Goal: Transaction & Acquisition: Purchase product/service

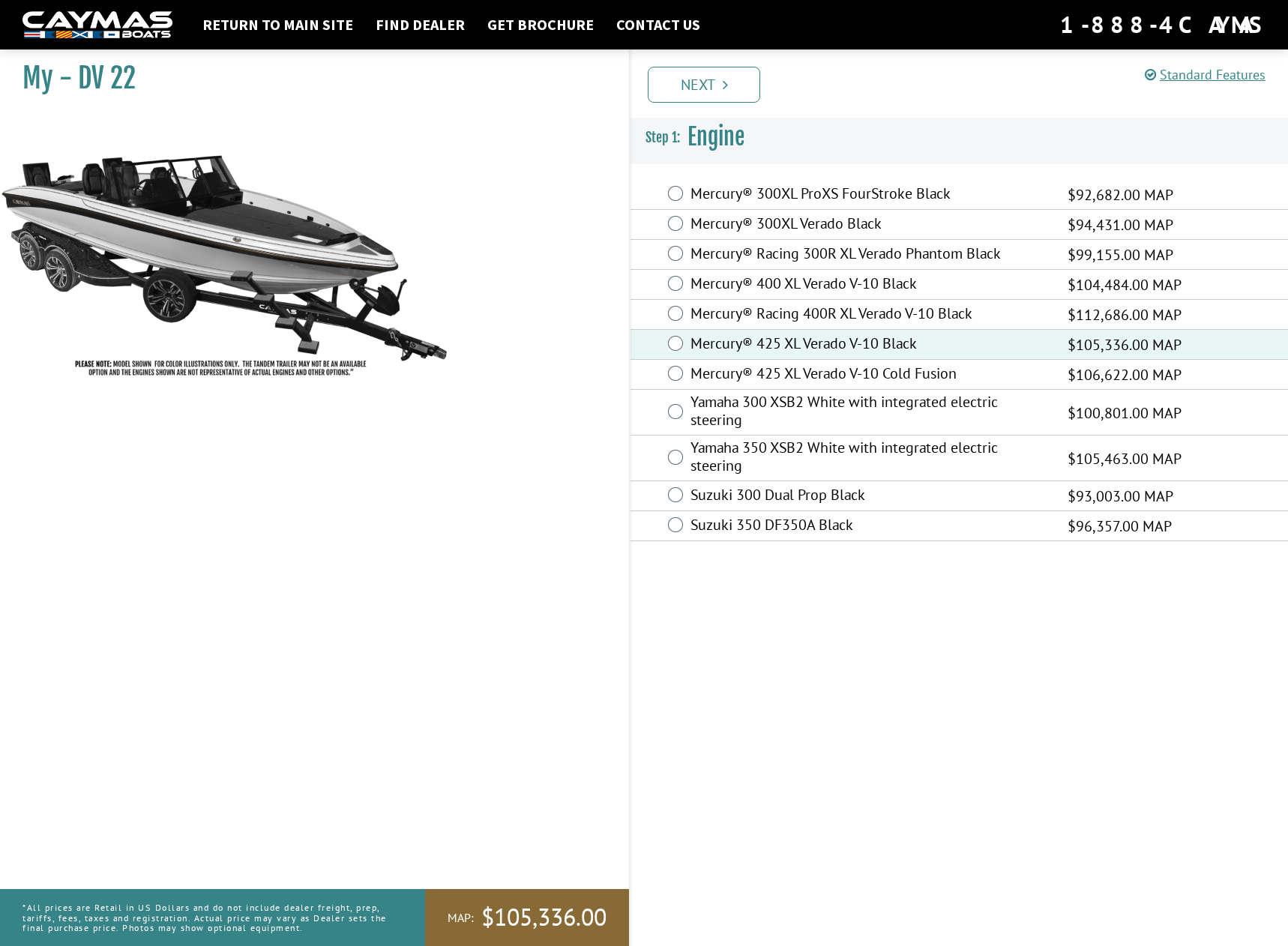
click at [765, 82] on ul "Prev Next" at bounding box center [965, 83] width 644 height 39
click at [733, 78] on link "Next" at bounding box center [703, 85] width 113 height 36
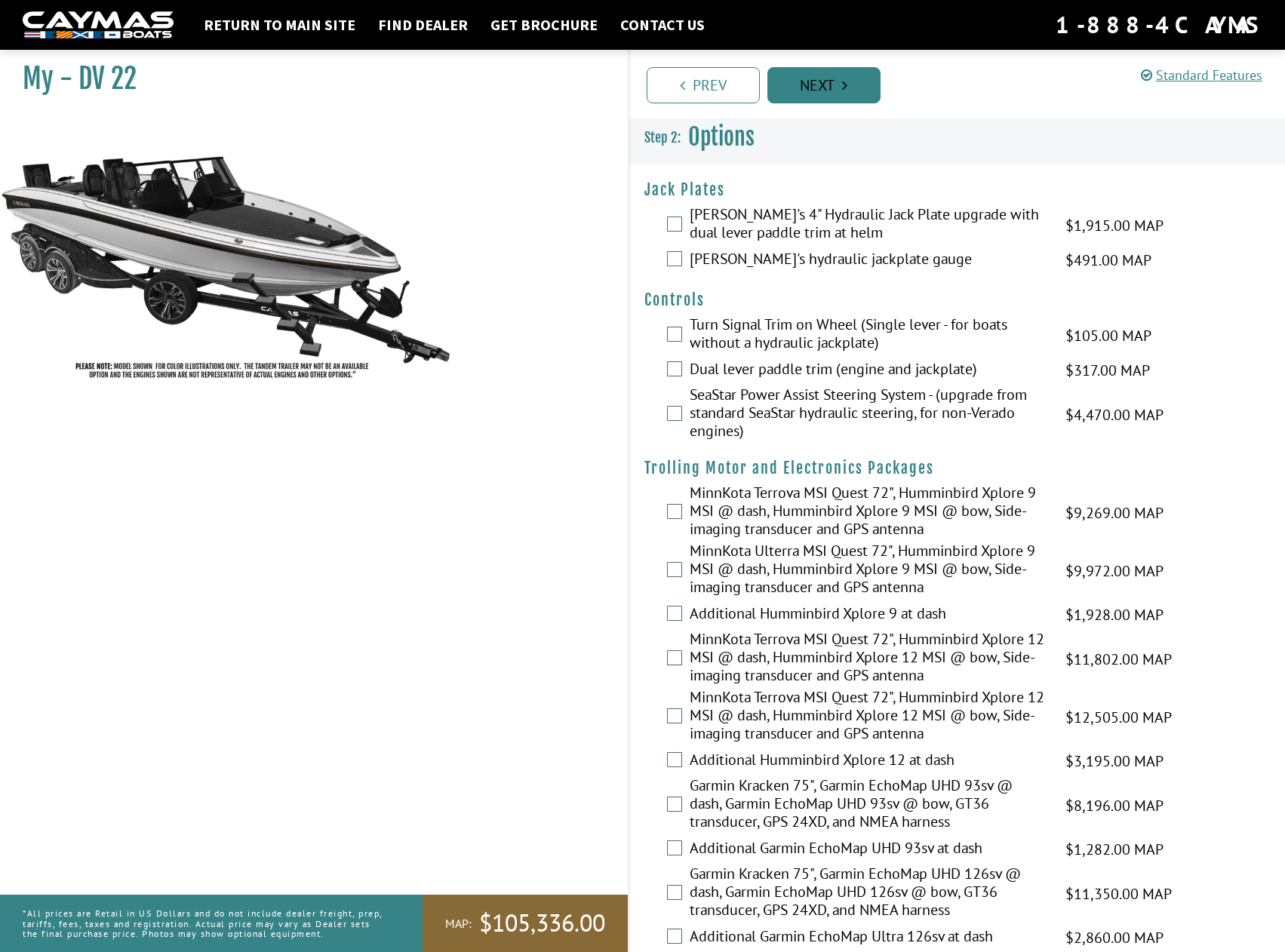
click at [836, 93] on link "Next" at bounding box center [823, 85] width 113 height 36
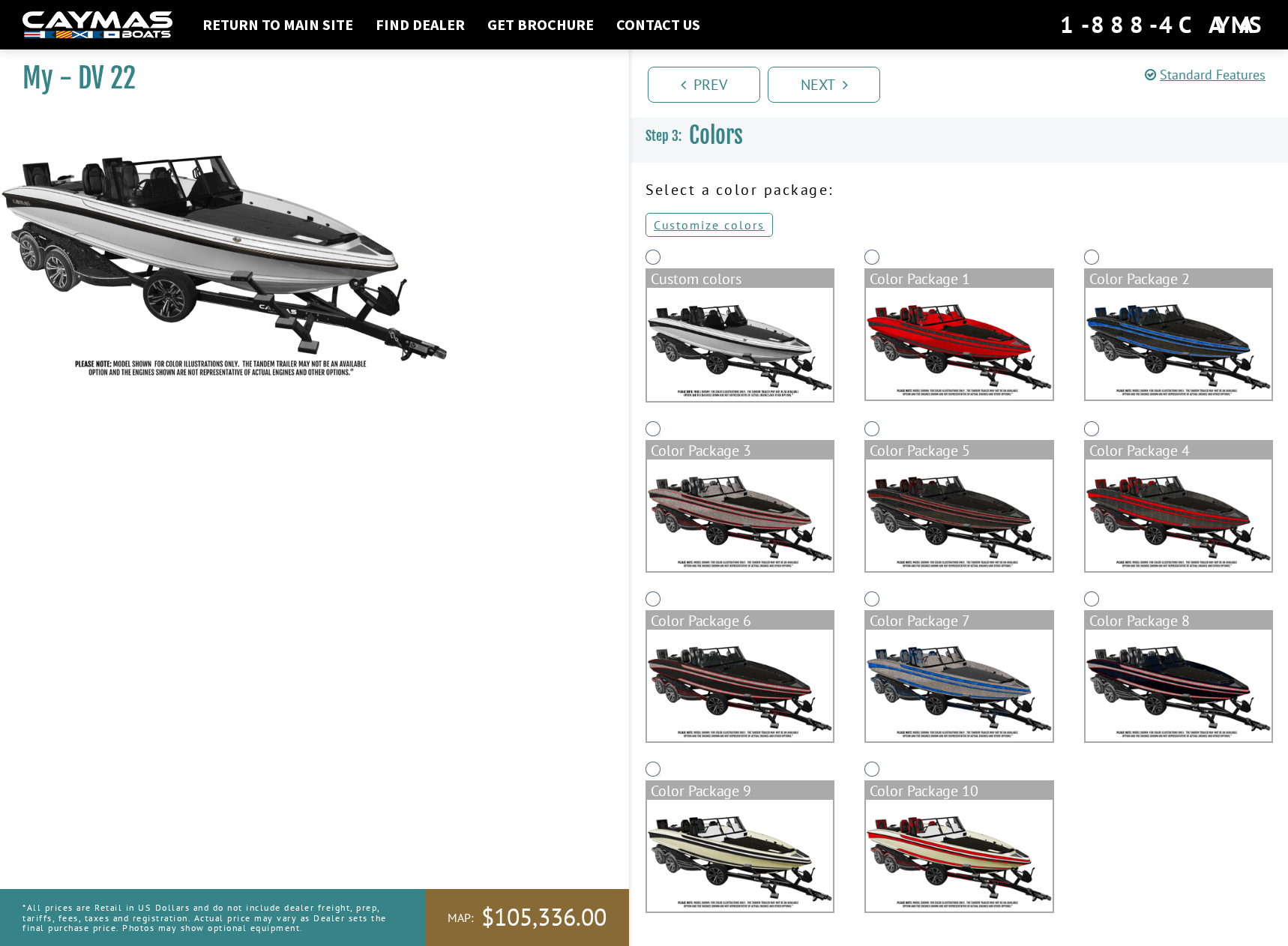
click at [659, 352] on img at bounding box center [740, 345] width 186 height 113
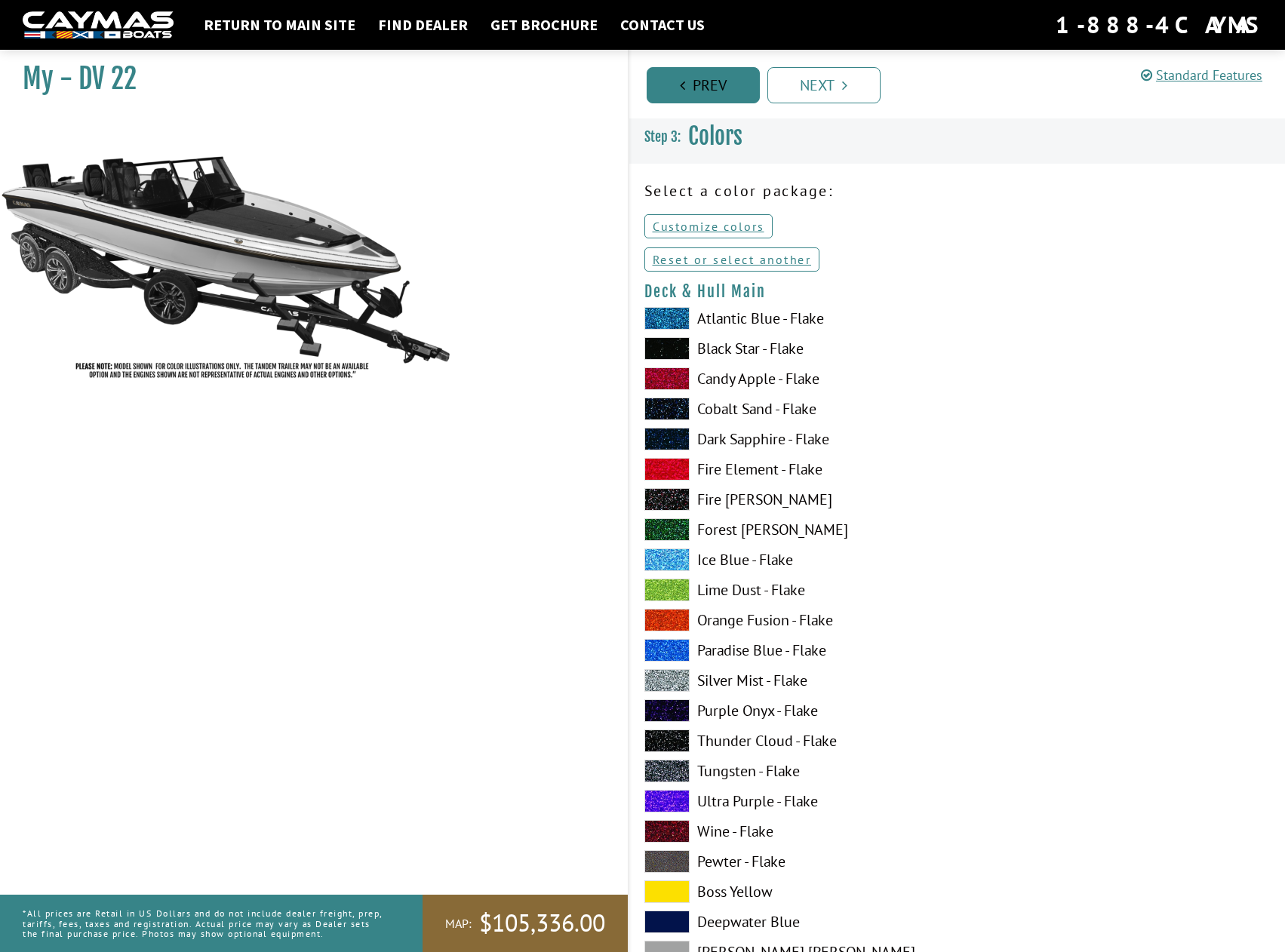
click at [684, 84] on icon "Pagination" at bounding box center [682, 85] width 5 height 15
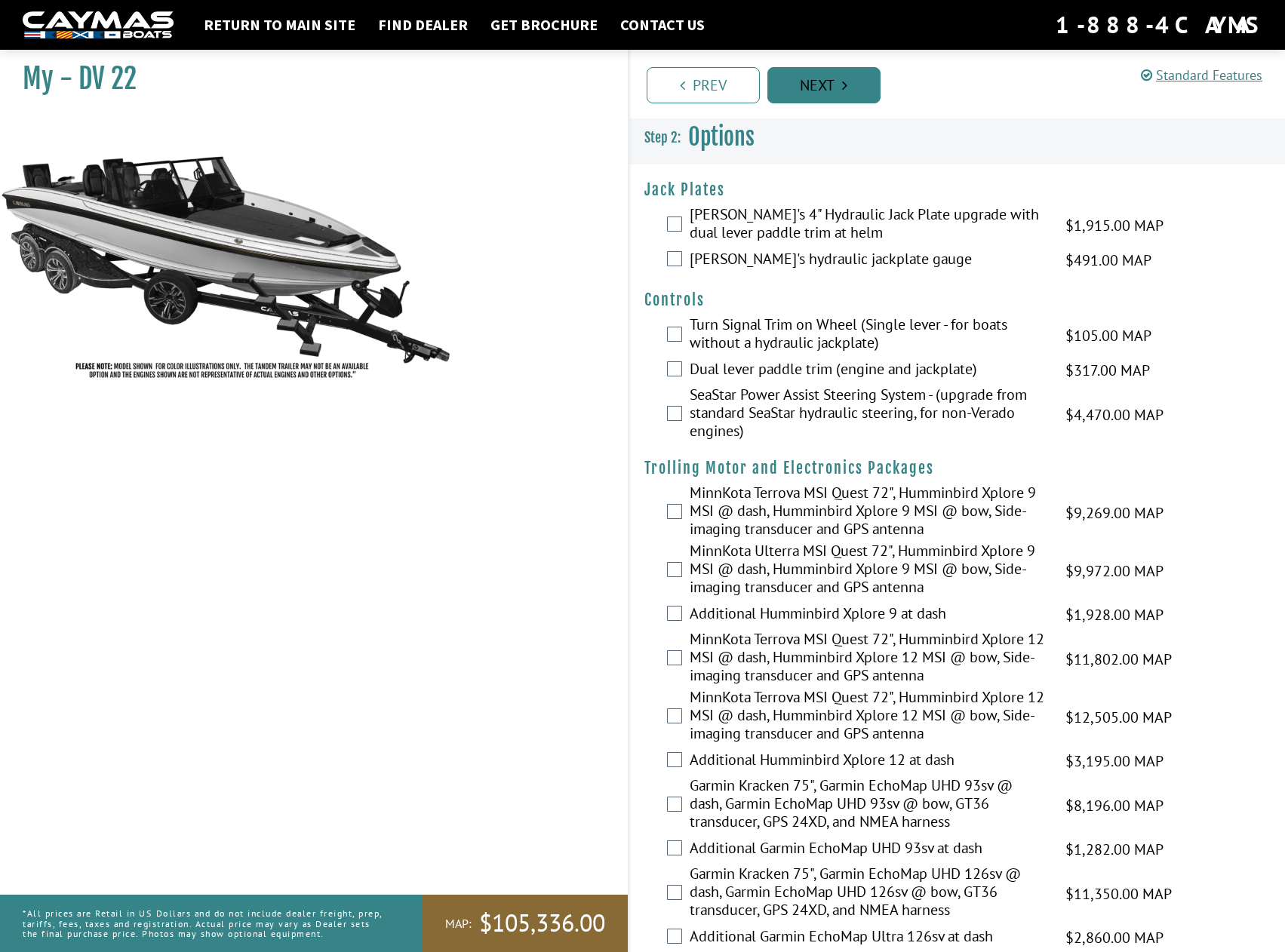
click at [839, 82] on link "Next" at bounding box center [823, 85] width 113 height 36
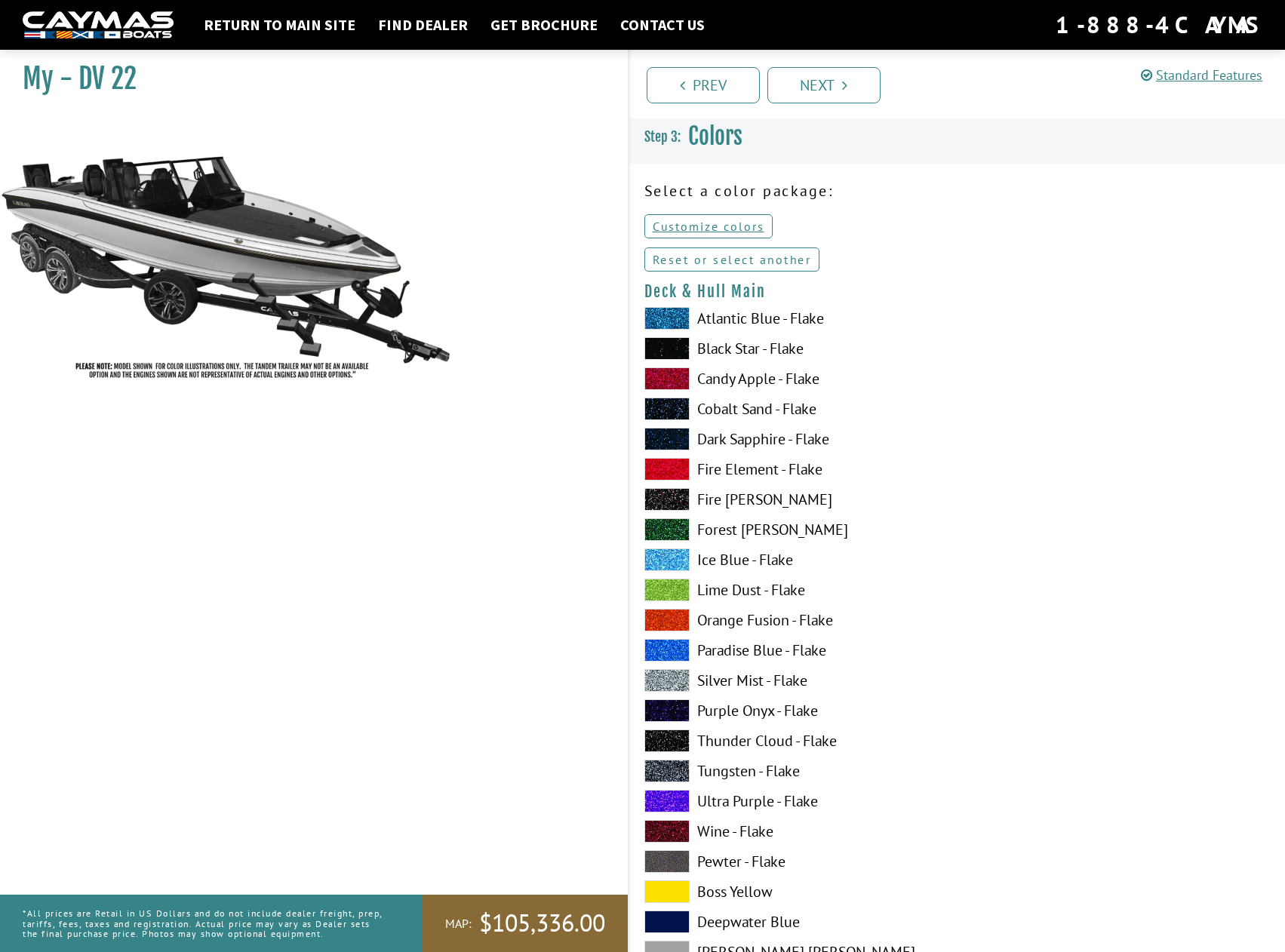
click at [745, 264] on link "Reset or select another" at bounding box center [731, 259] width 176 height 24
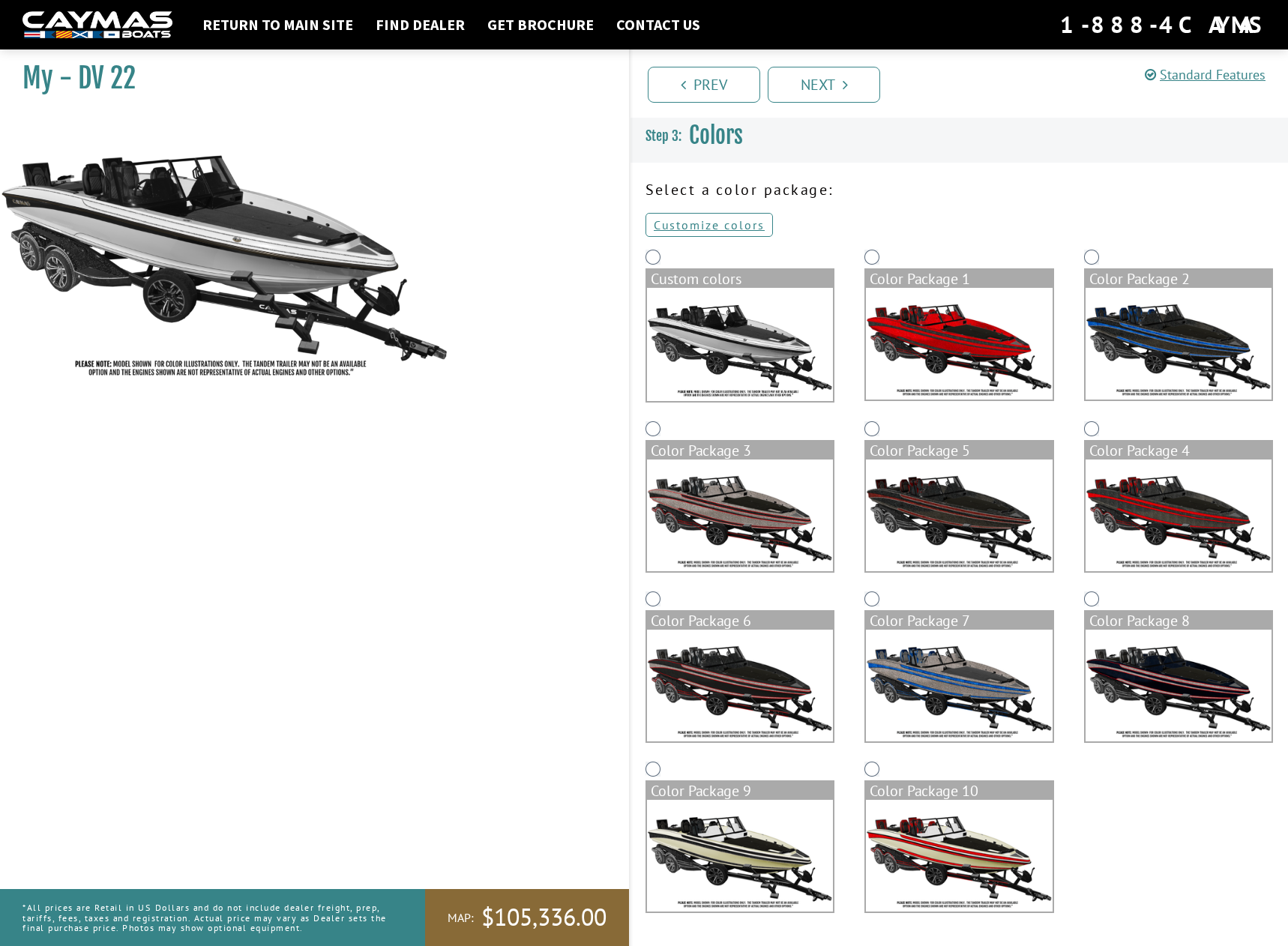
click at [967, 372] on img at bounding box center [959, 344] width 186 height 112
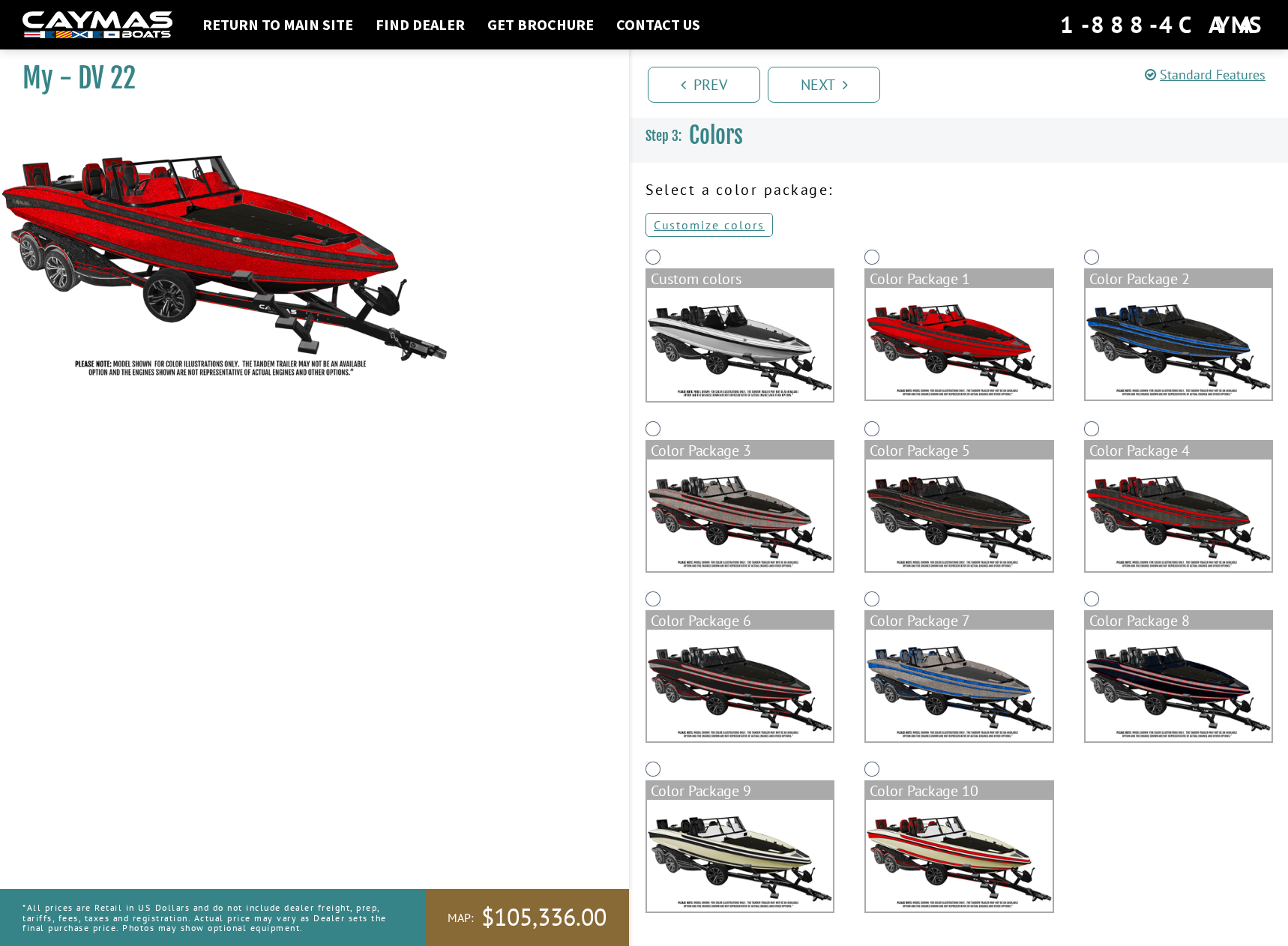
click at [1191, 366] on img at bounding box center [1178, 344] width 186 height 112
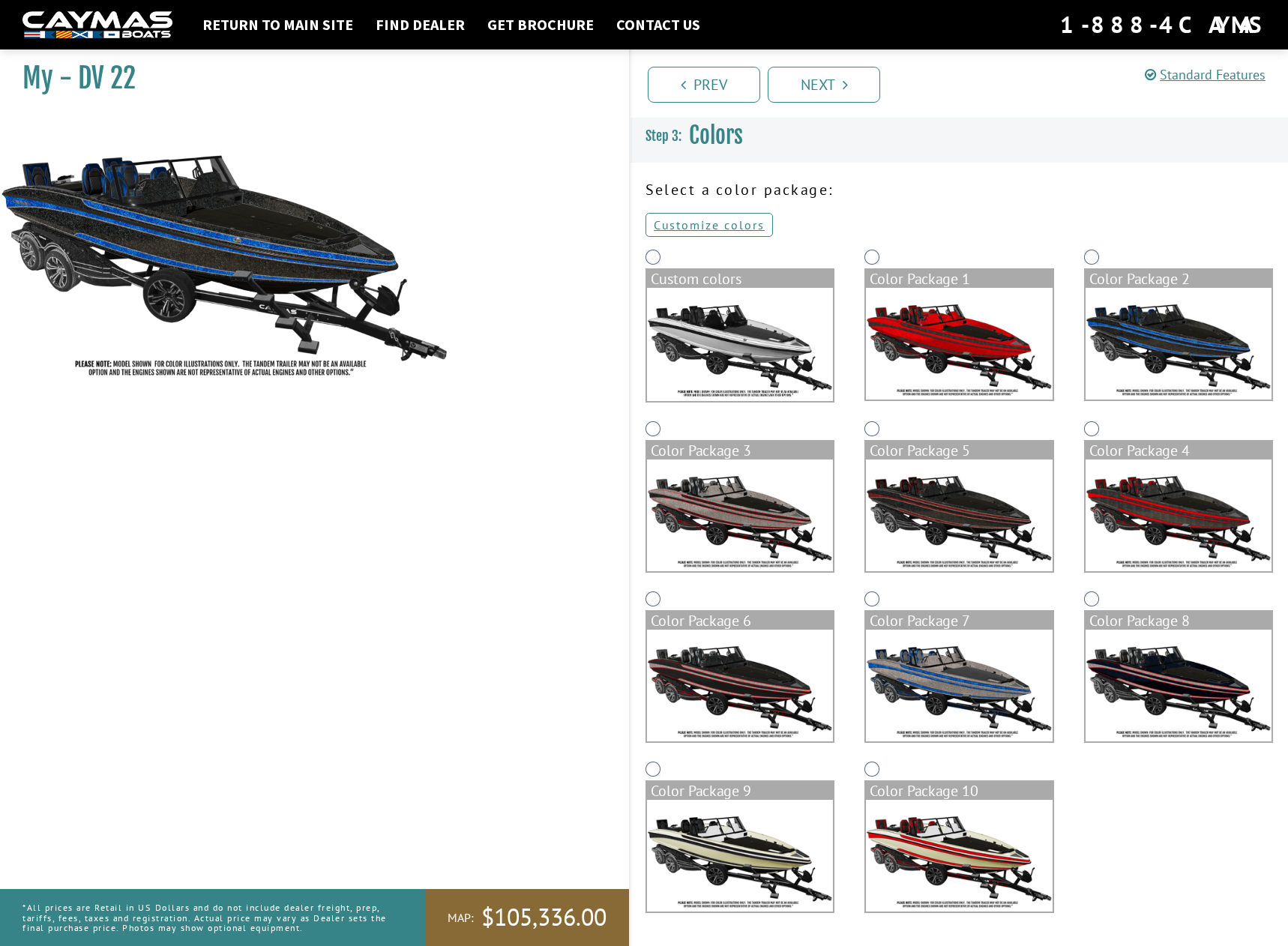
drag, startPoint x: 774, startPoint y: 546, endPoint x: 780, endPoint y: 551, distance: 7.8
click at [774, 546] on img at bounding box center [740, 515] width 186 height 112
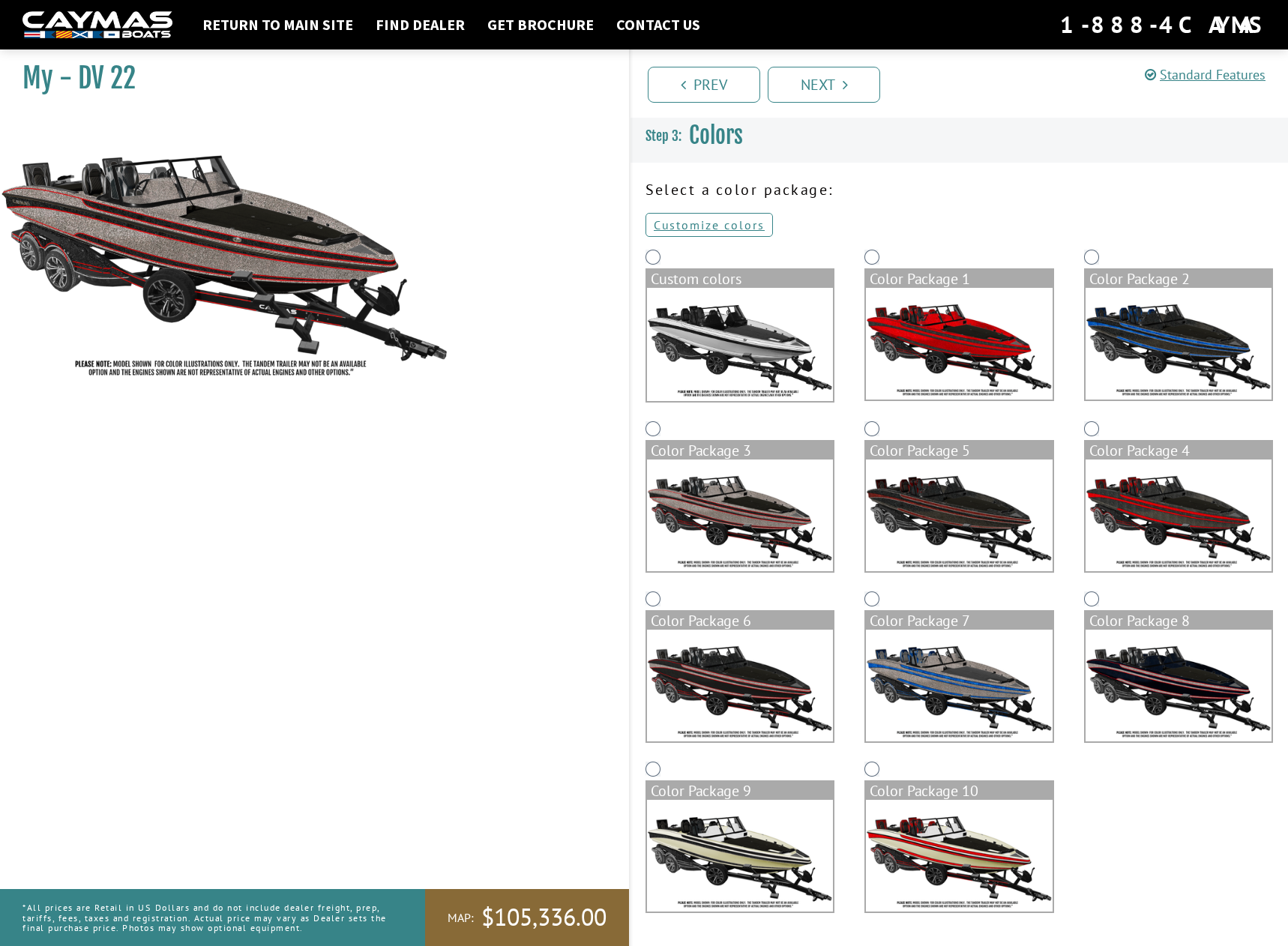
click at [903, 536] on img at bounding box center [959, 515] width 186 height 112
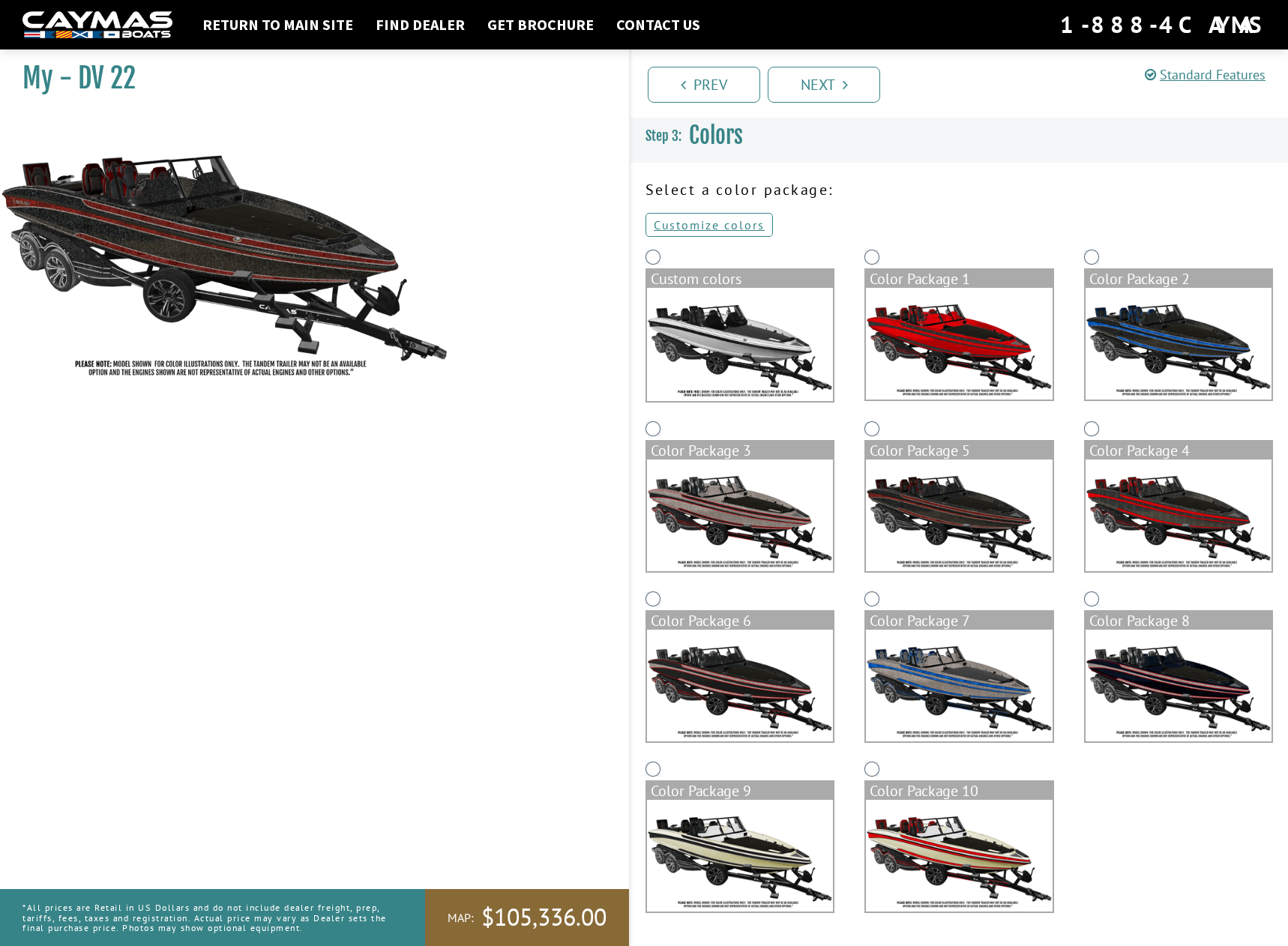
click at [1217, 535] on img at bounding box center [1178, 515] width 186 height 112
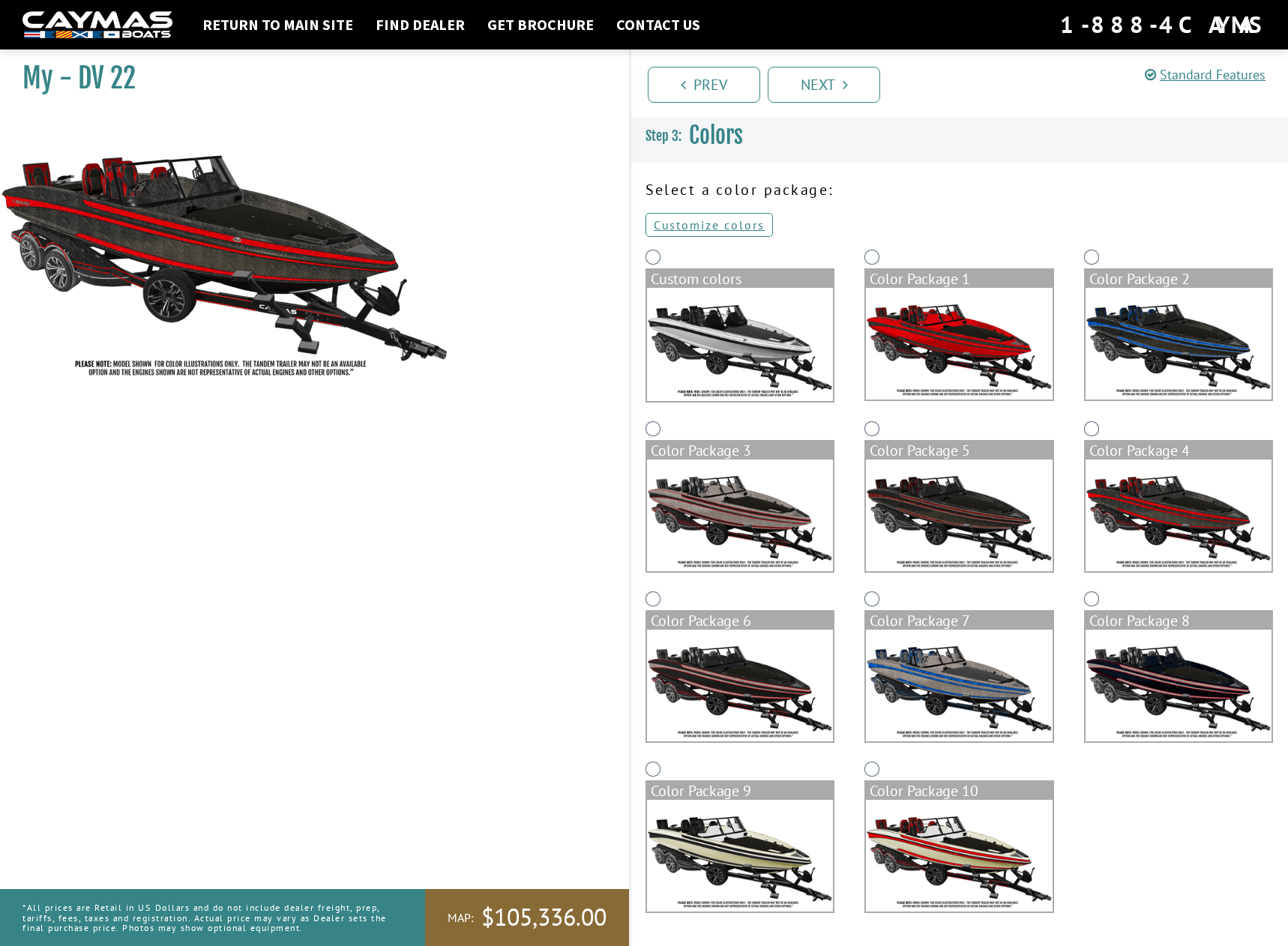
click at [1157, 677] on img at bounding box center [1178, 685] width 186 height 112
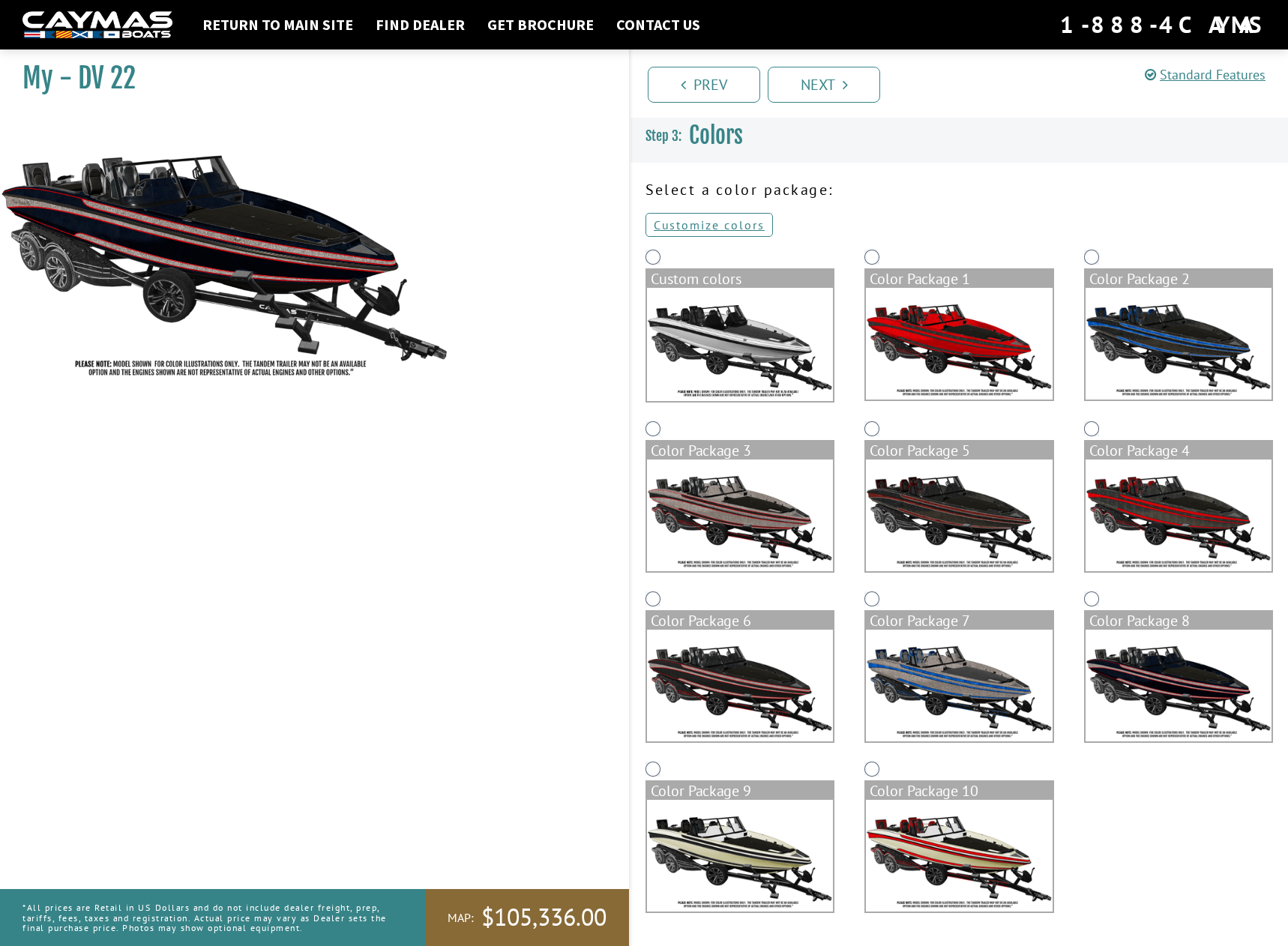
click at [978, 660] on img at bounding box center [959, 685] width 186 height 112
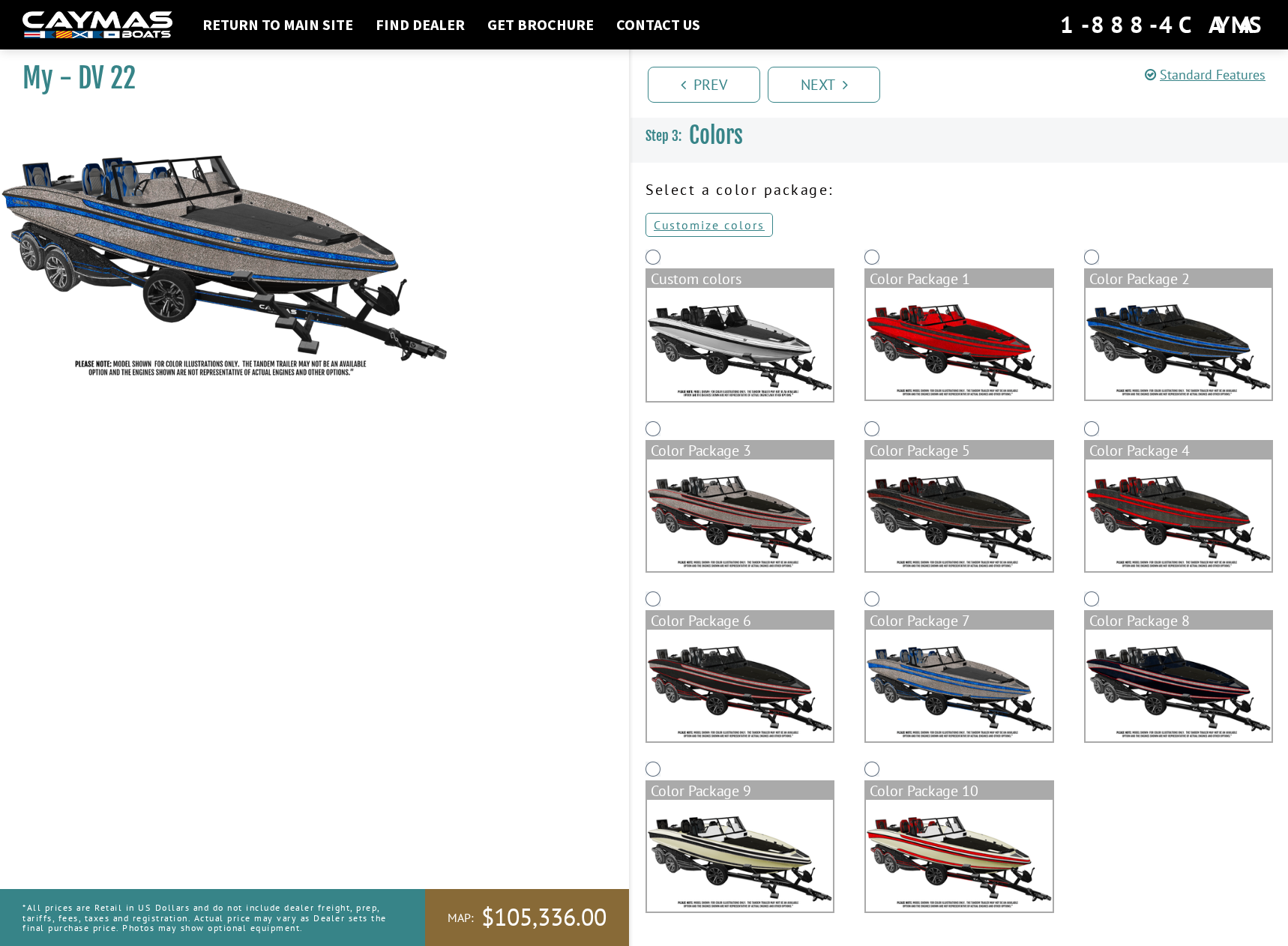
click at [761, 697] on img at bounding box center [740, 685] width 186 height 112
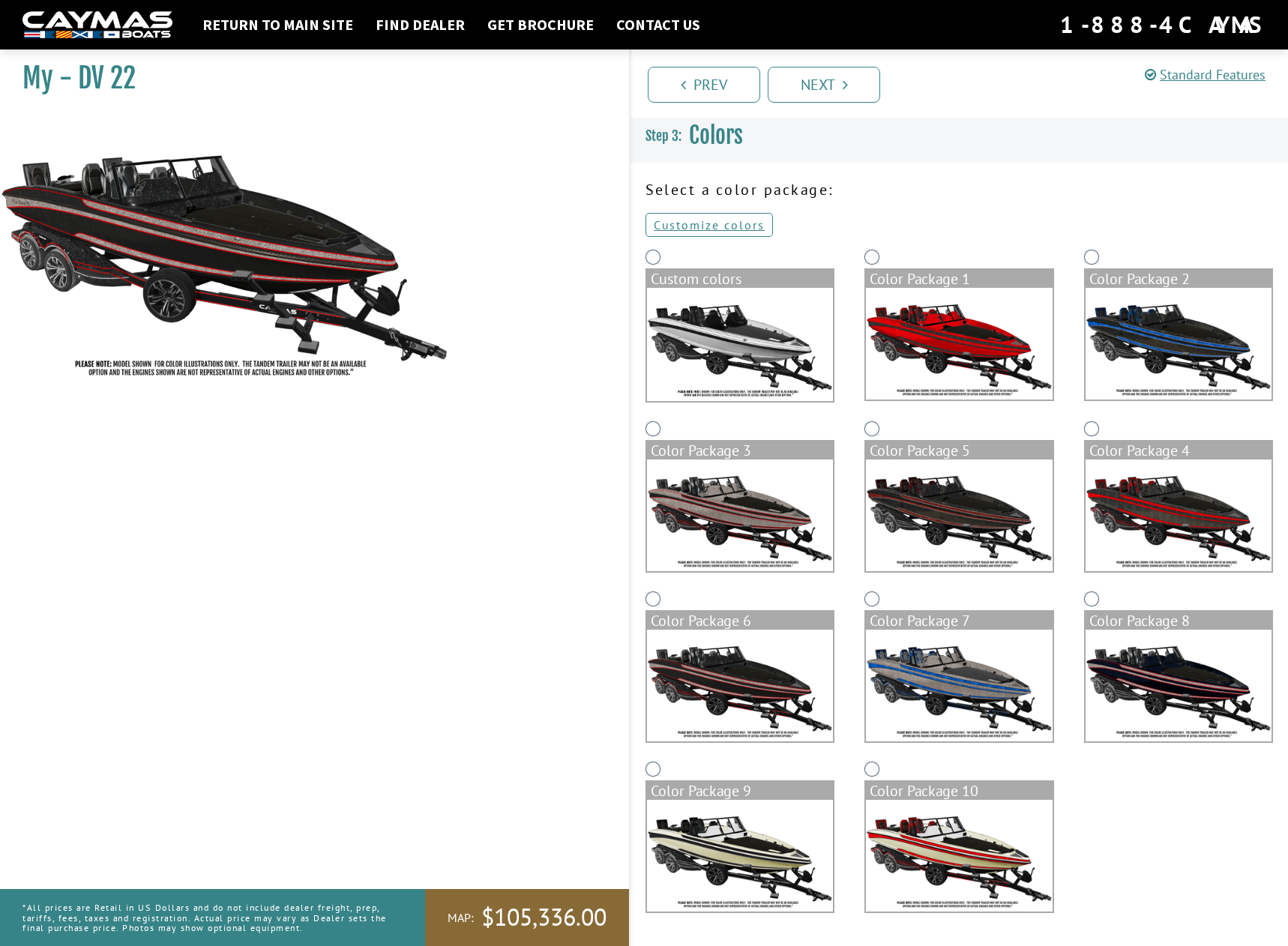
click at [764, 874] on img at bounding box center [740, 856] width 186 height 112
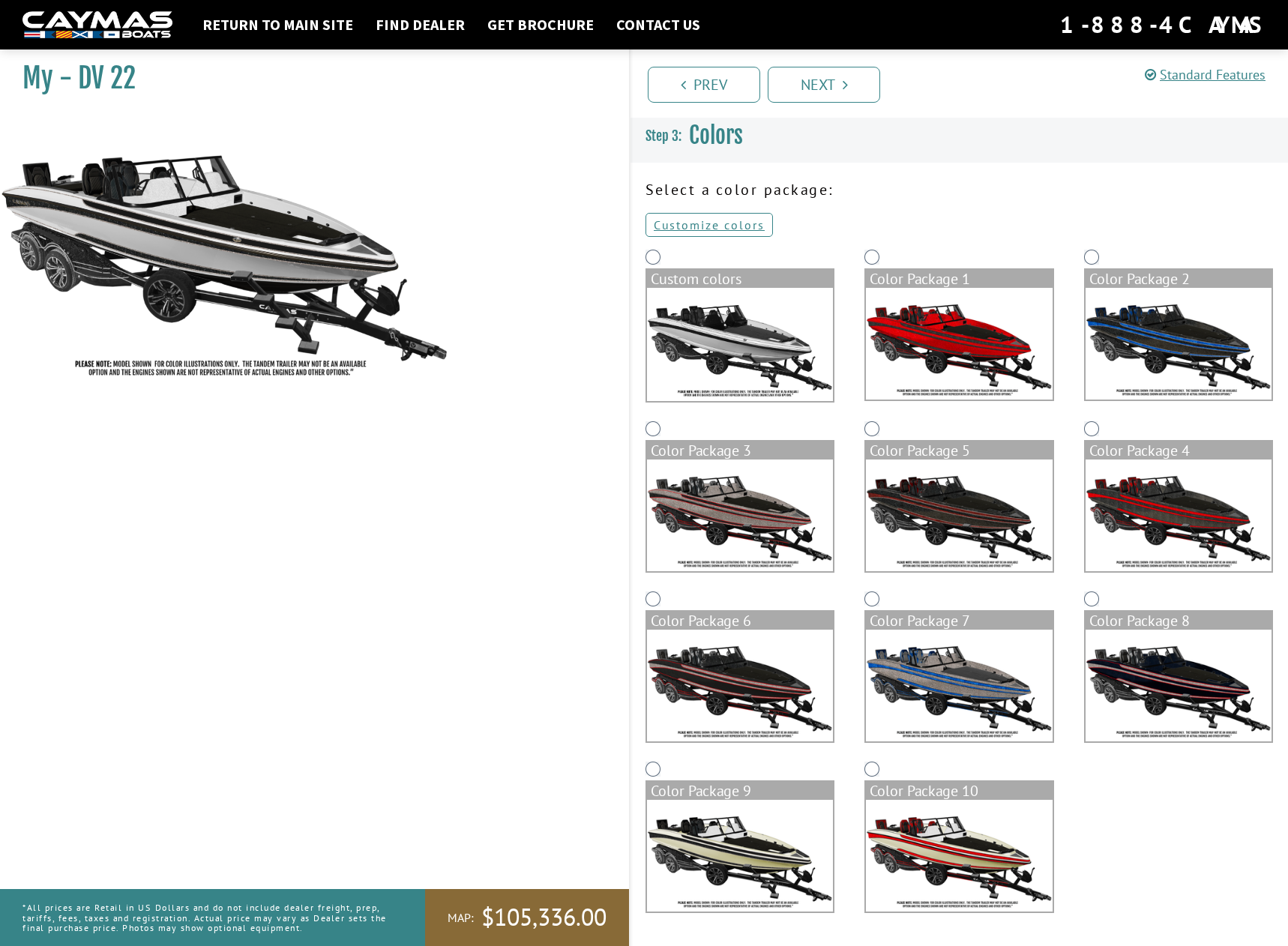
click at [1007, 876] on img at bounding box center [959, 856] width 186 height 112
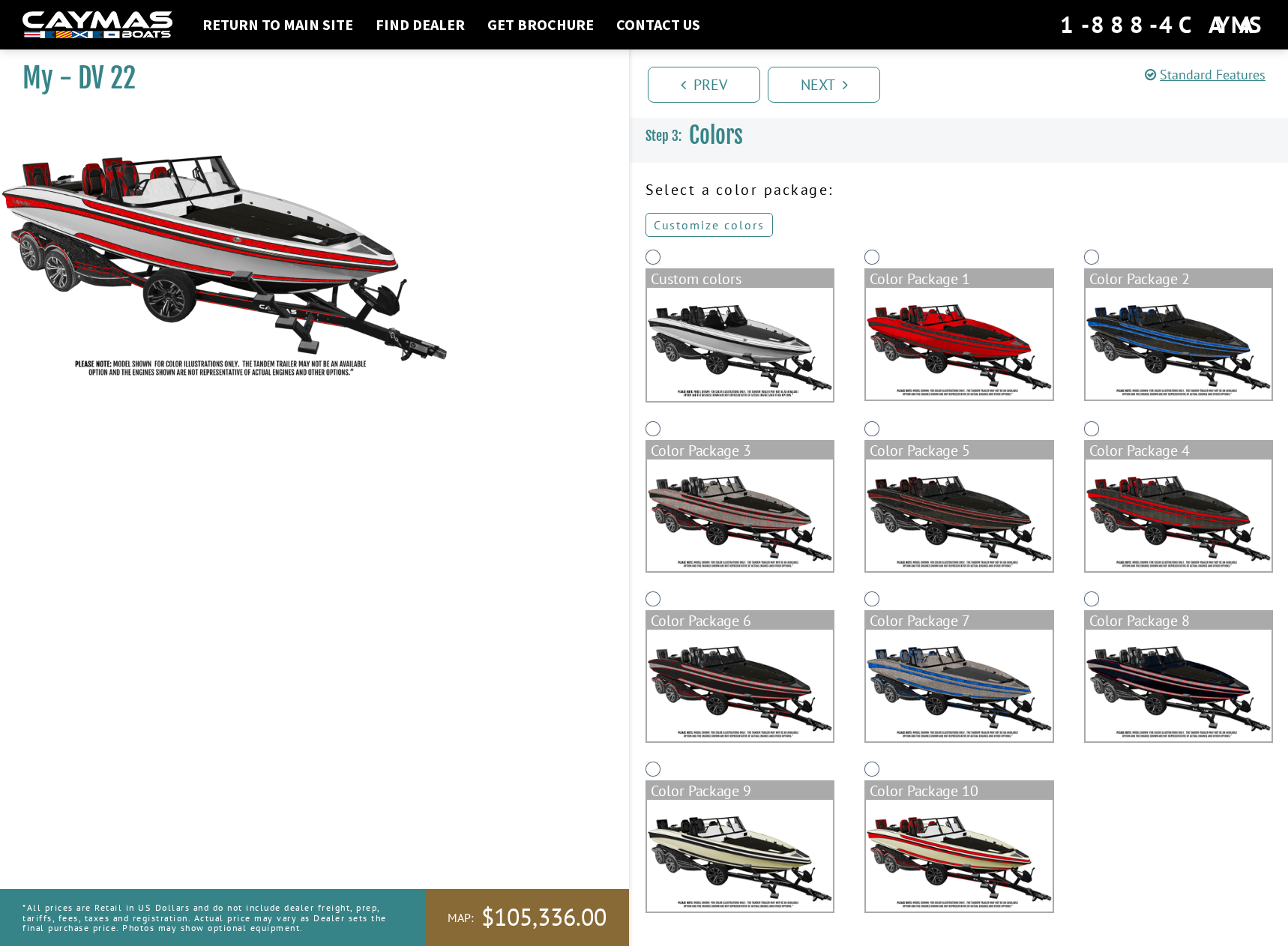
click at [719, 229] on link "Customize colors" at bounding box center [709, 225] width 128 height 24
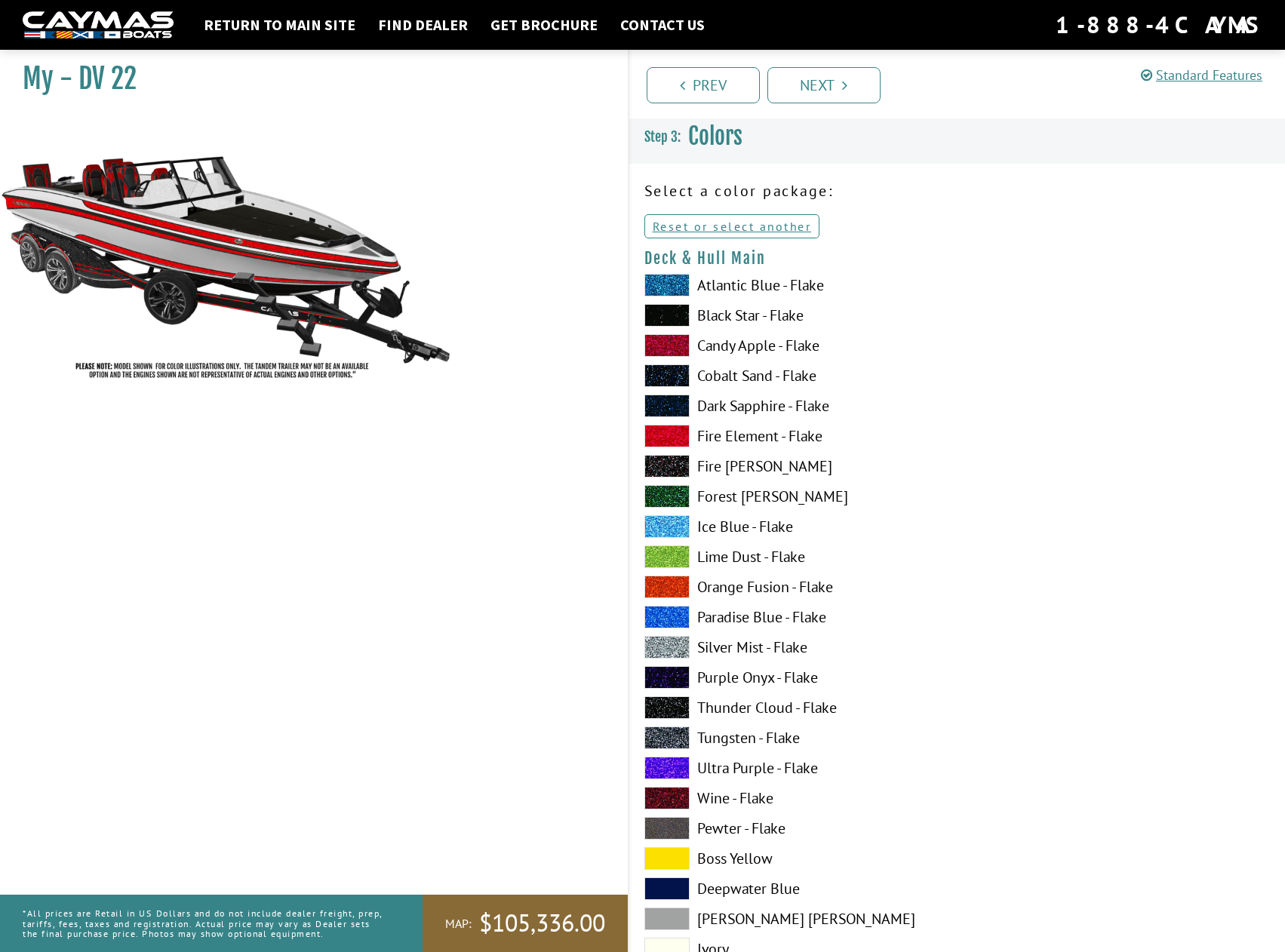
click at [677, 278] on span at bounding box center [667, 285] width 46 height 23
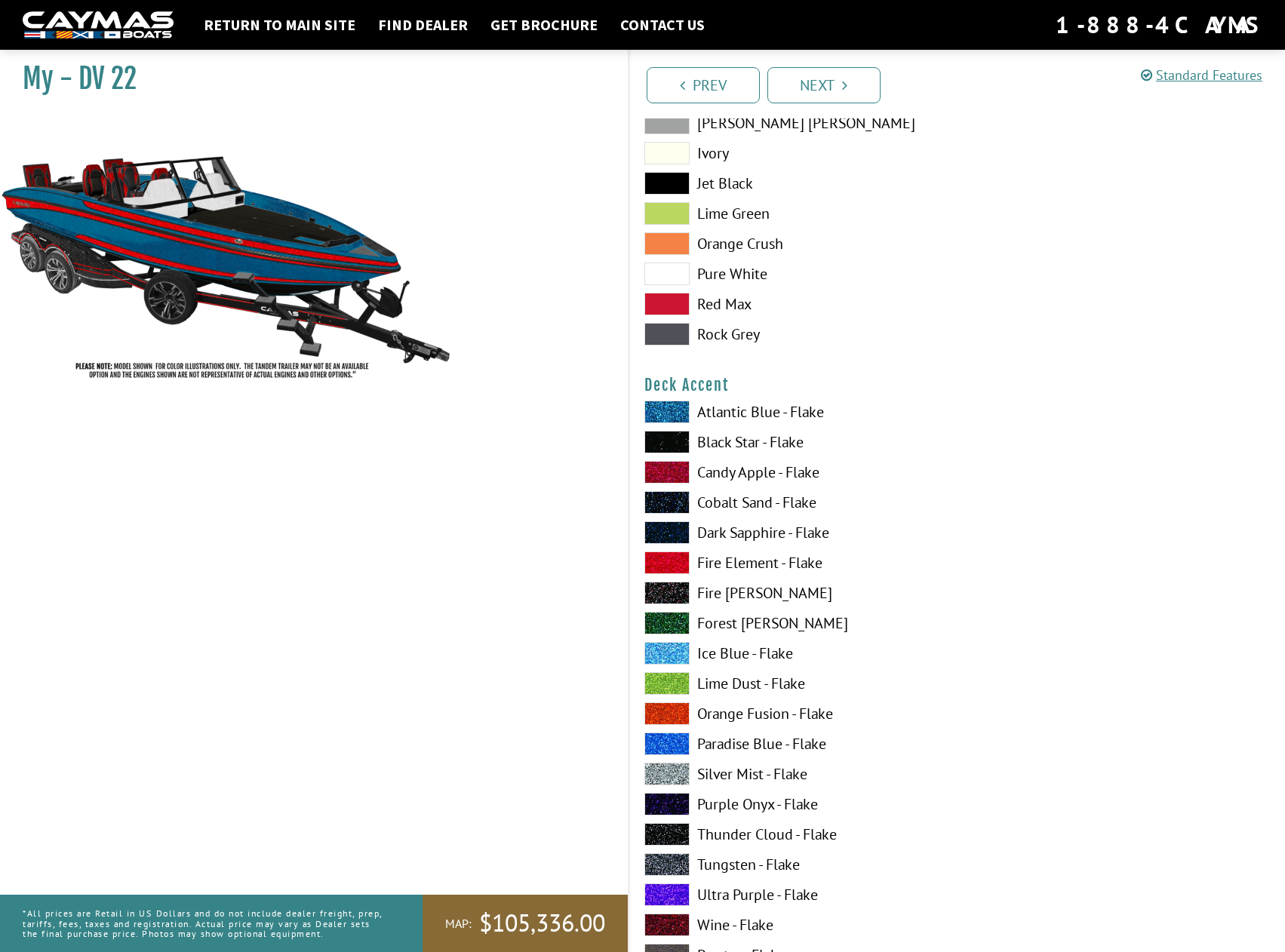
scroll to position [830, 0]
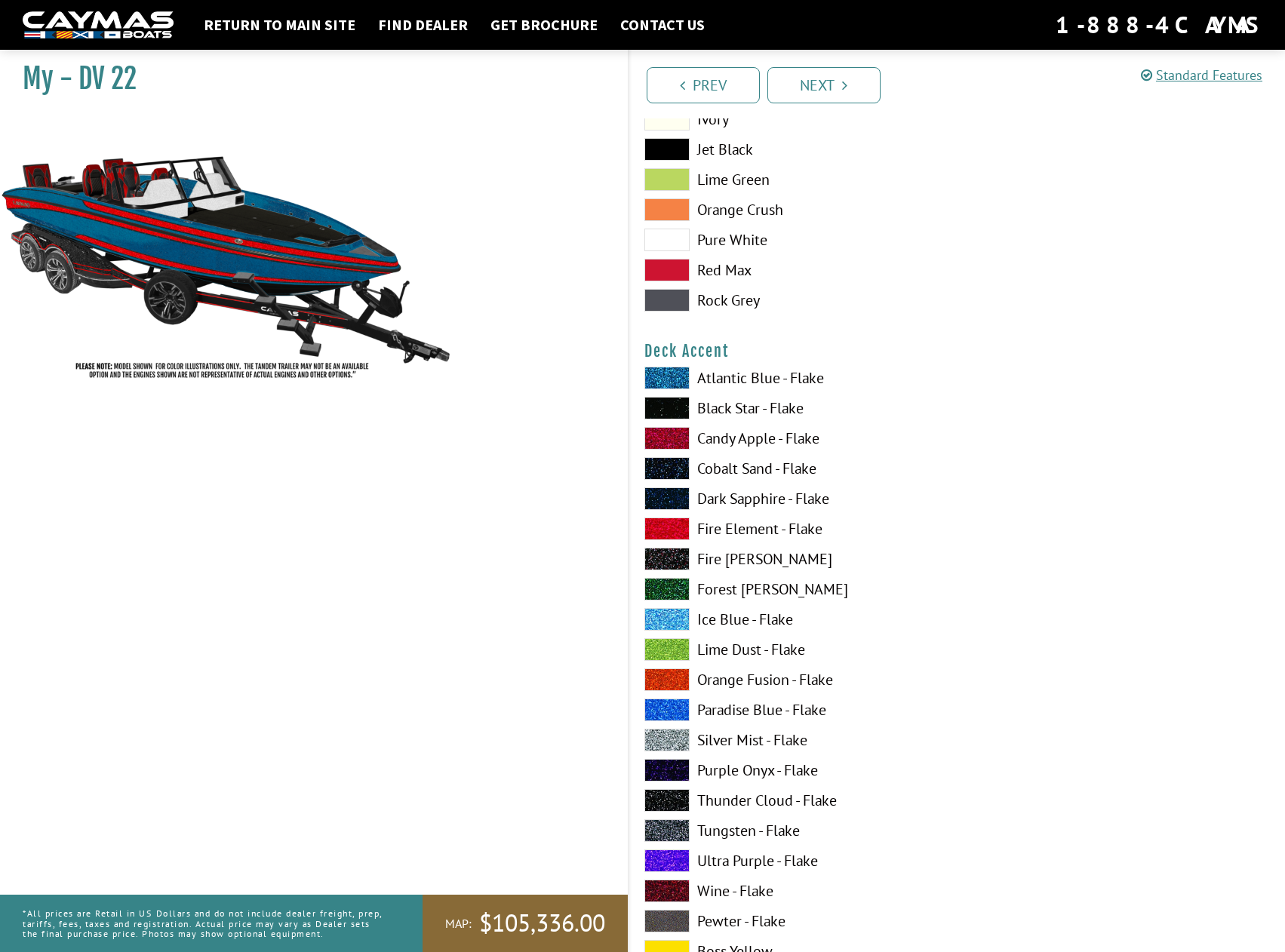
click at [673, 738] on span at bounding box center [667, 741] width 46 height 23
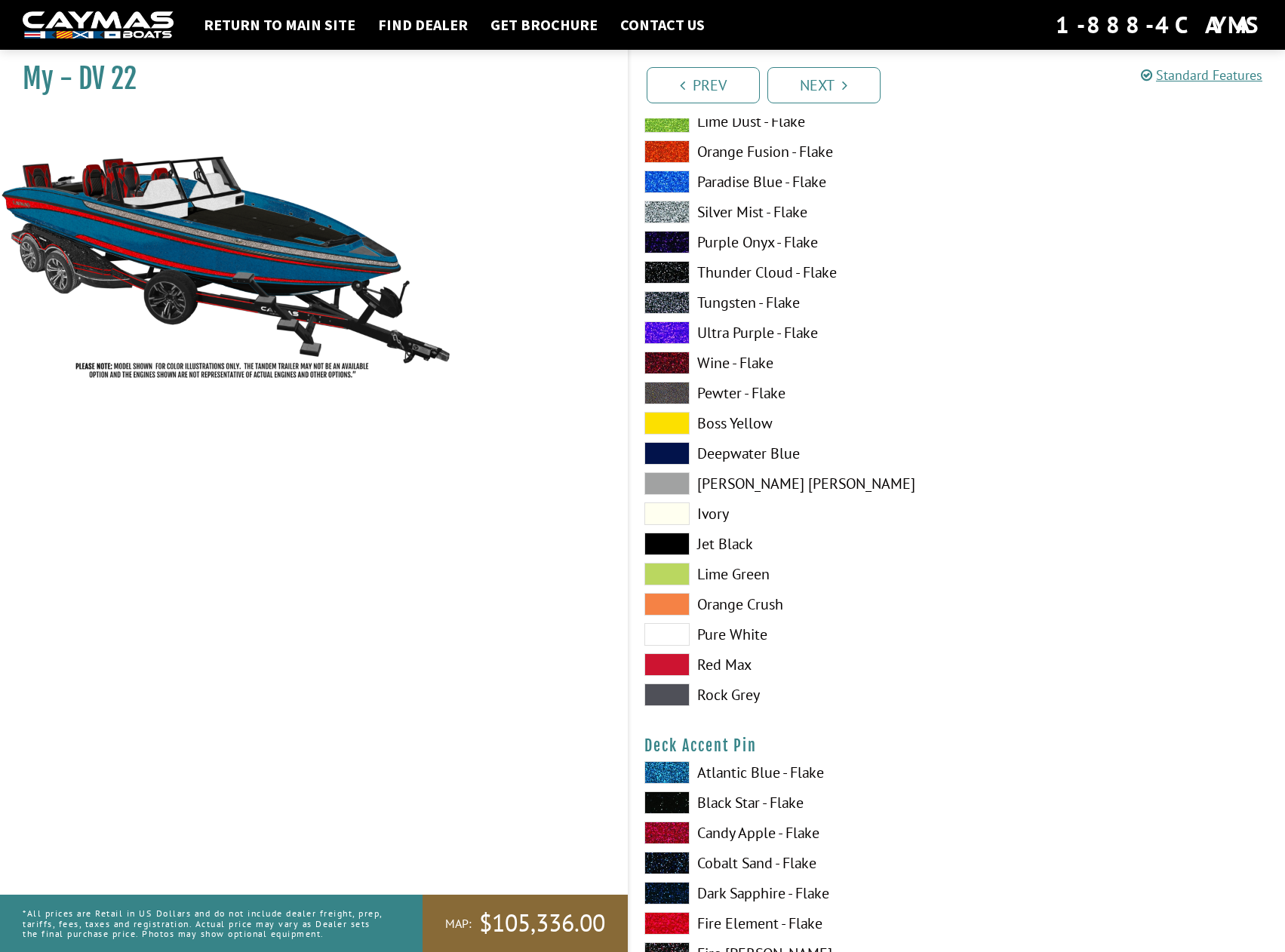
scroll to position [1660, 0]
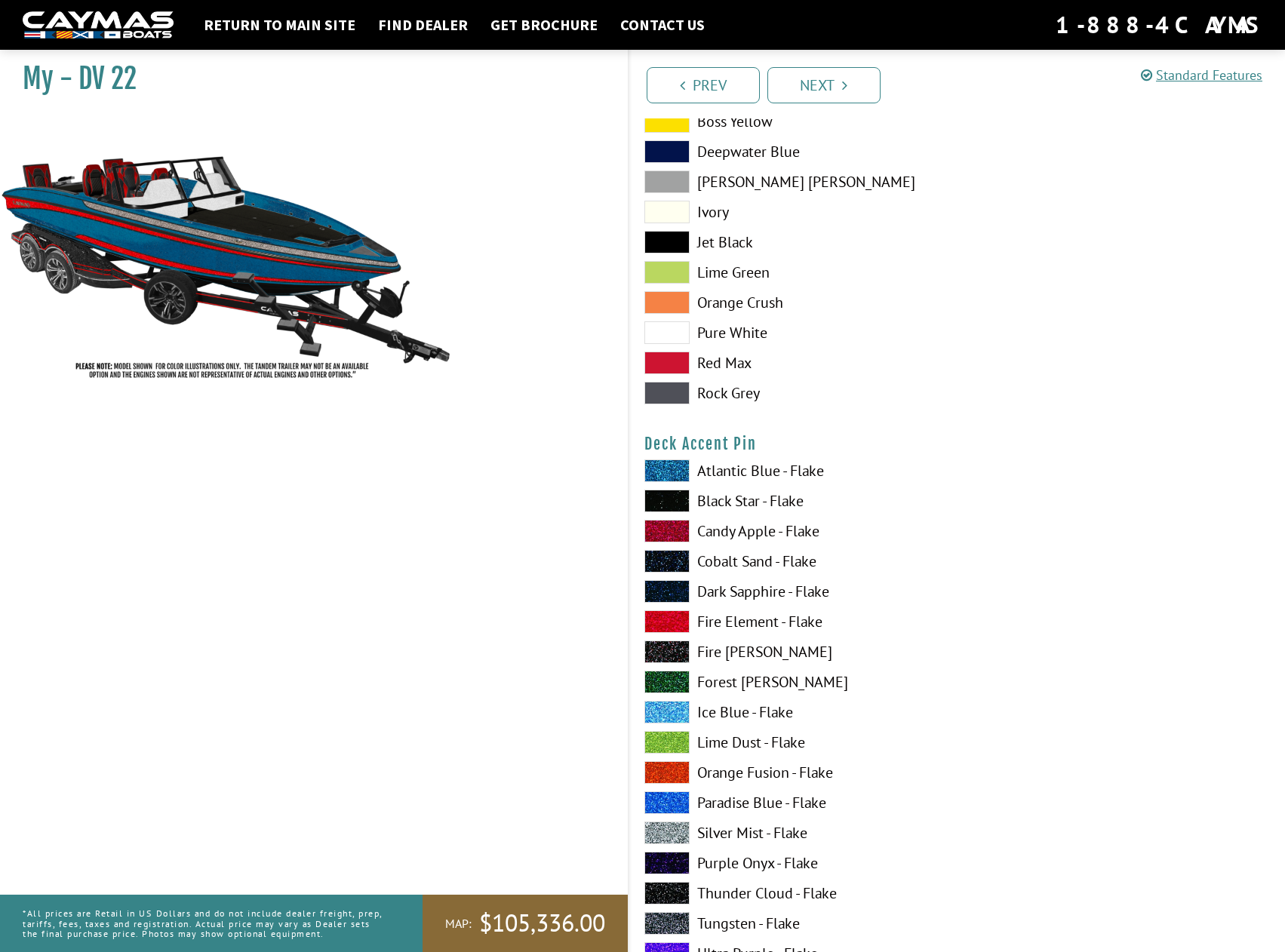
click at [672, 501] on span at bounding box center [667, 501] width 46 height 23
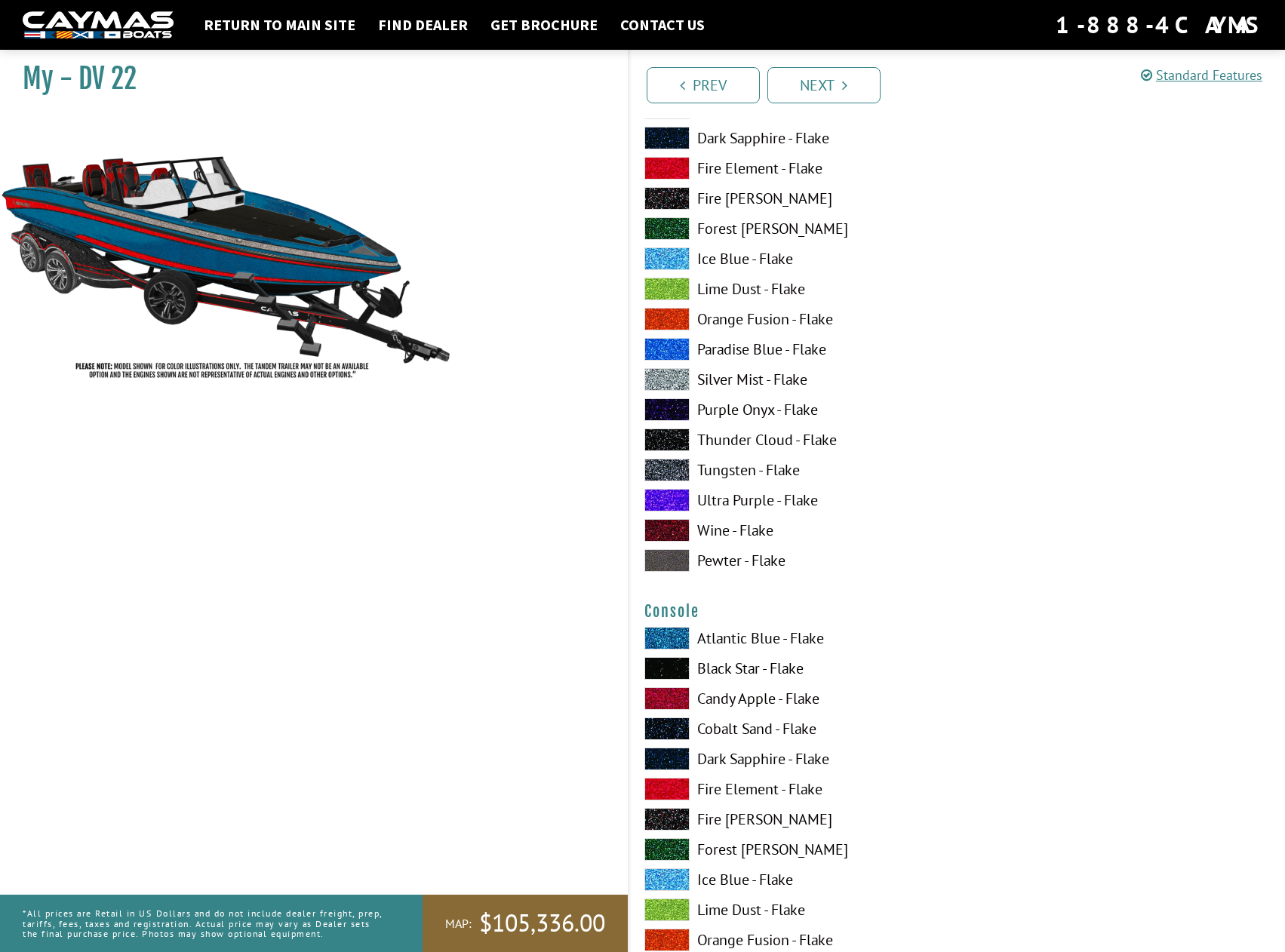
scroll to position [2188, 0]
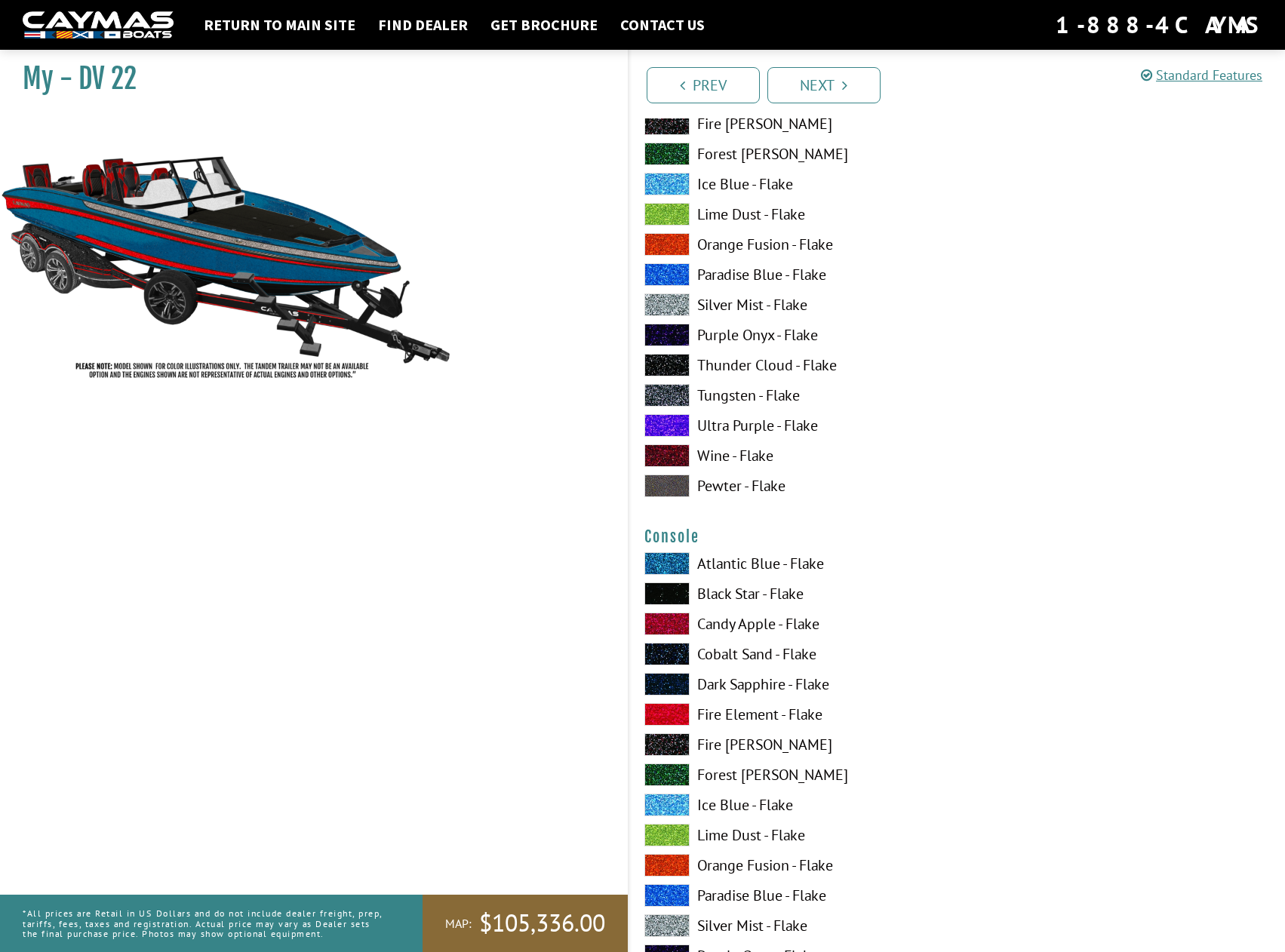
click at [668, 923] on span at bounding box center [667, 926] width 46 height 23
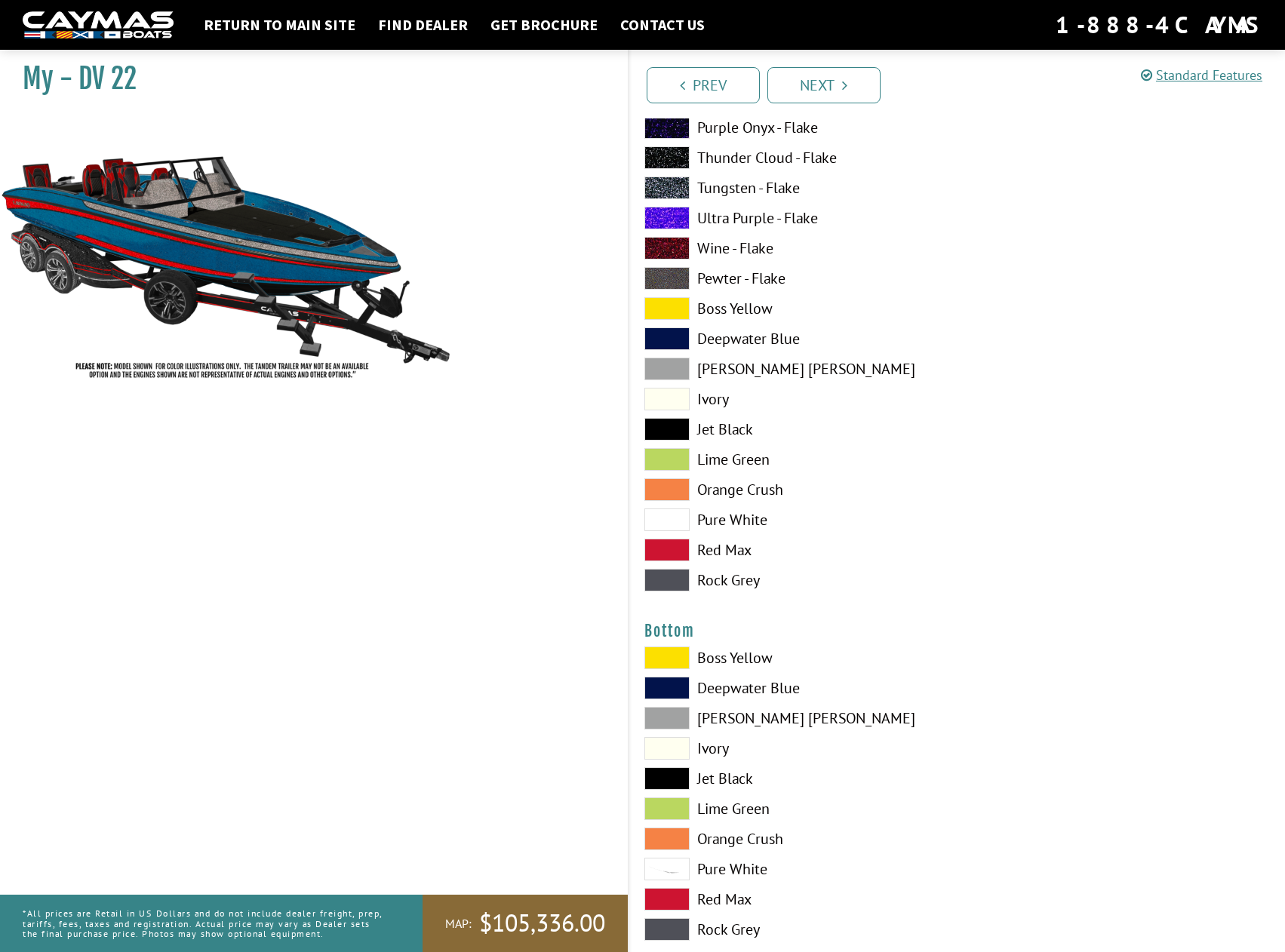
scroll to position [3018, 0]
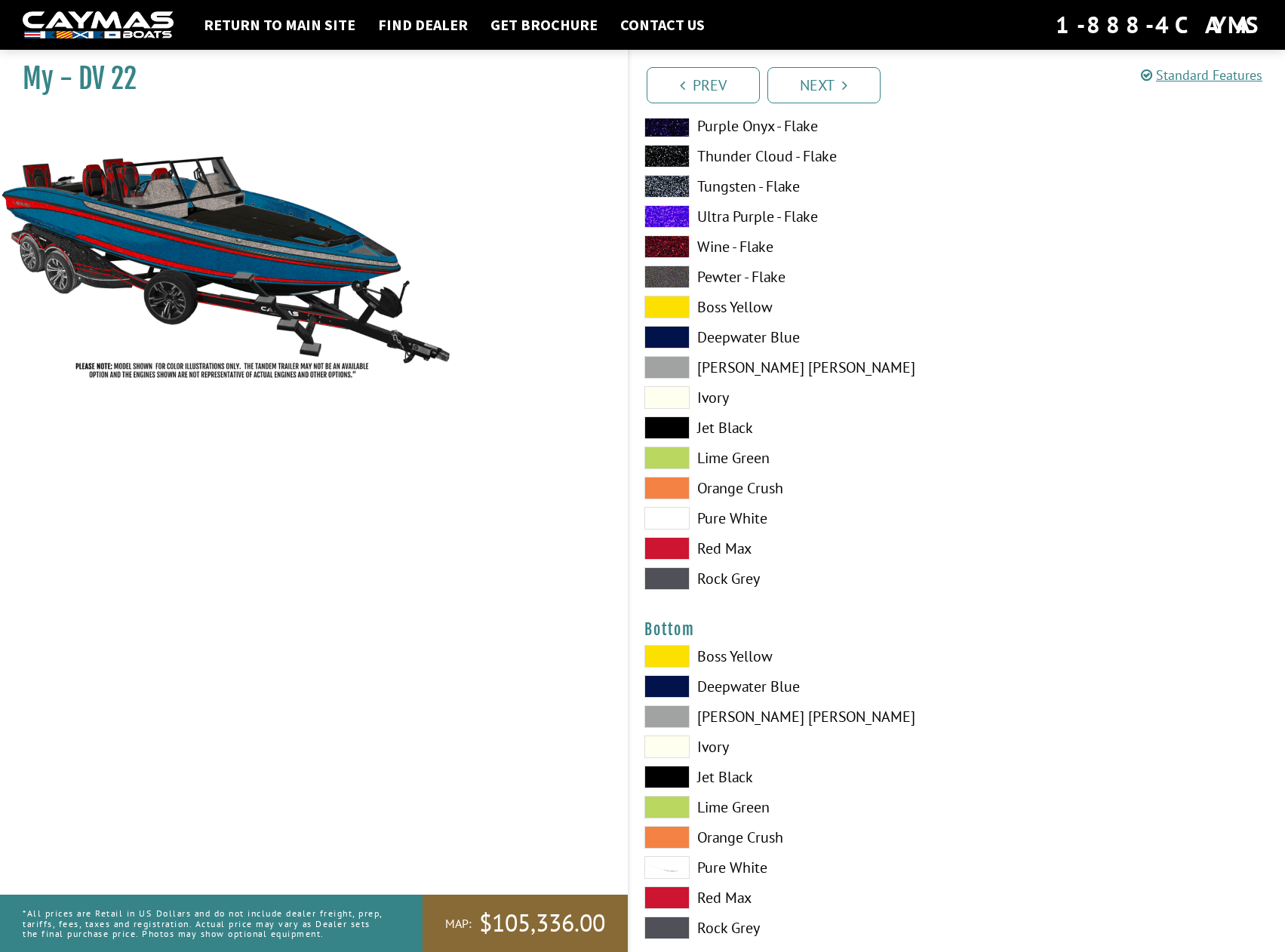
click at [659, 770] on span at bounding box center [667, 777] width 46 height 23
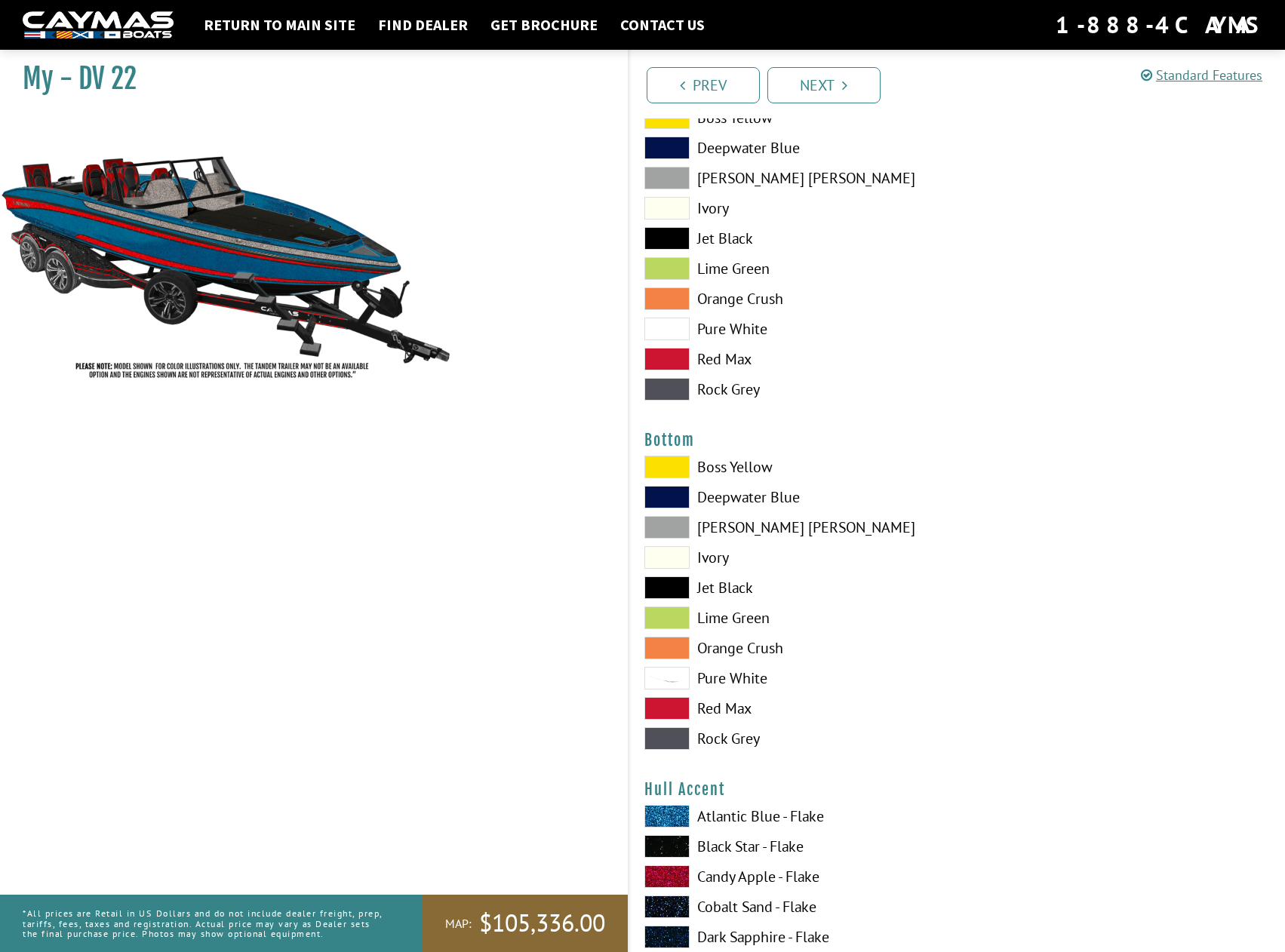
scroll to position [3470, 0]
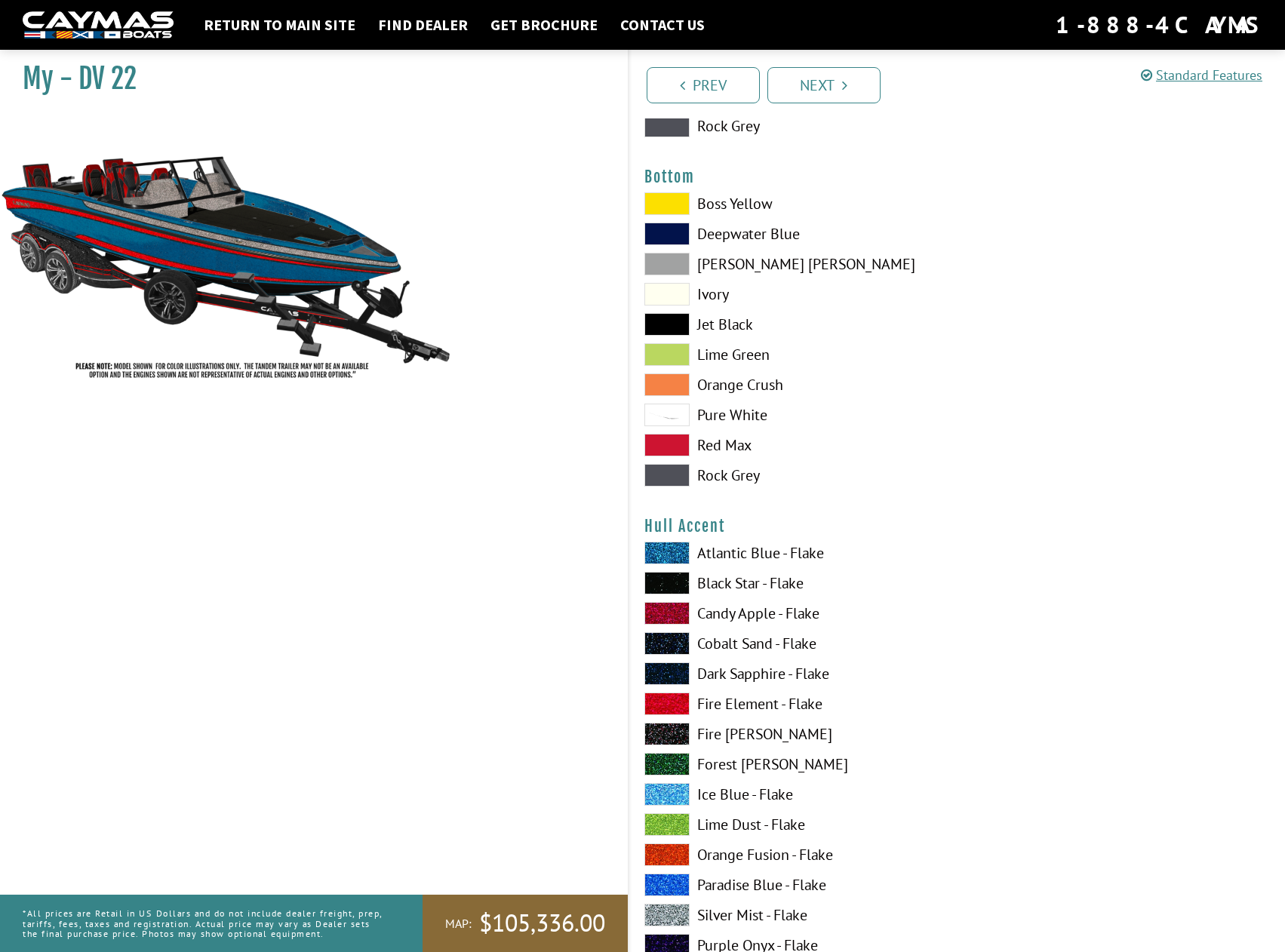
click at [667, 919] on span at bounding box center [667, 916] width 46 height 23
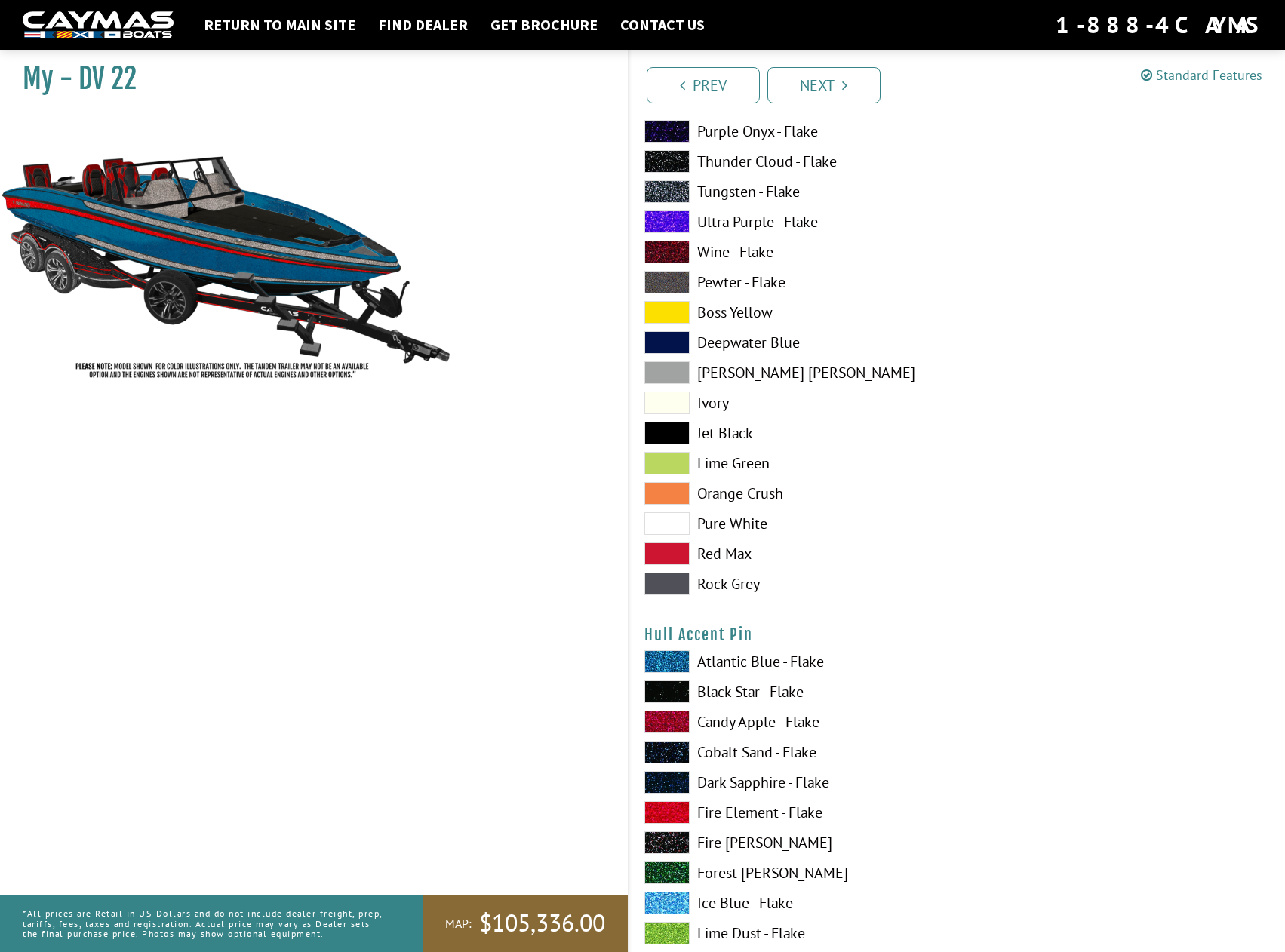
scroll to position [4451, 0]
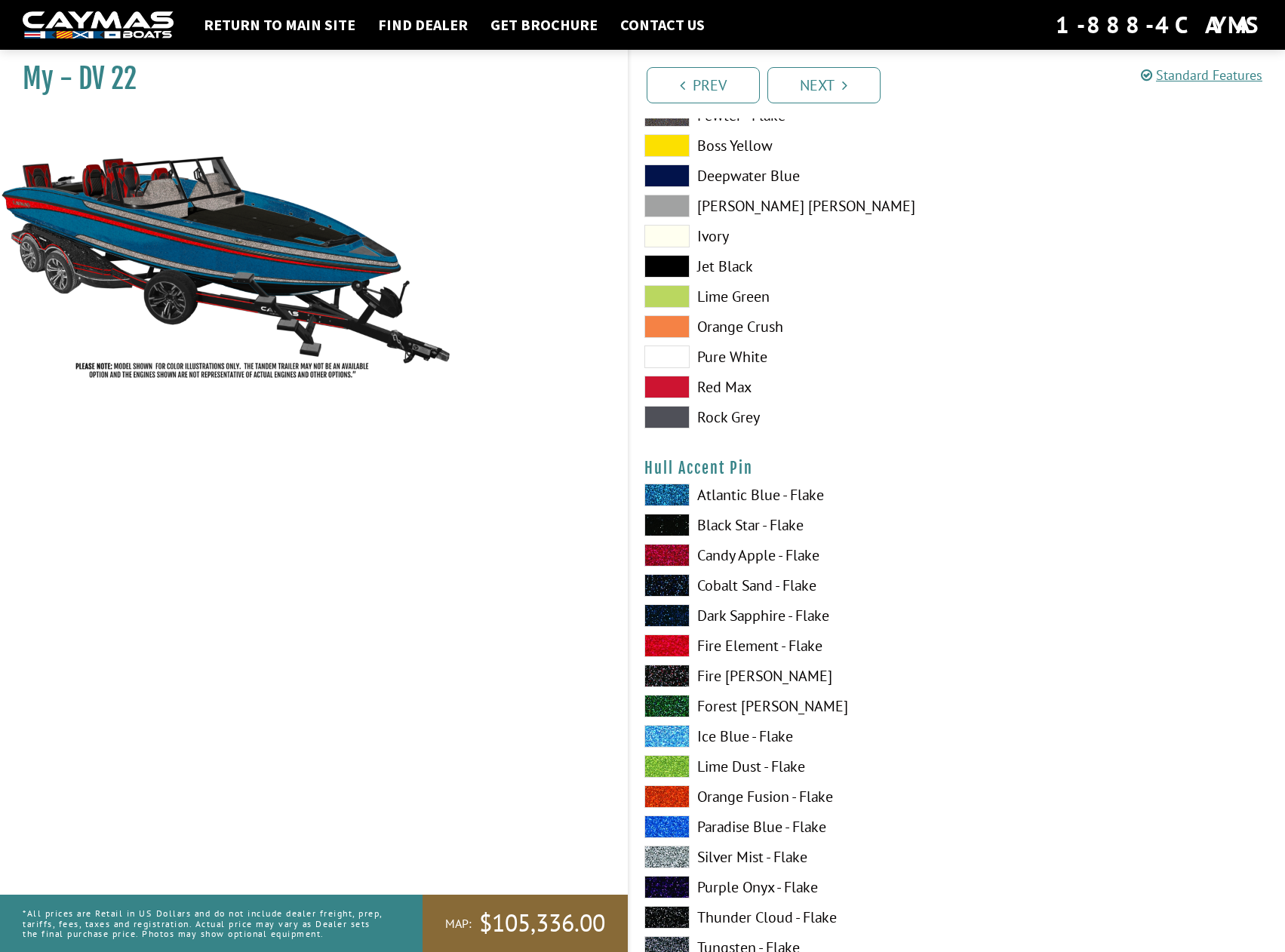
click at [670, 862] on span at bounding box center [667, 857] width 46 height 23
click at [666, 529] on span at bounding box center [667, 525] width 46 height 23
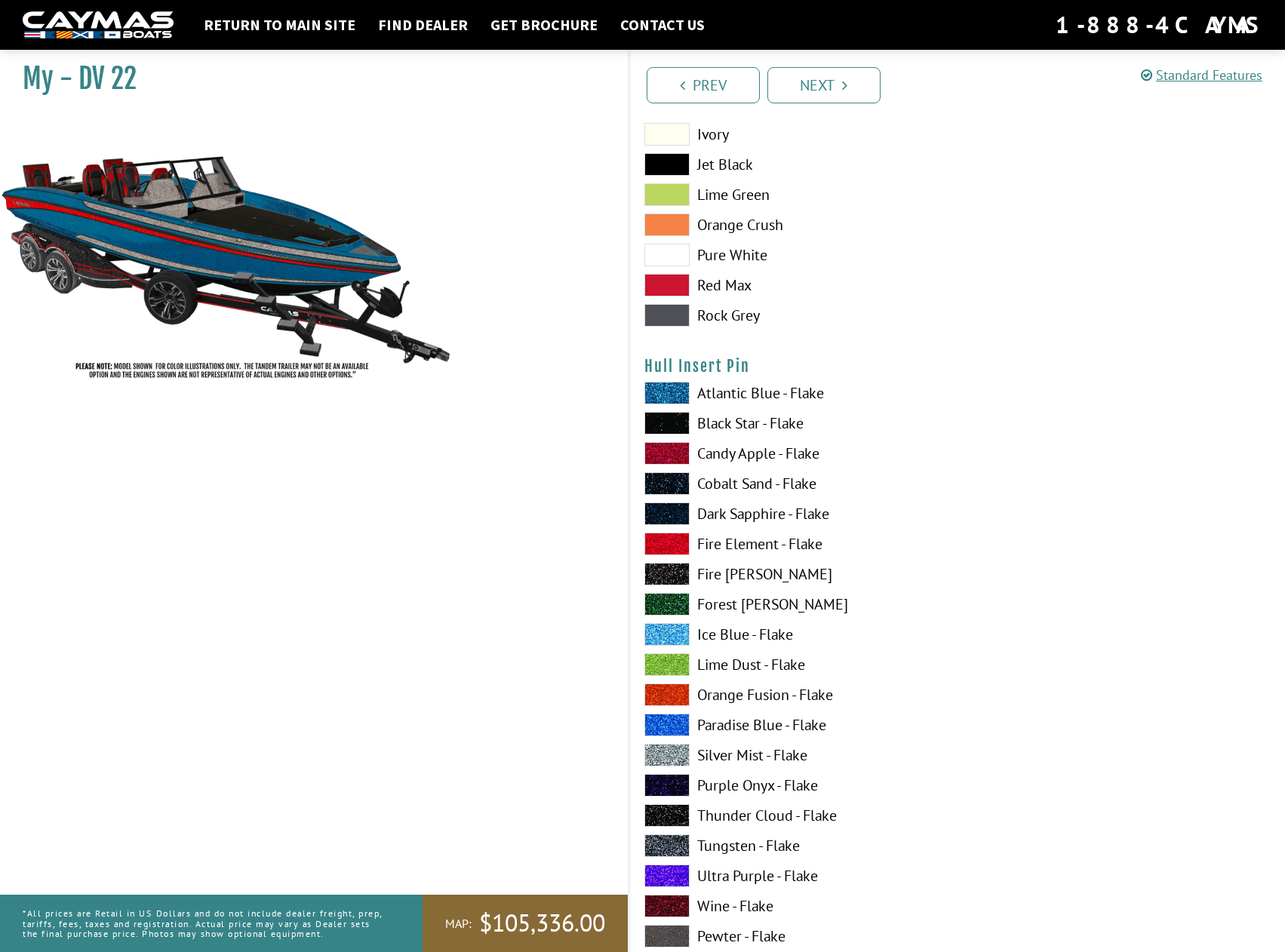
scroll to position [6263, 0]
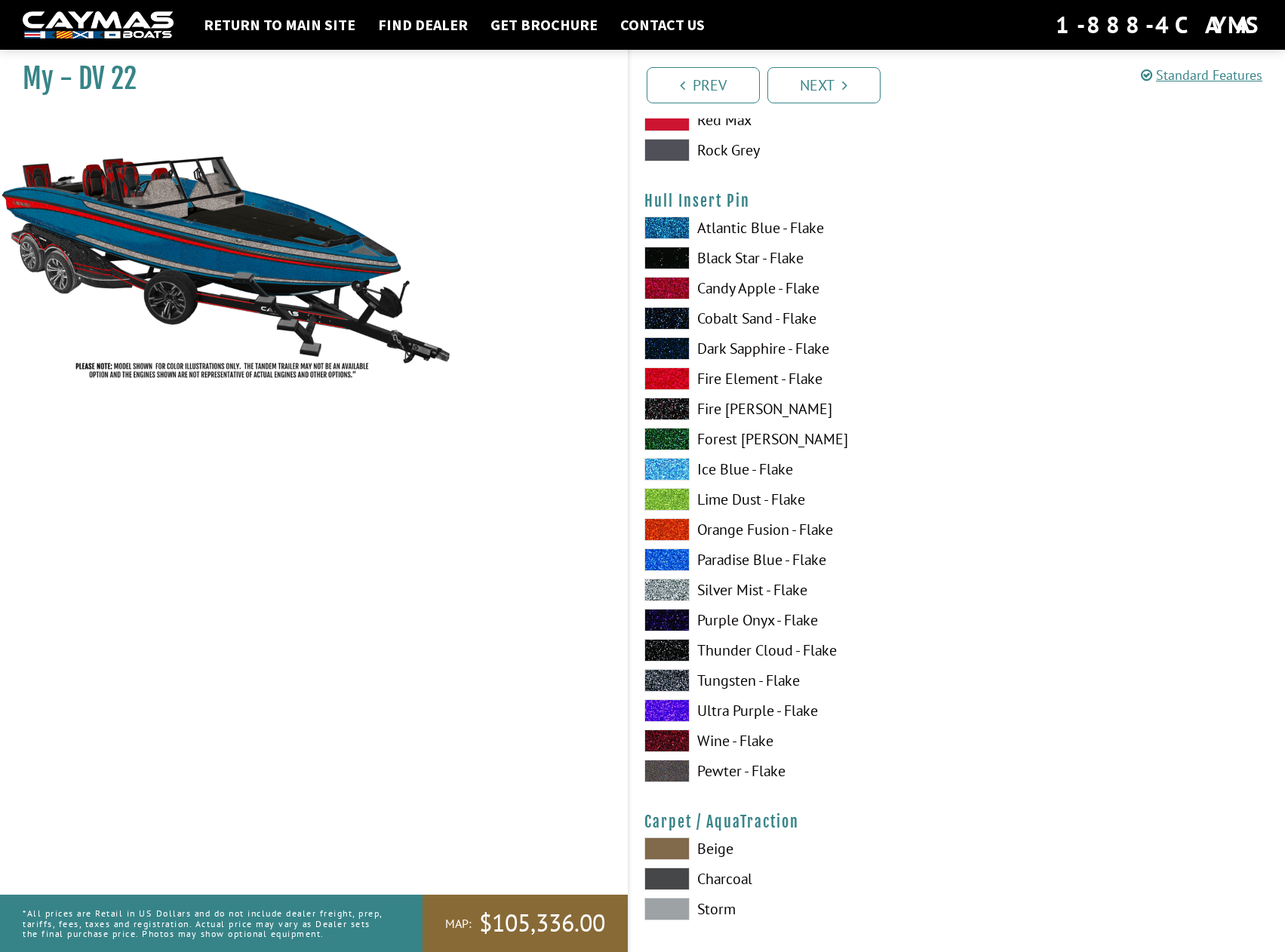
click at [671, 593] on span at bounding box center [667, 590] width 46 height 23
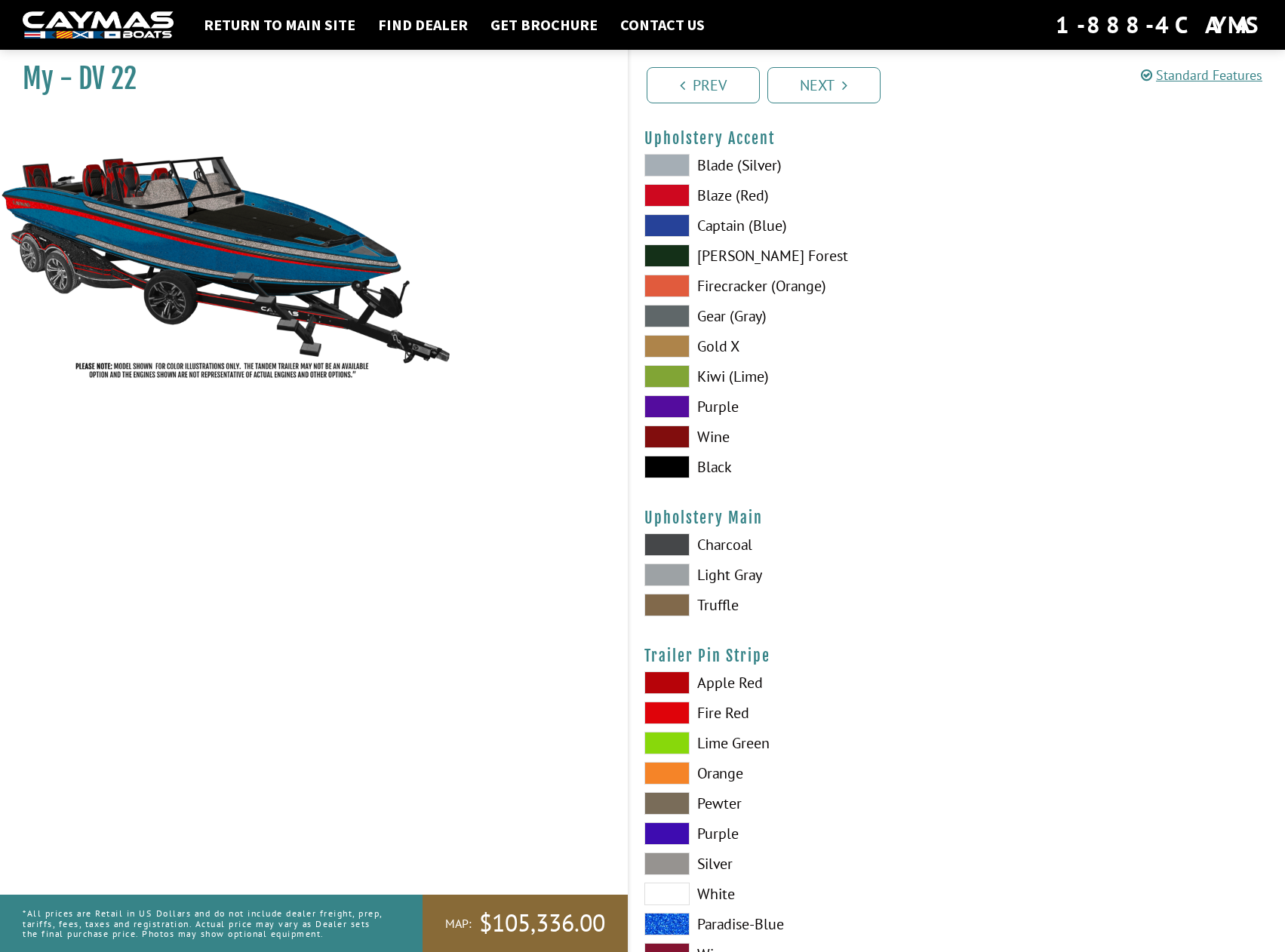
scroll to position [7142, 0]
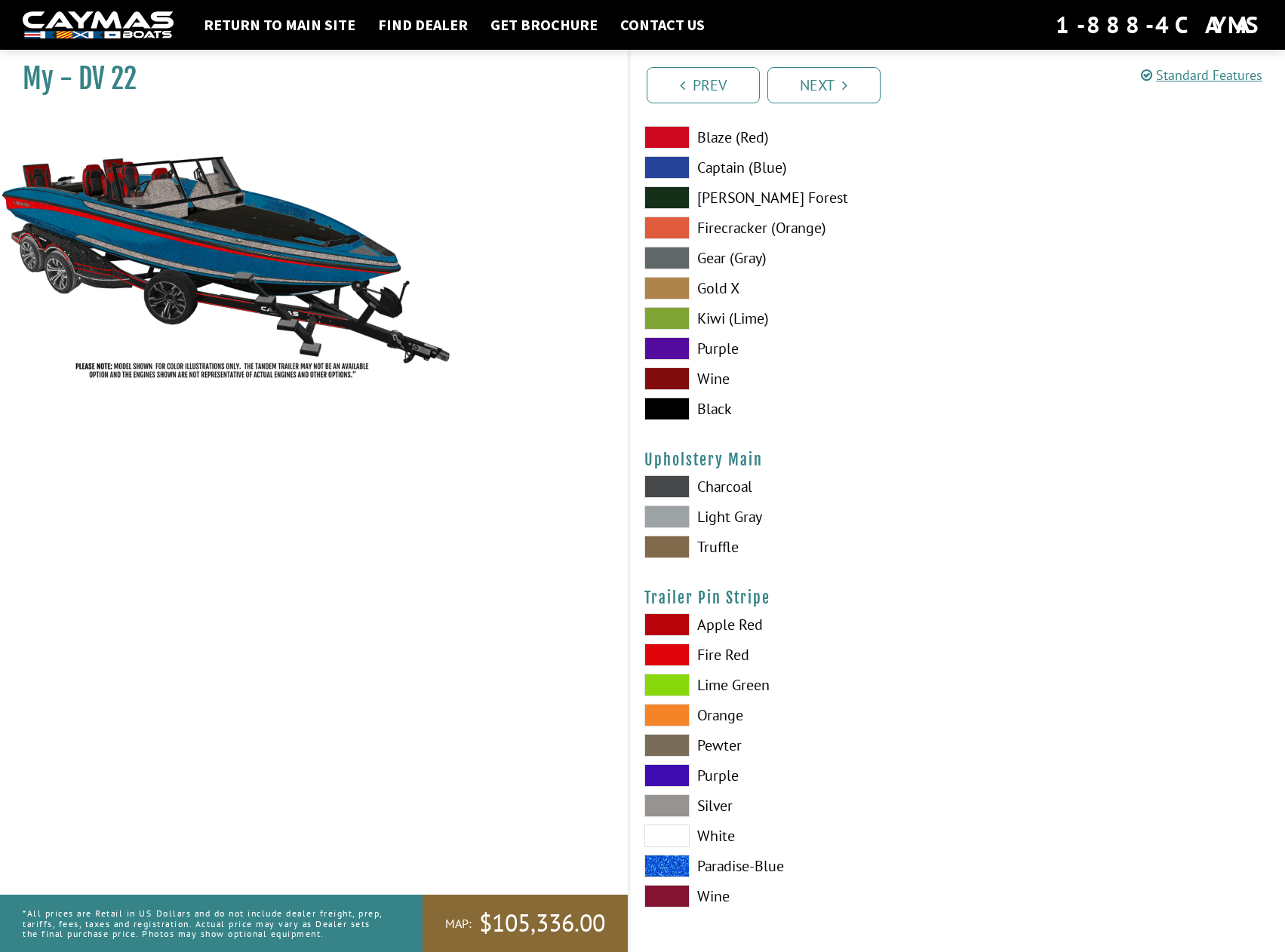
click at [24, 205] on img at bounding box center [226, 252] width 452 height 274
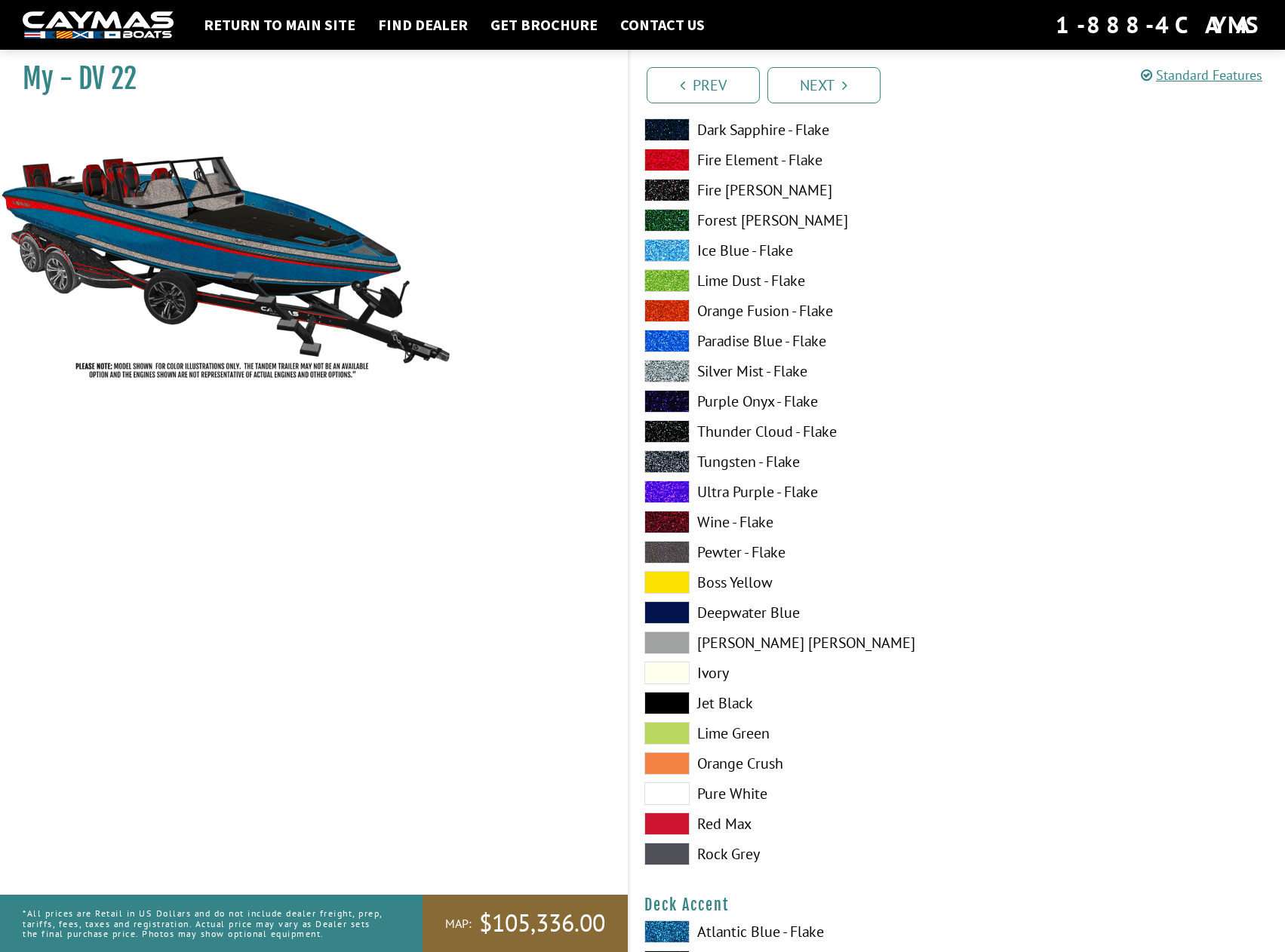
scroll to position [0, 0]
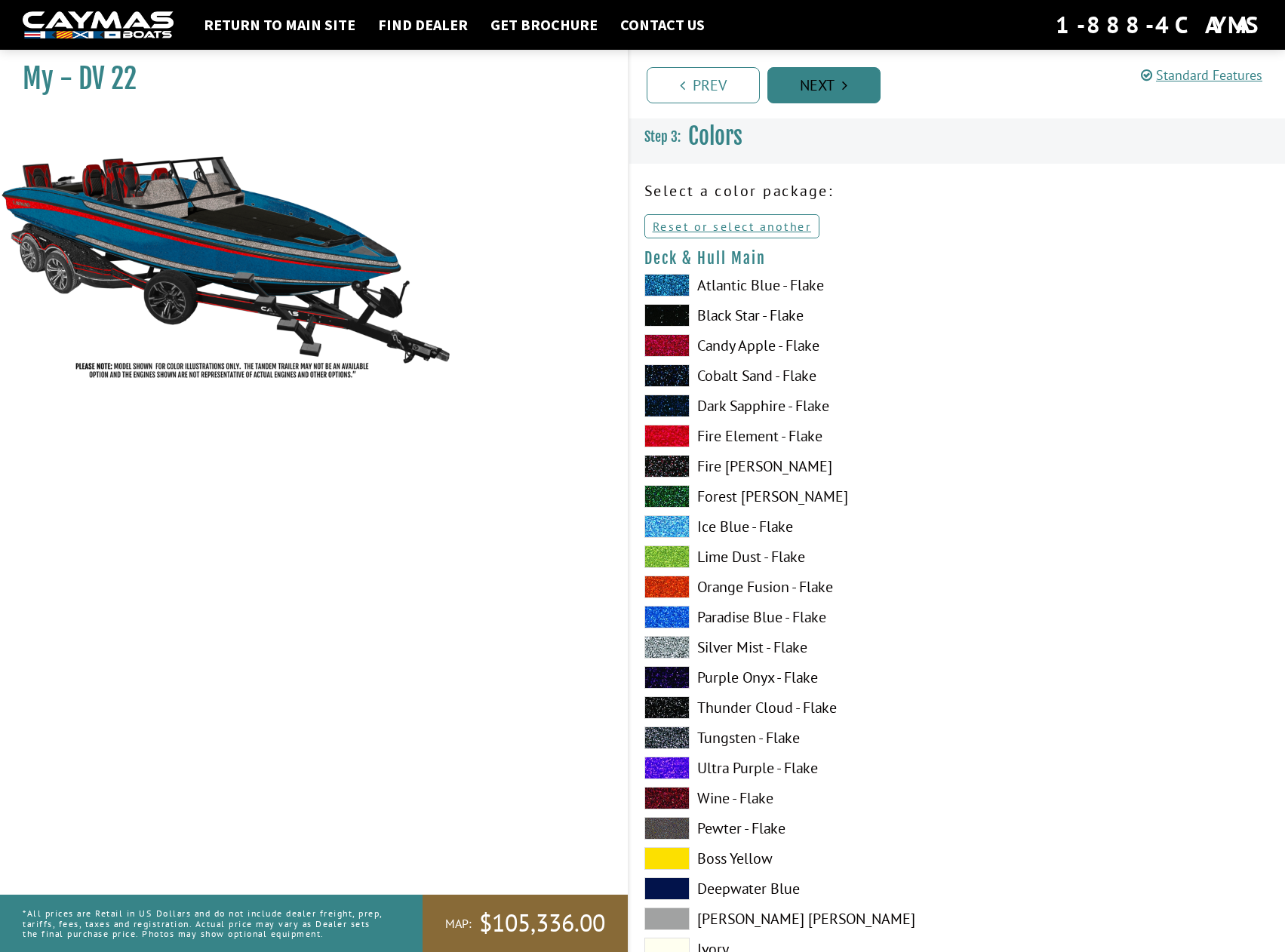
click at [832, 84] on link "Next" at bounding box center [823, 85] width 113 height 36
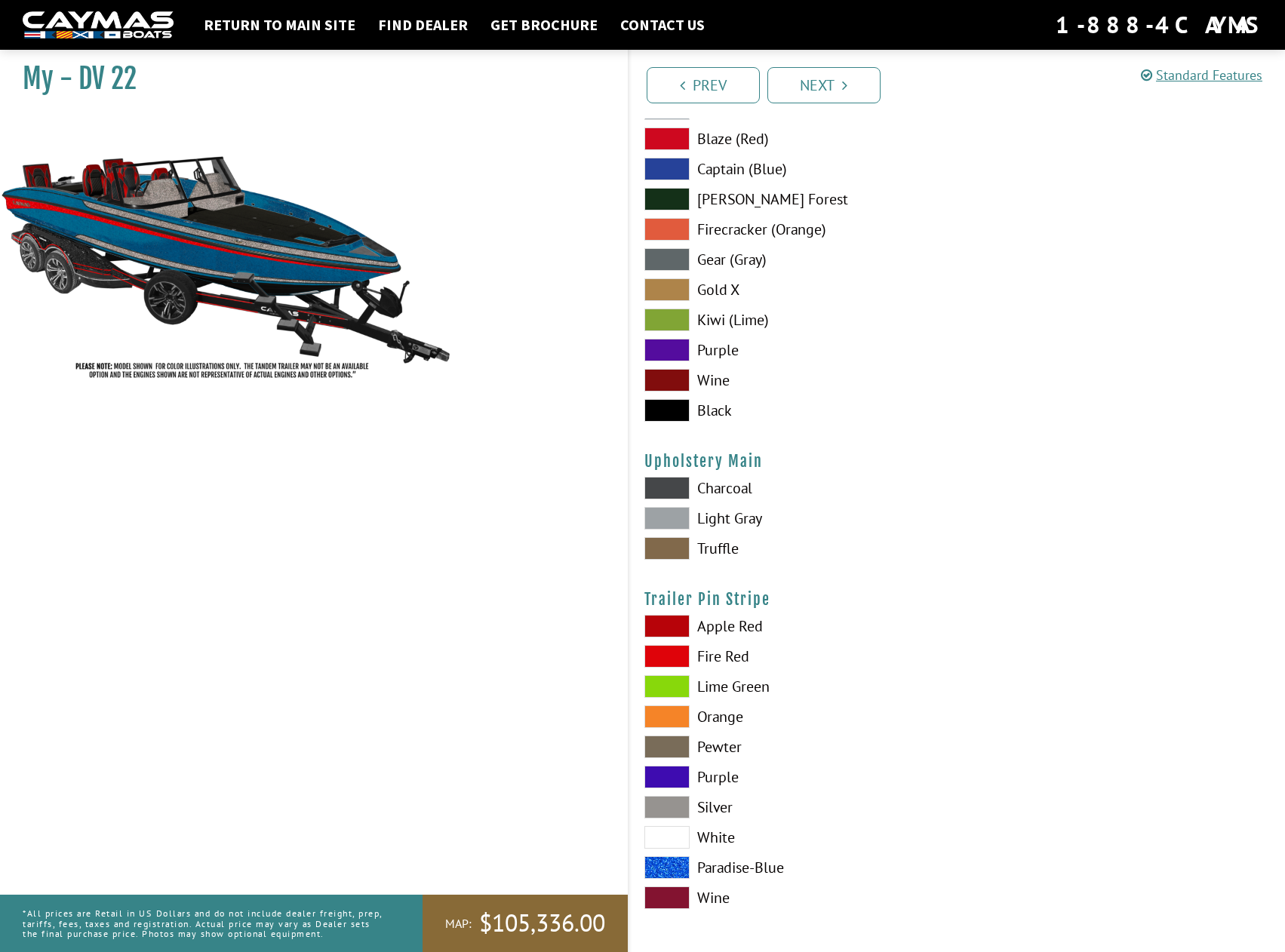
scroll to position [7164, 0]
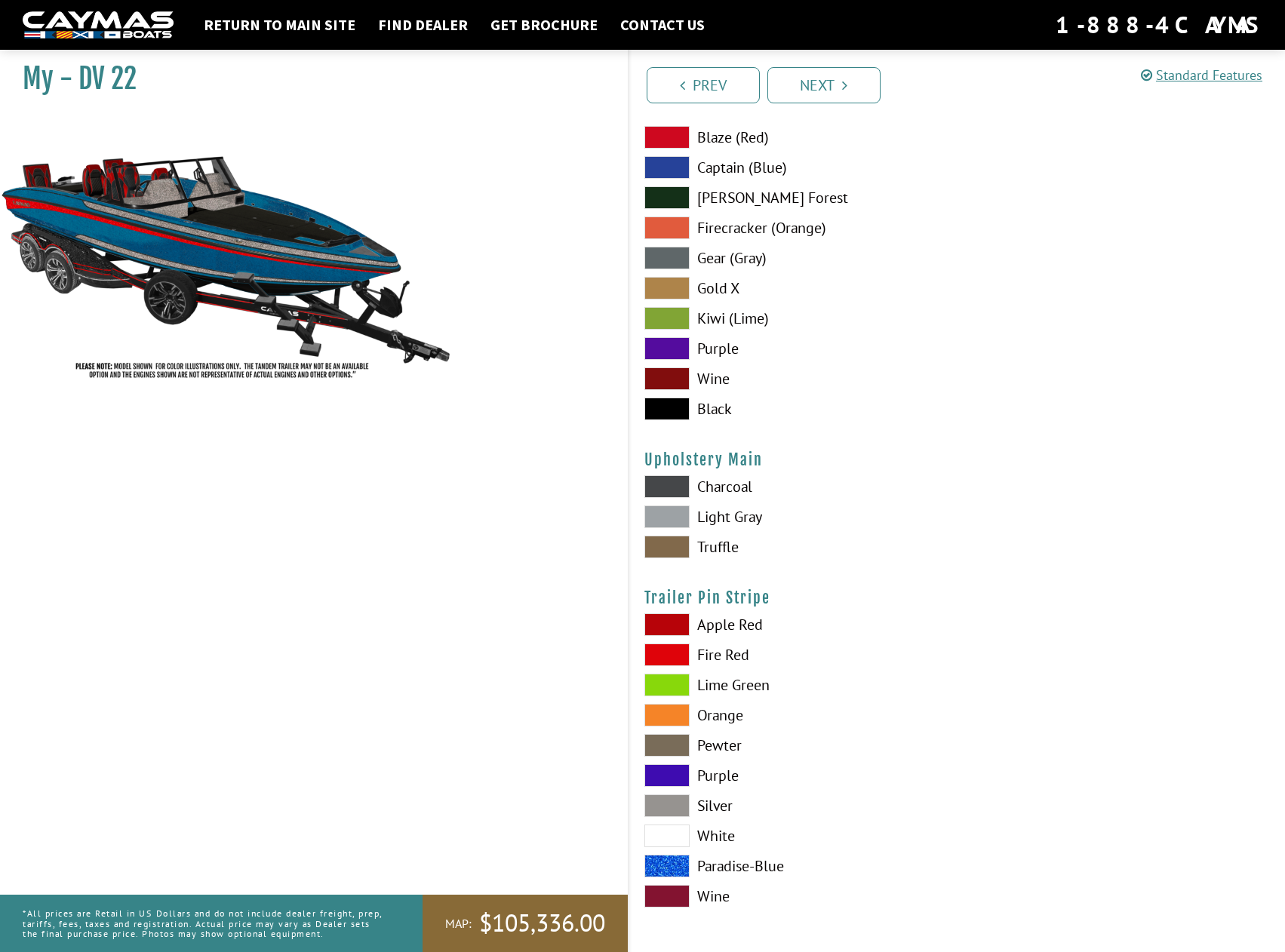
click at [659, 812] on span at bounding box center [667, 806] width 46 height 23
click at [662, 770] on span at bounding box center [667, 776] width 46 height 23
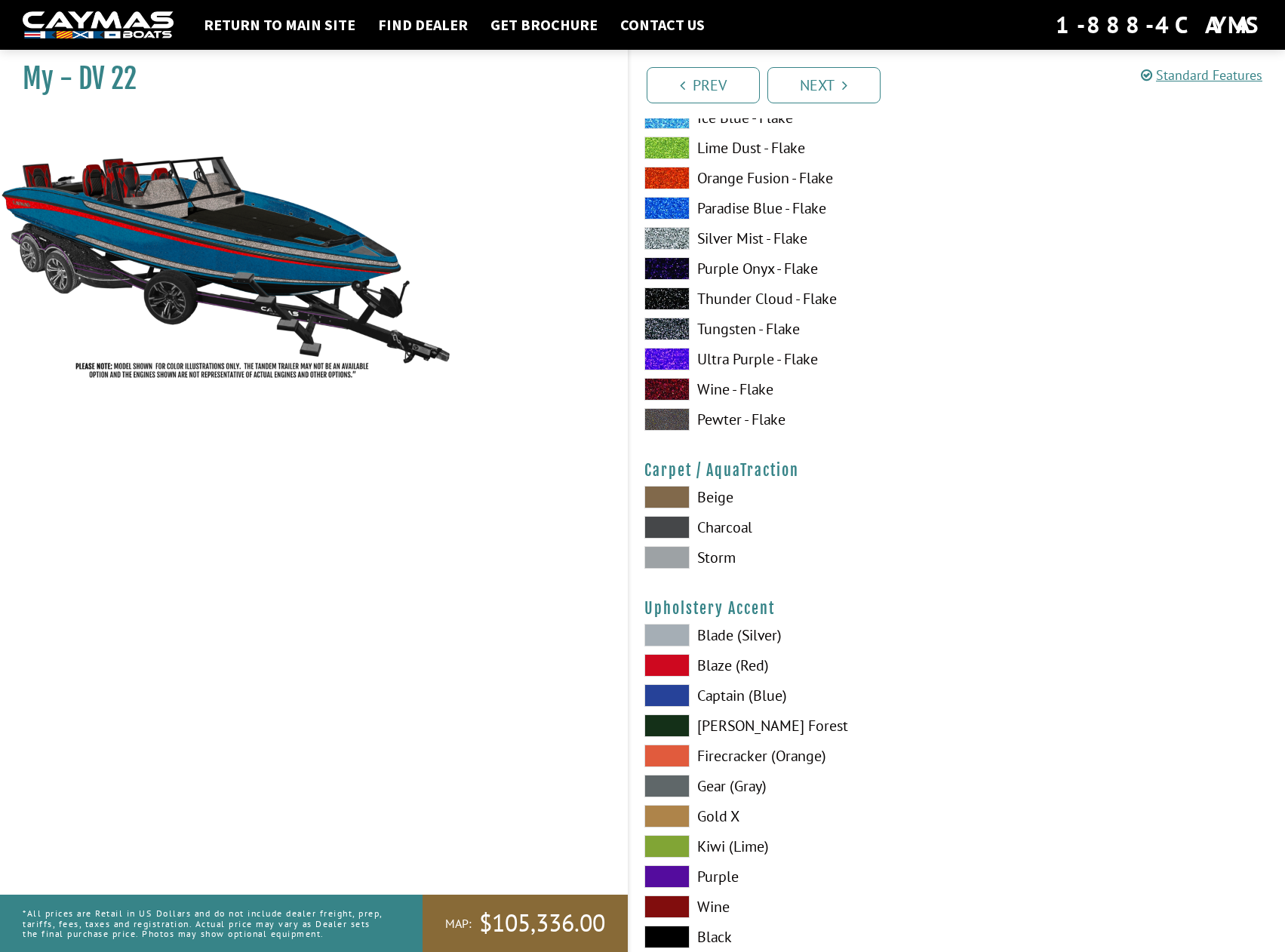
click at [677, 871] on span at bounding box center [667, 877] width 46 height 23
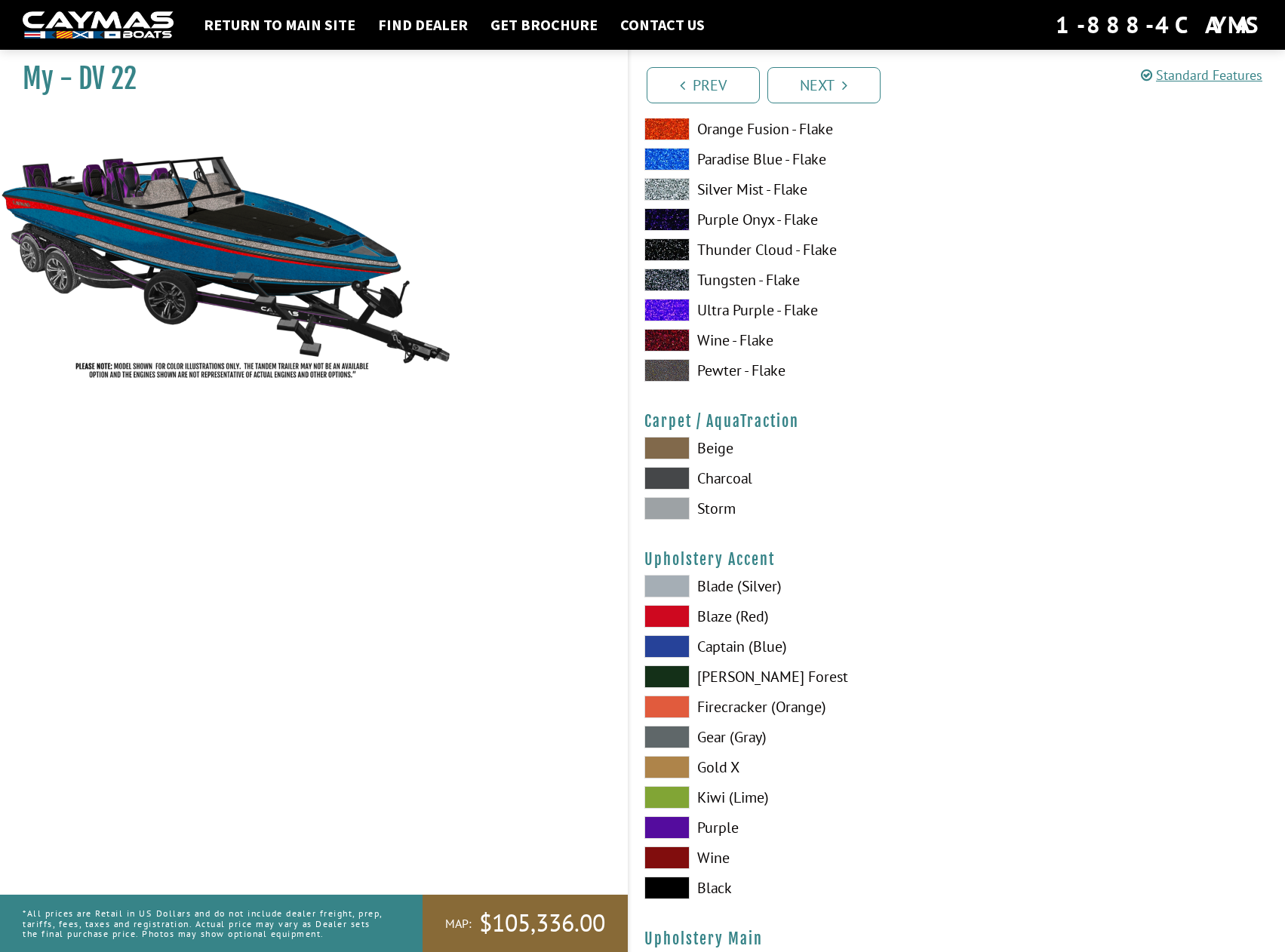
scroll to position [6711, 0]
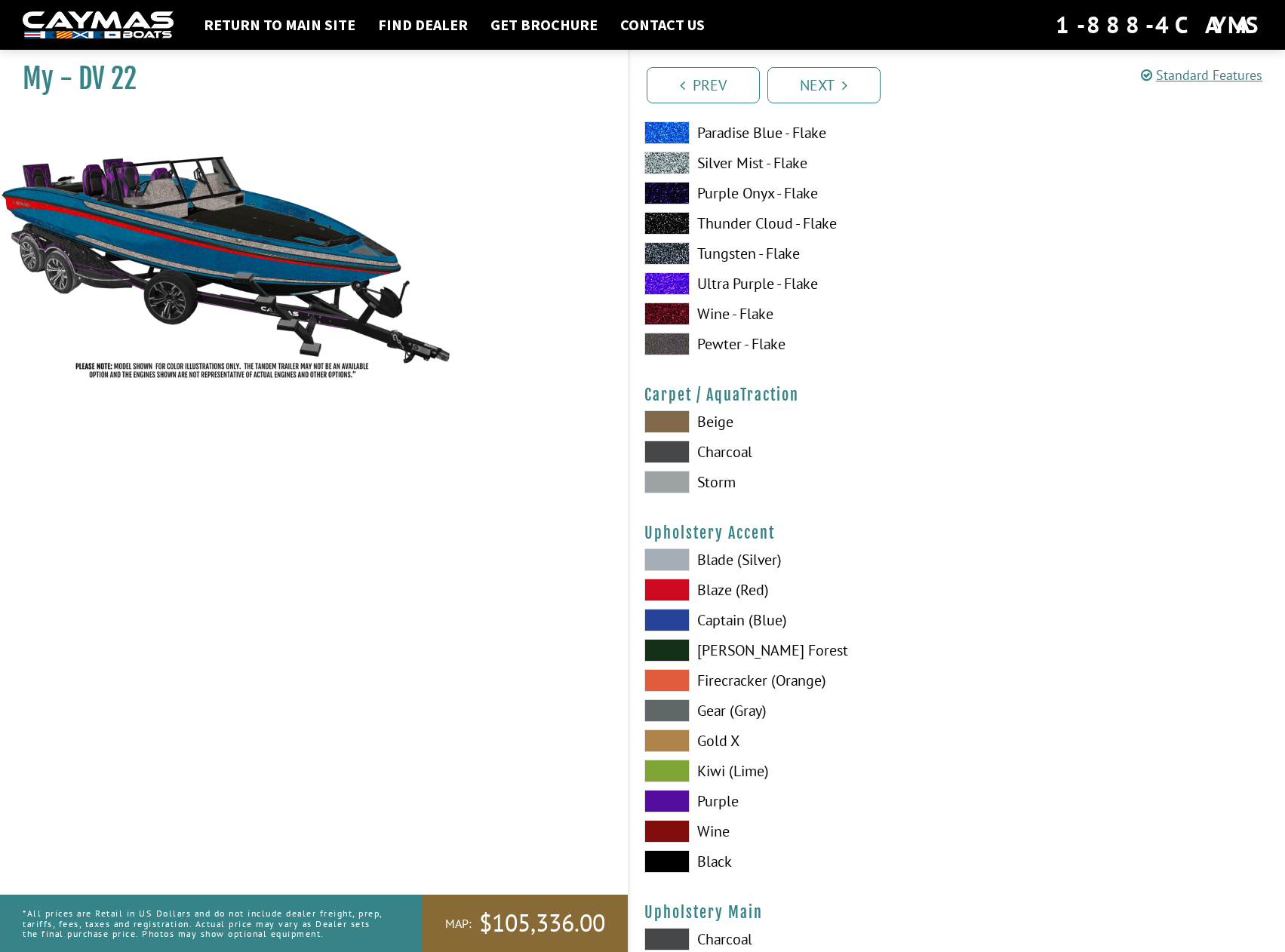
click at [687, 556] on span at bounding box center [667, 560] width 46 height 23
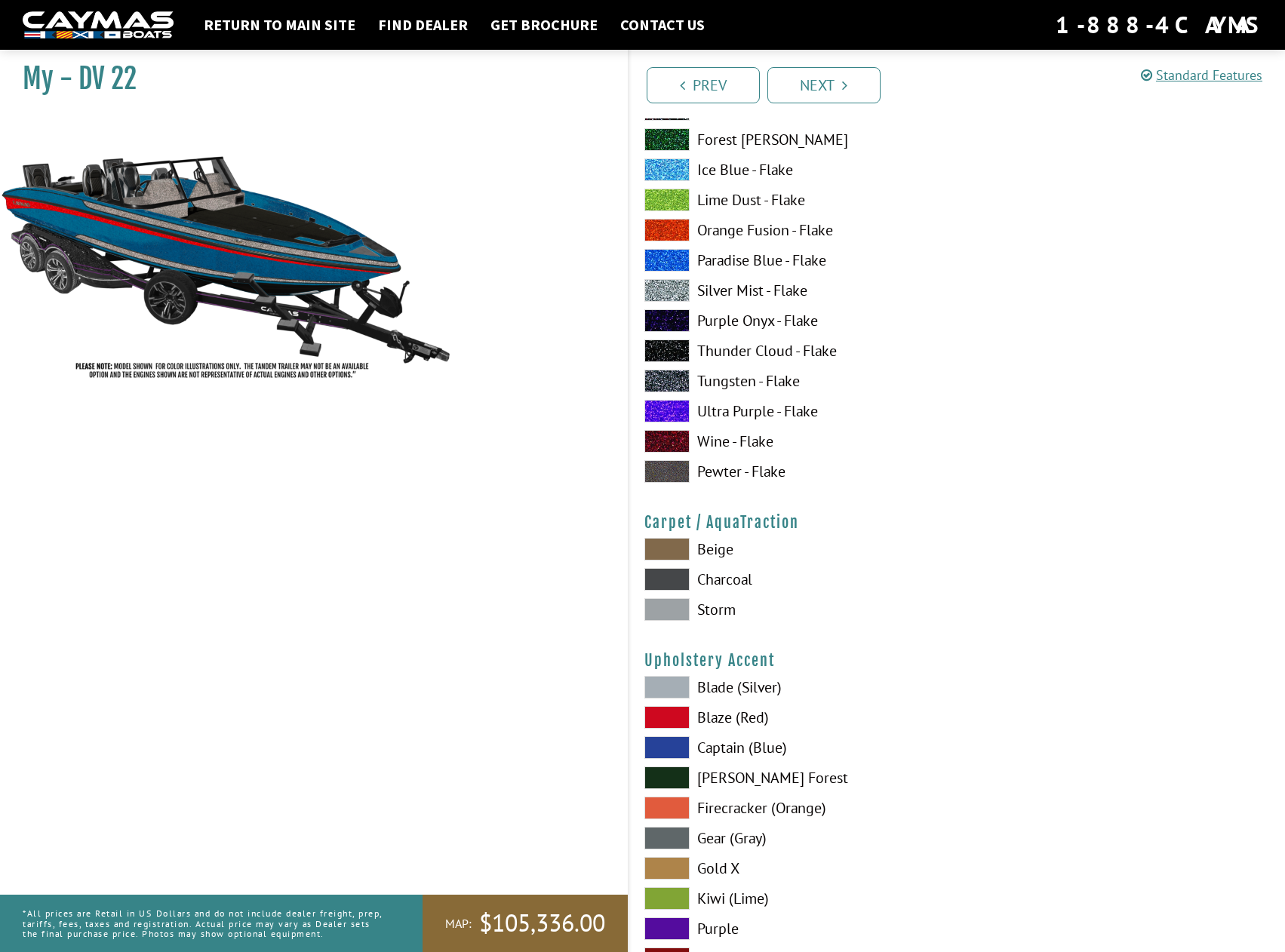
scroll to position [6485, 0]
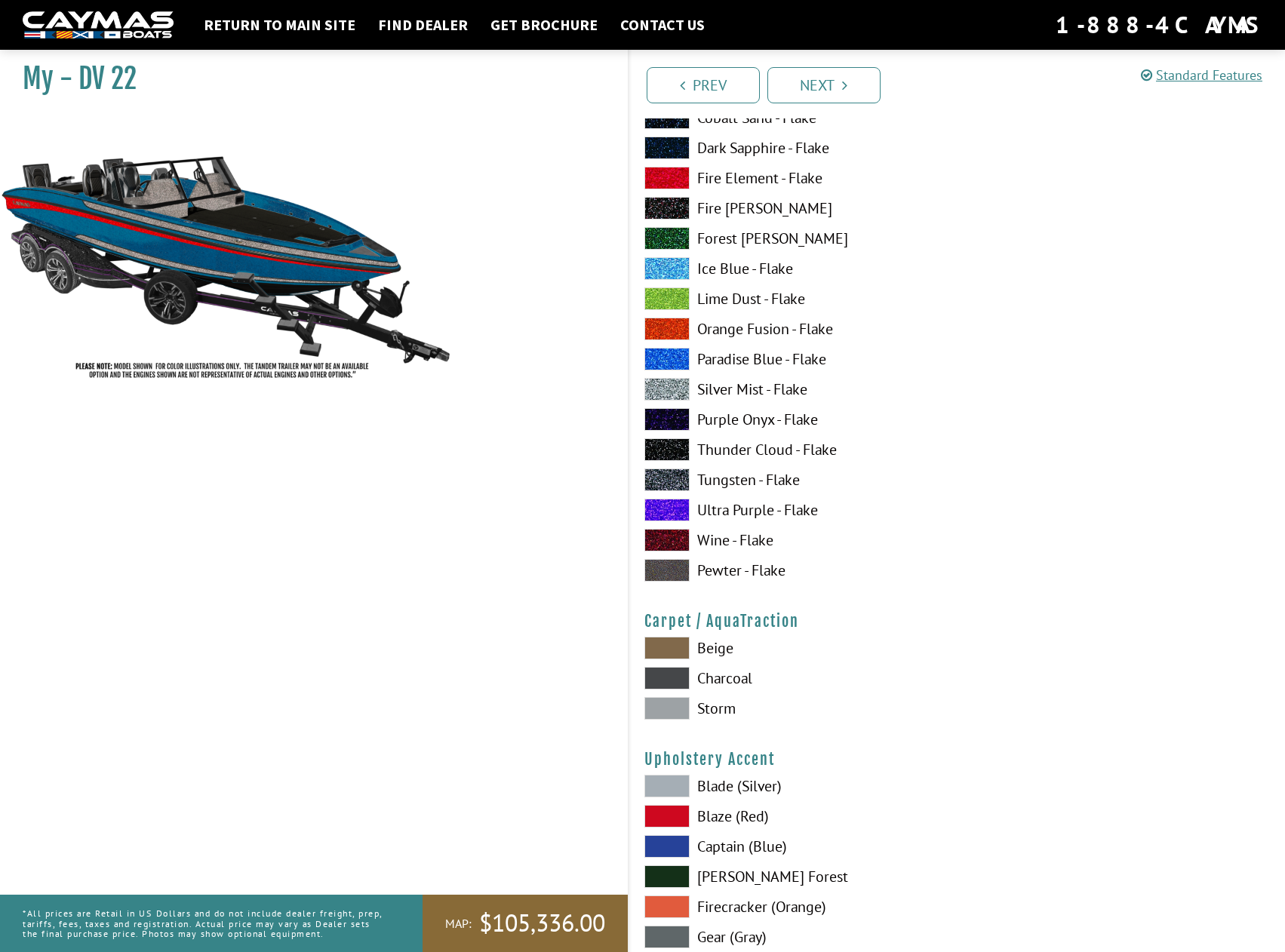
click at [674, 510] on span at bounding box center [667, 510] width 46 height 23
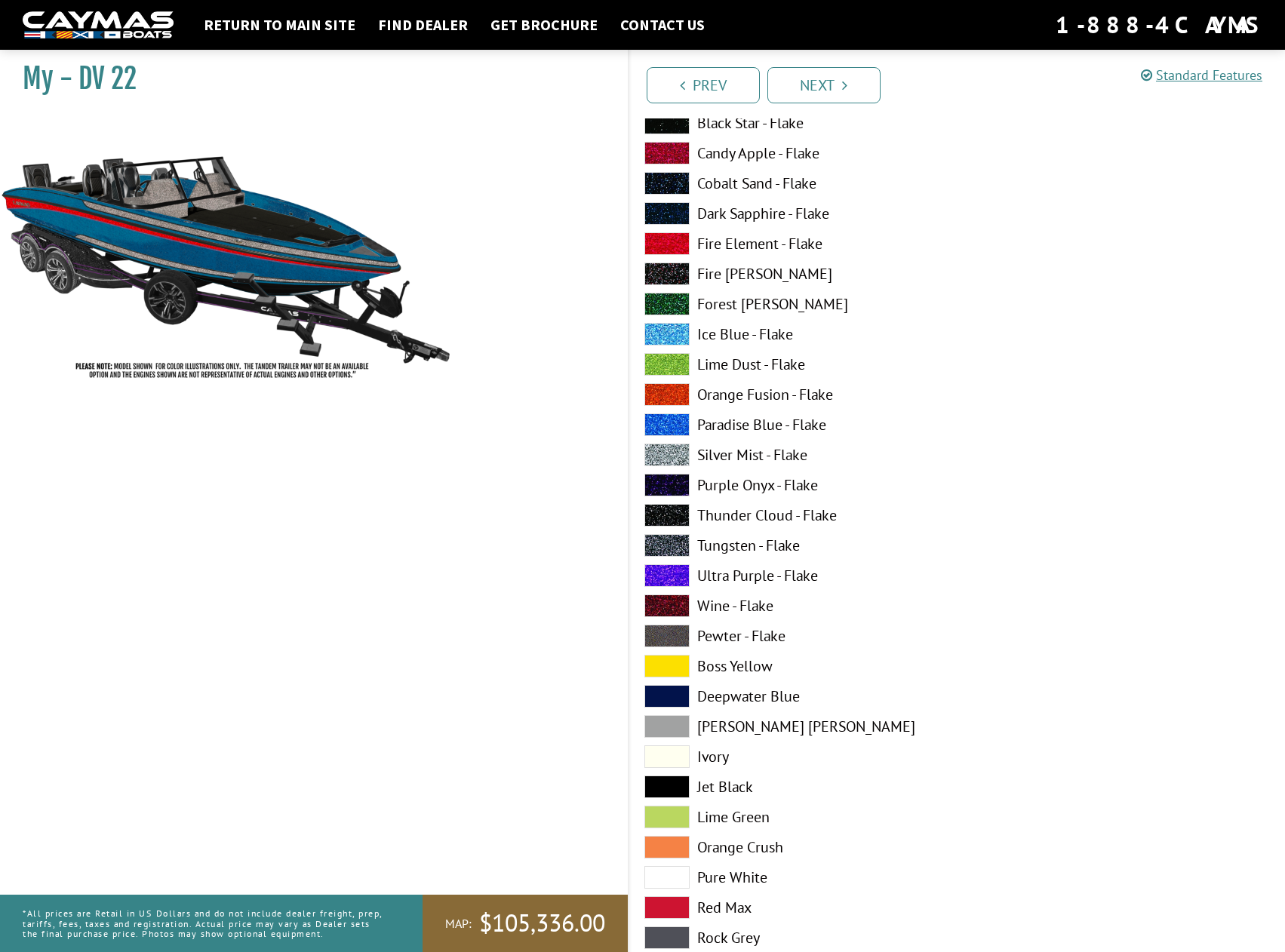
scroll to position [5428, 0]
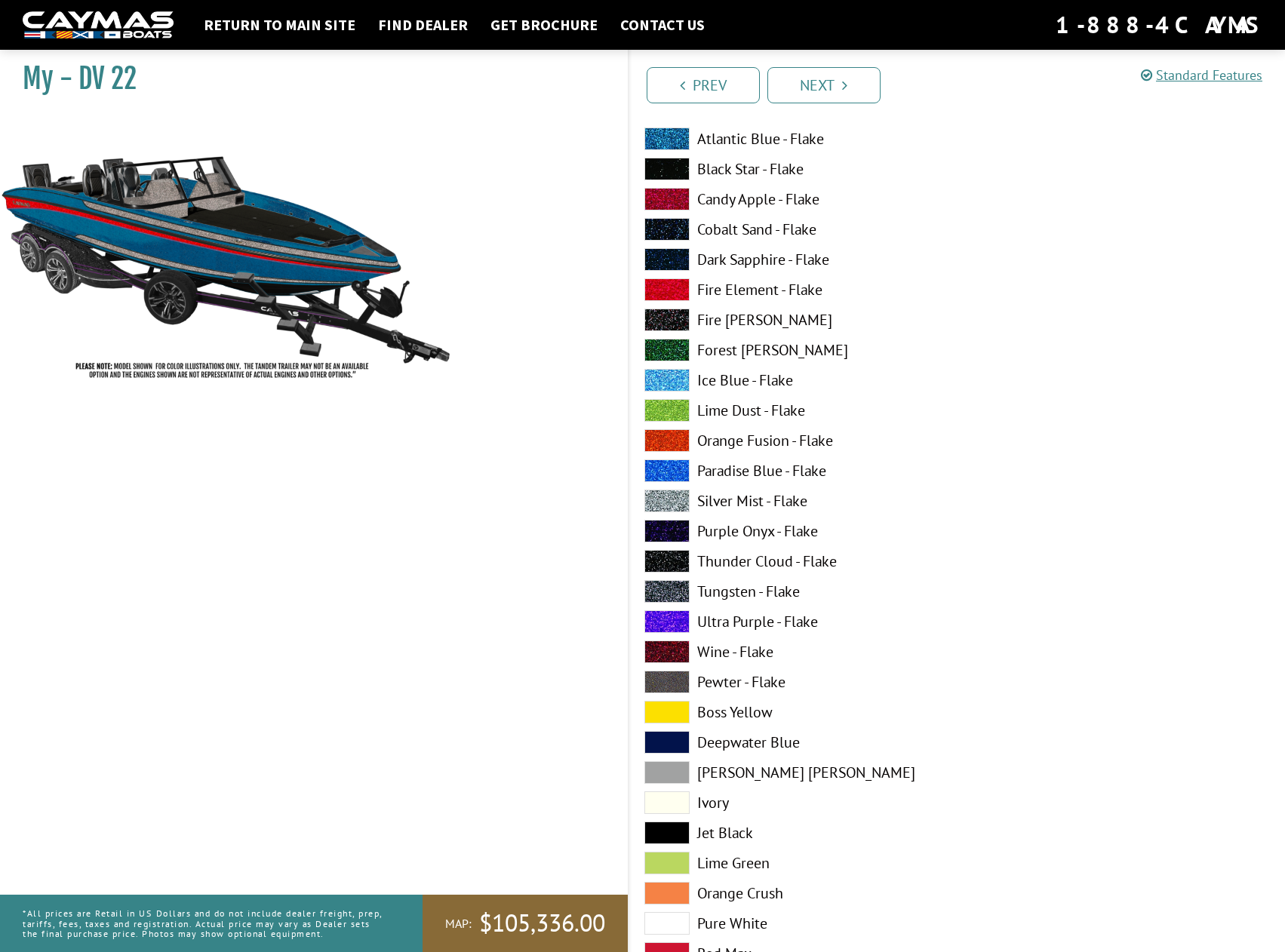
click at [681, 707] on span at bounding box center [667, 712] width 46 height 23
click at [657, 624] on span at bounding box center [667, 622] width 46 height 23
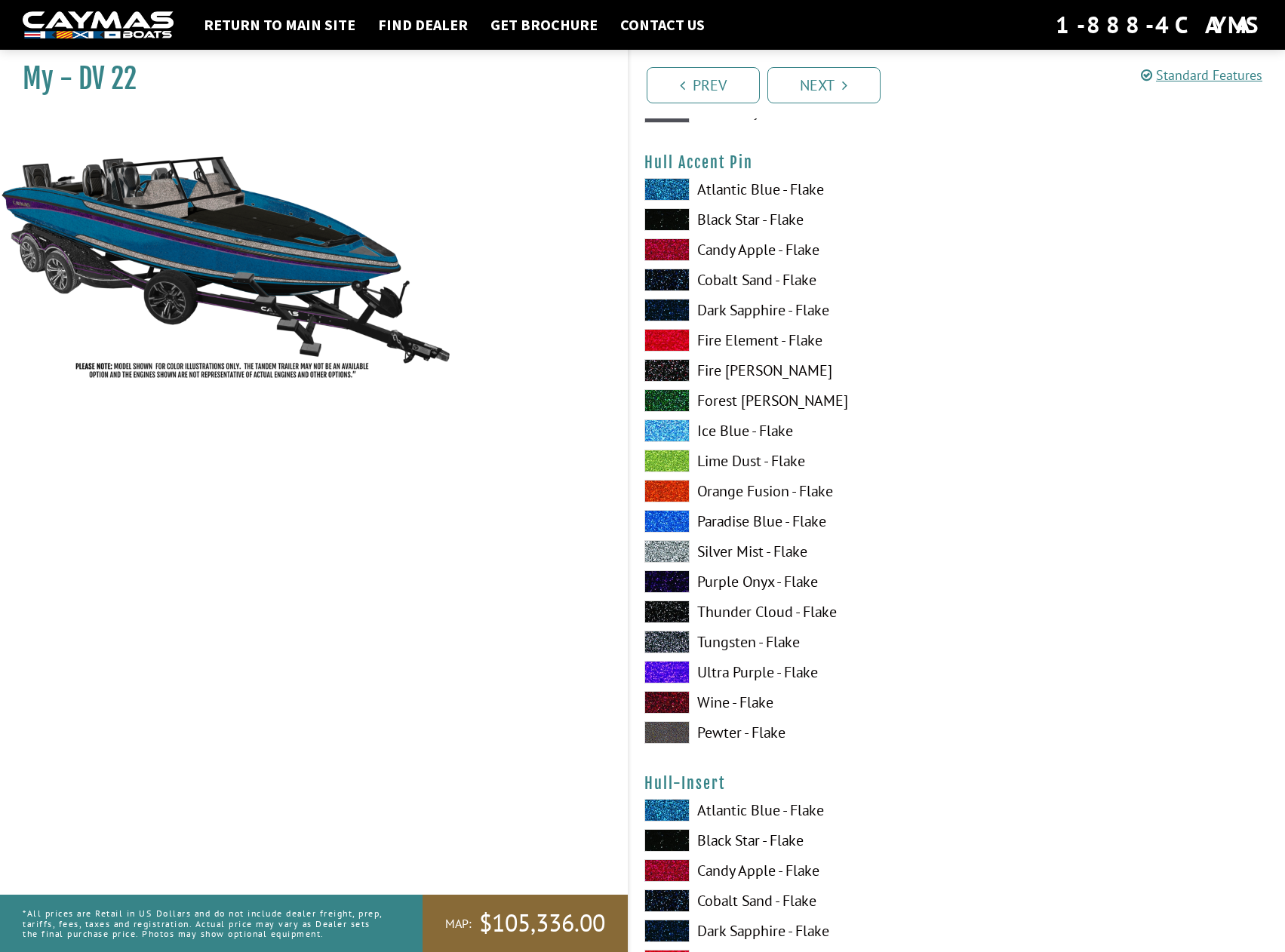
scroll to position [4749, 0]
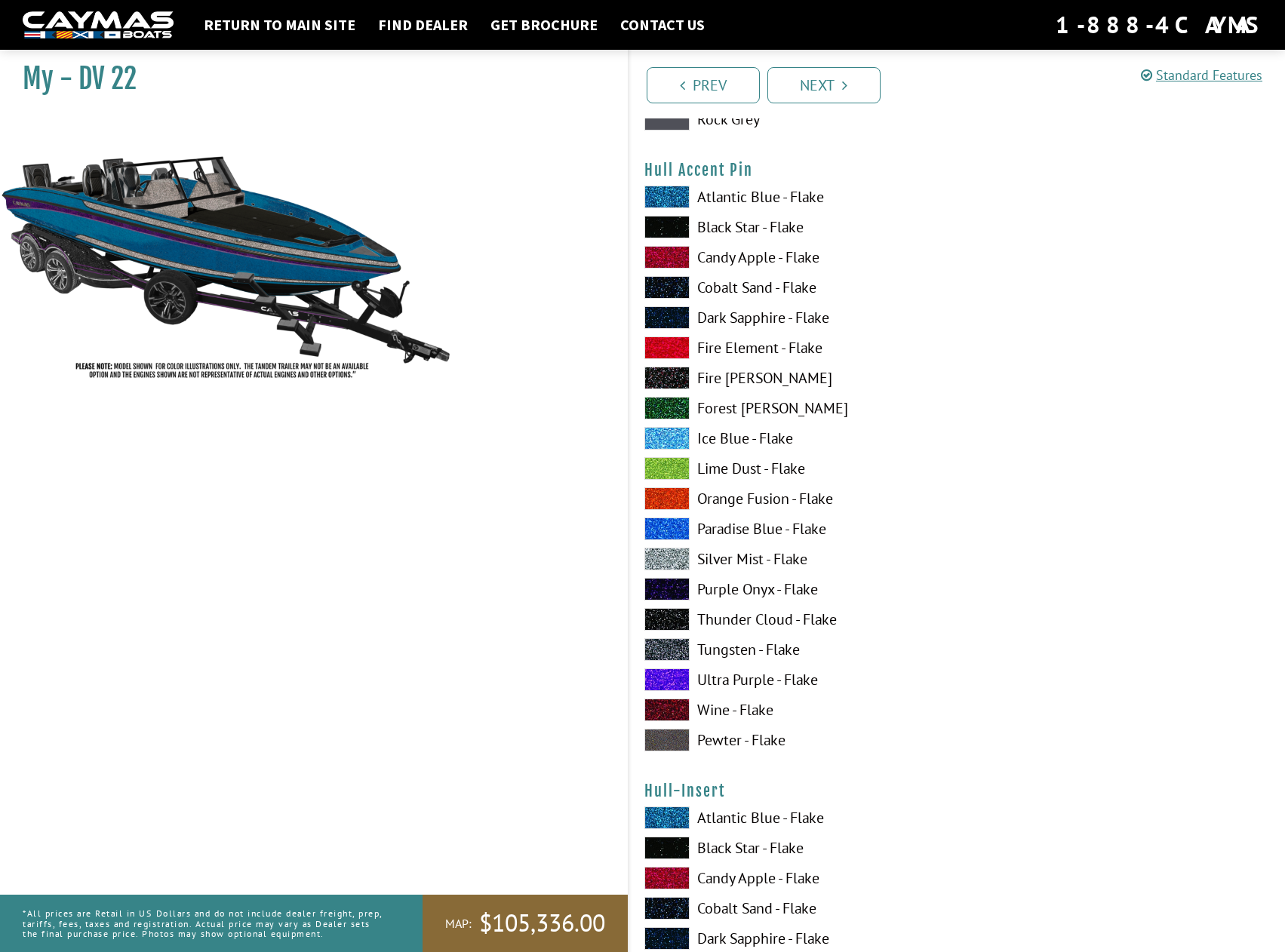
click at [651, 469] on span at bounding box center [667, 468] width 46 height 23
click at [677, 236] on span at bounding box center [667, 227] width 46 height 23
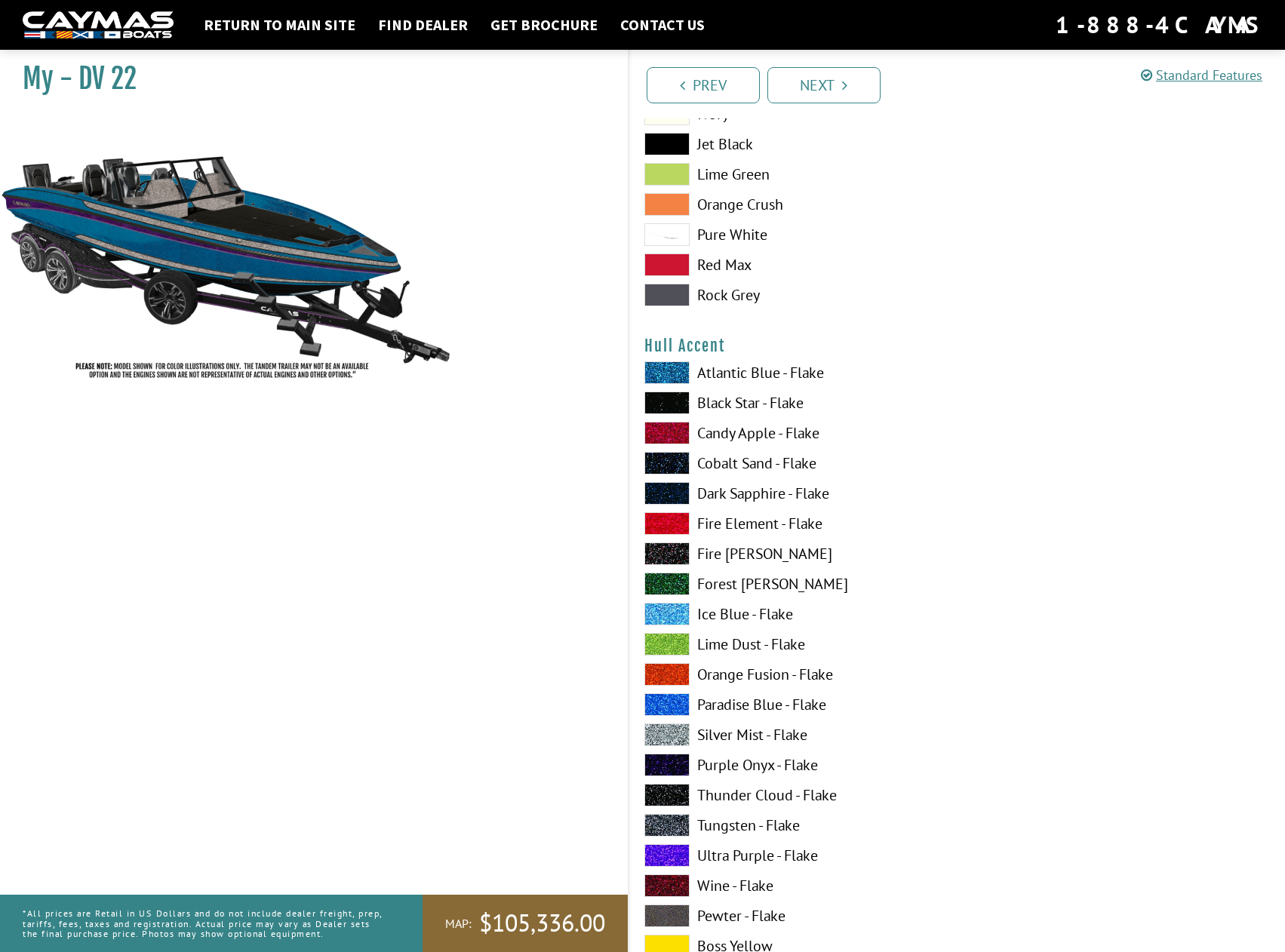
scroll to position [3618, 0]
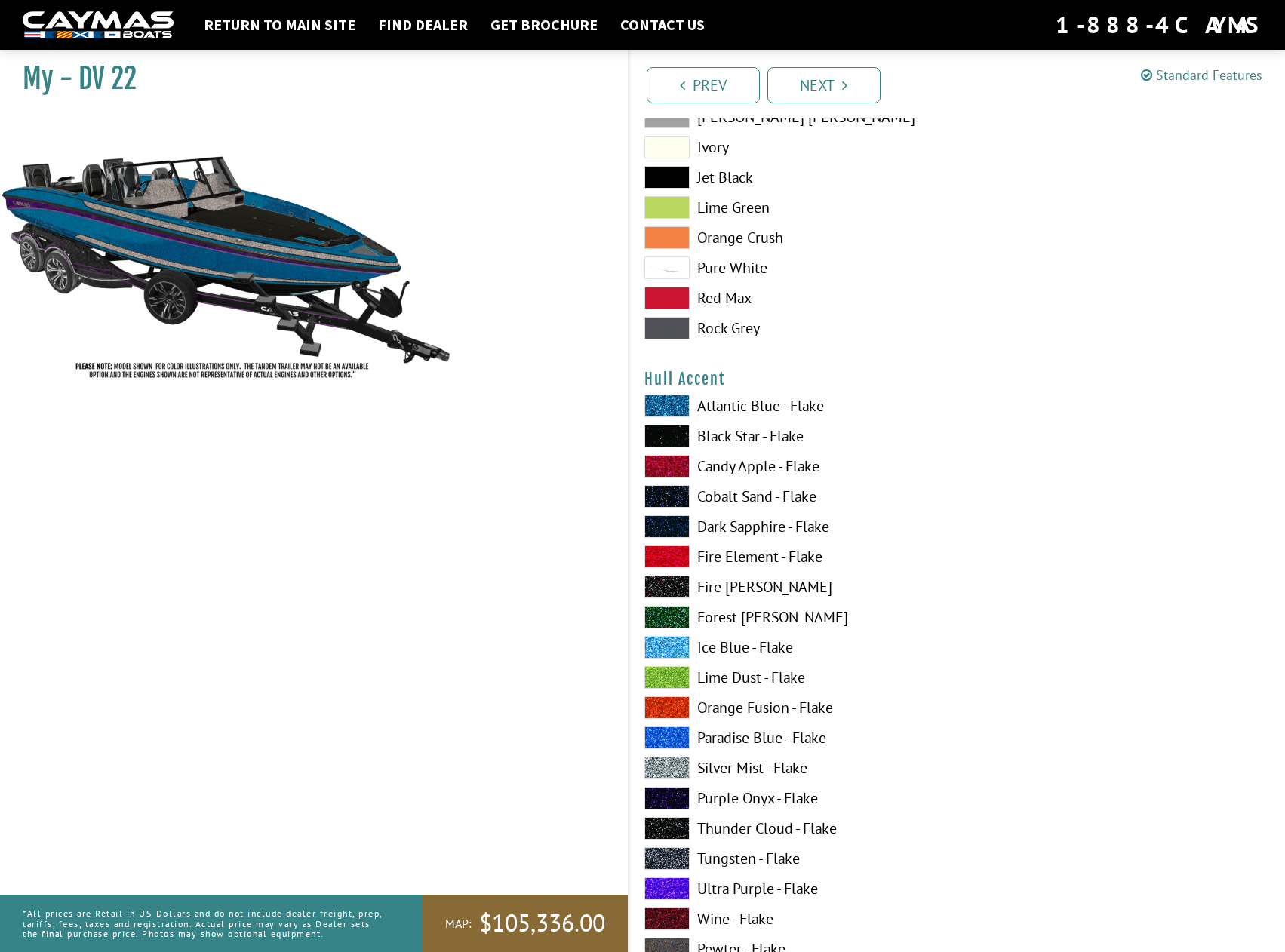
click at [654, 890] on span at bounding box center [667, 889] width 46 height 23
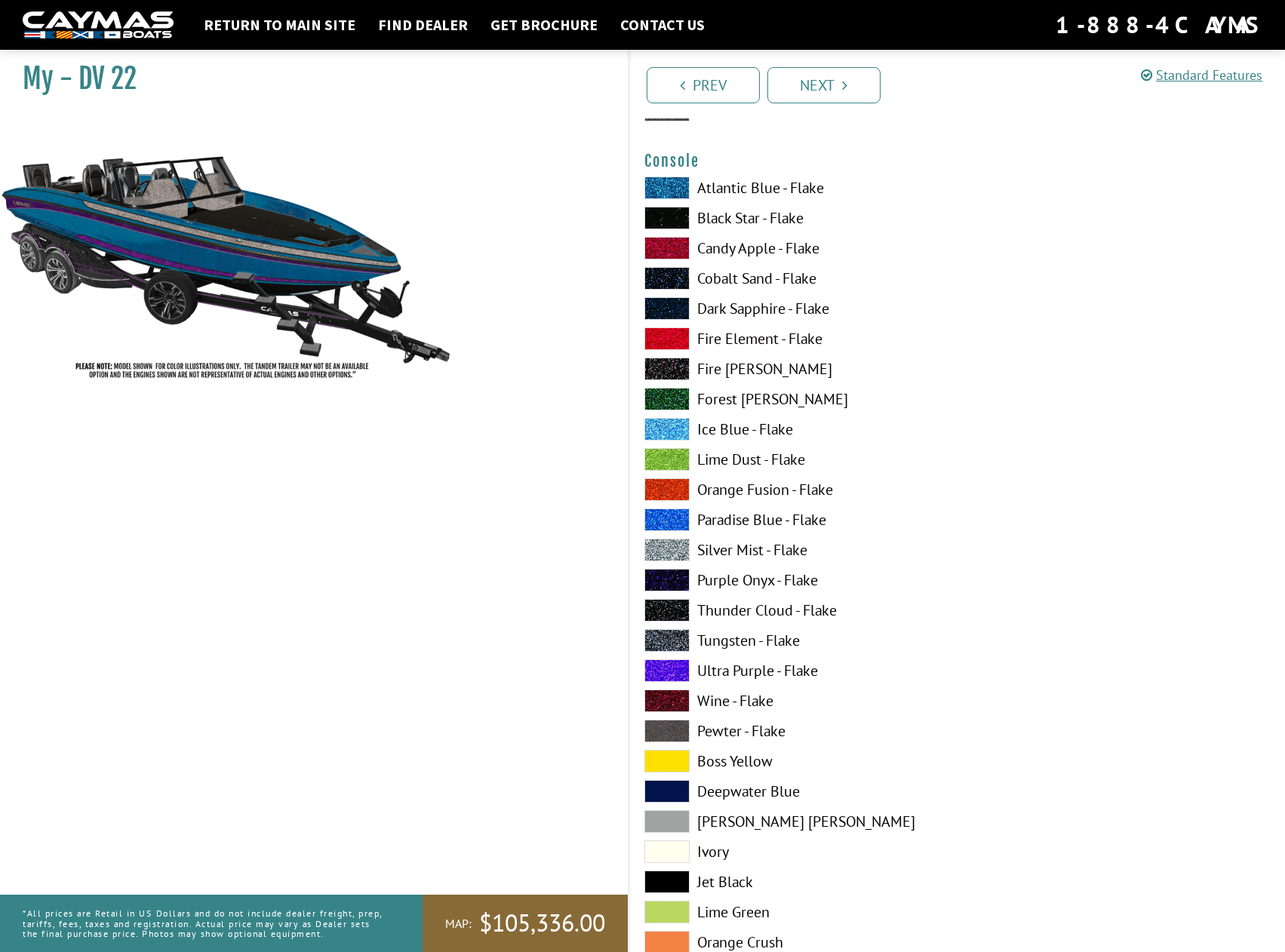
scroll to position [2562, 0]
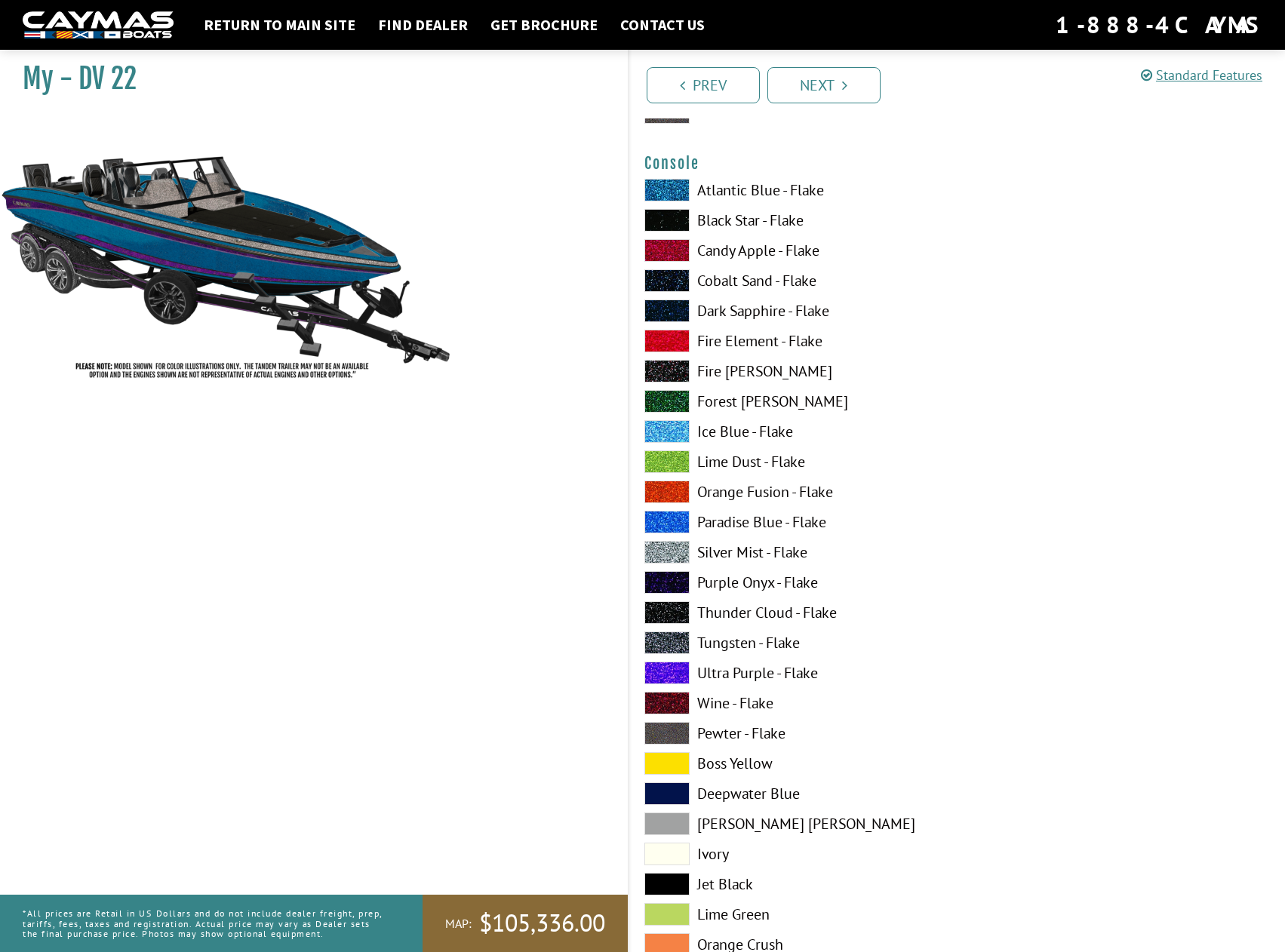
click at [683, 673] on span at bounding box center [667, 673] width 46 height 23
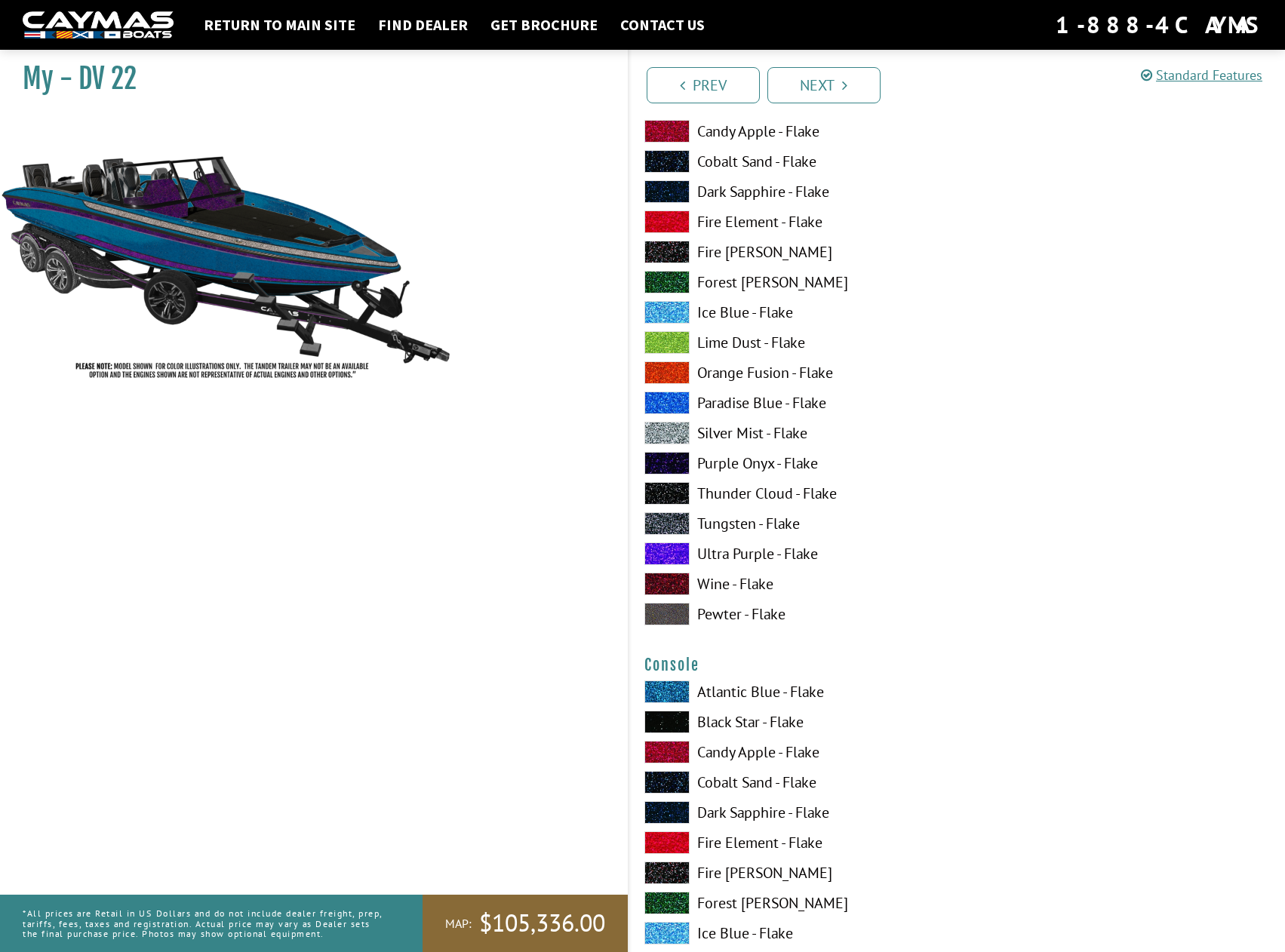
scroll to position [1958, 0]
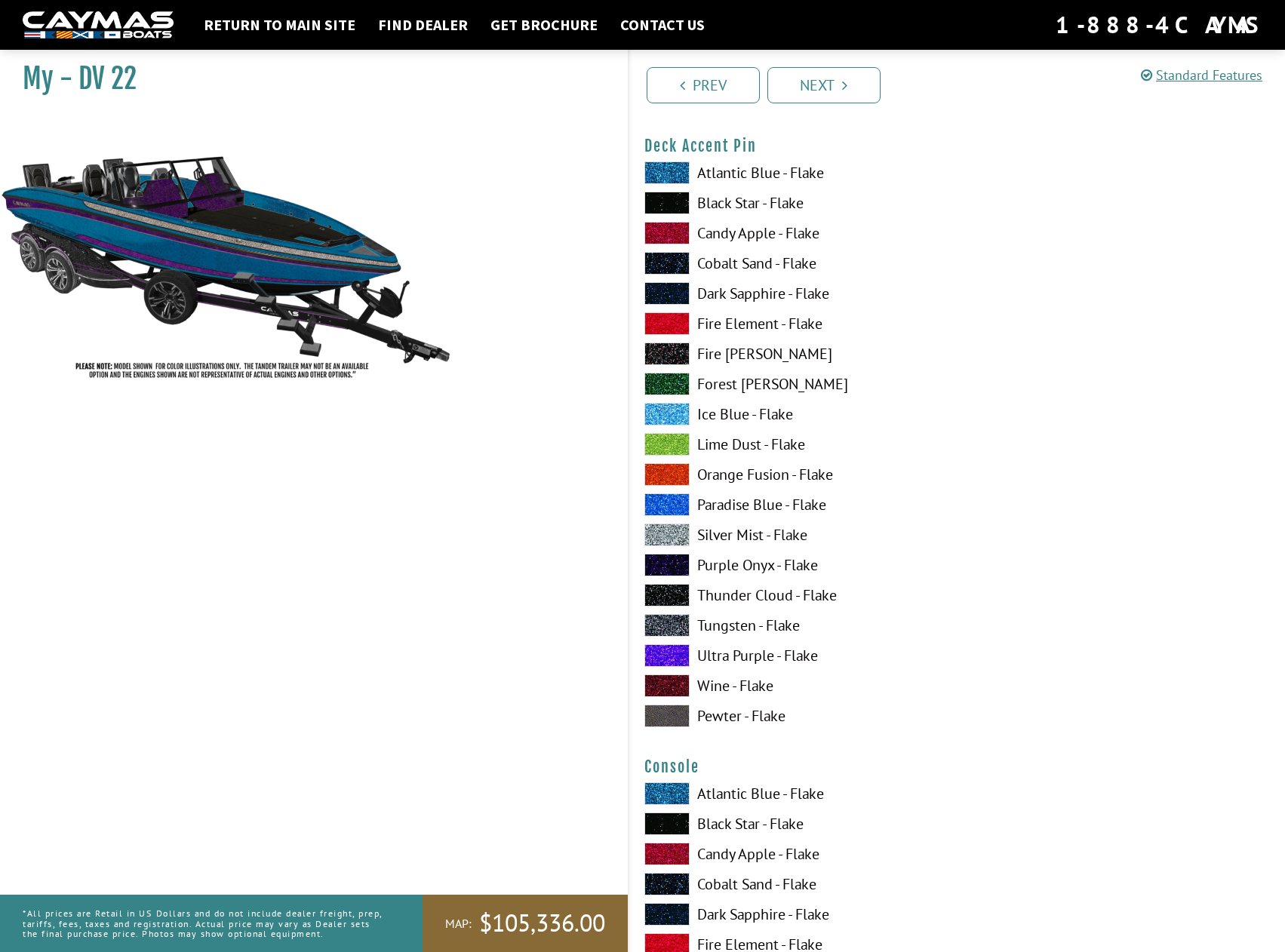
click at [662, 436] on span at bounding box center [667, 445] width 46 height 23
click at [682, 200] on span at bounding box center [667, 203] width 46 height 23
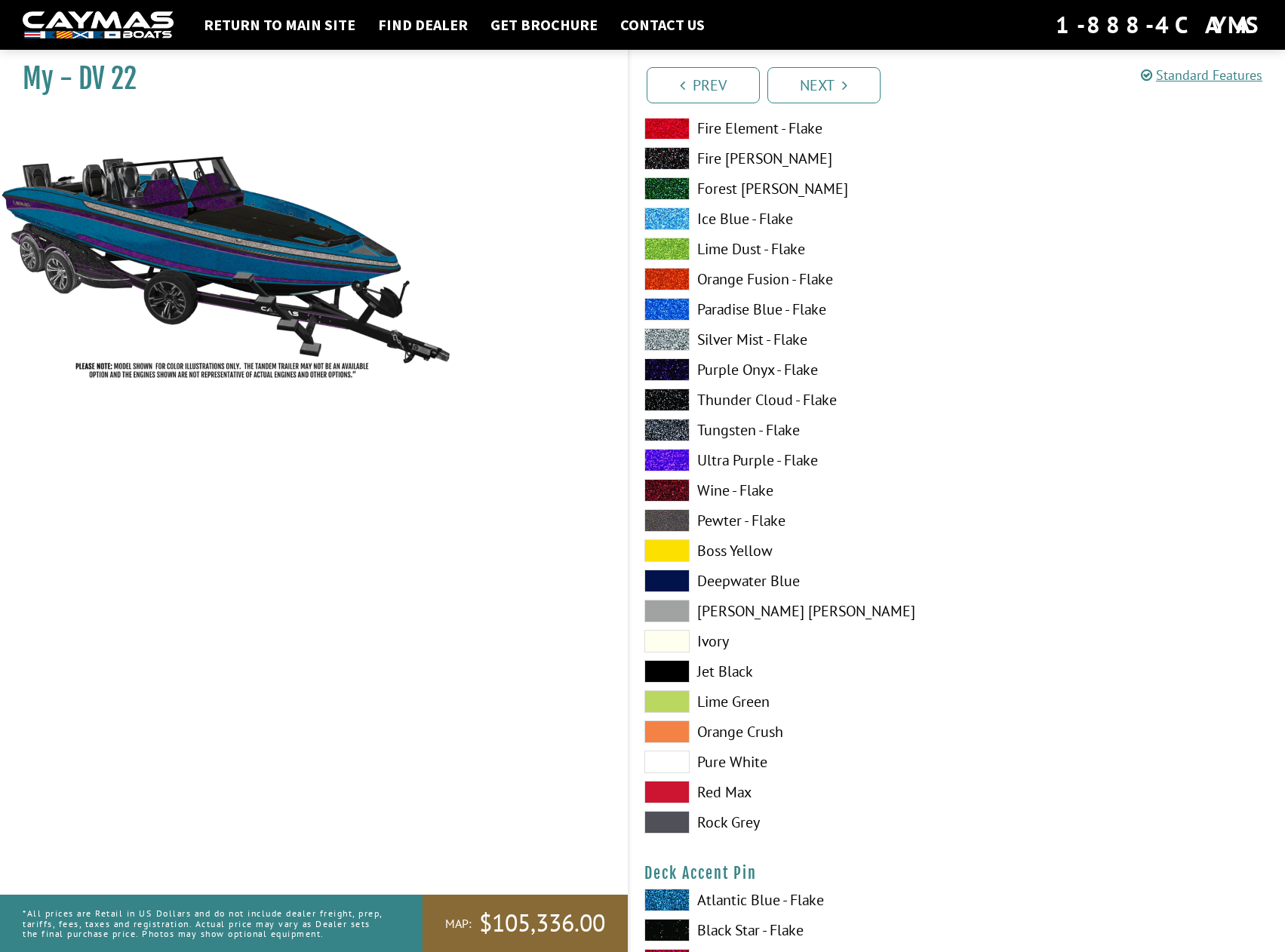
scroll to position [1204, 0]
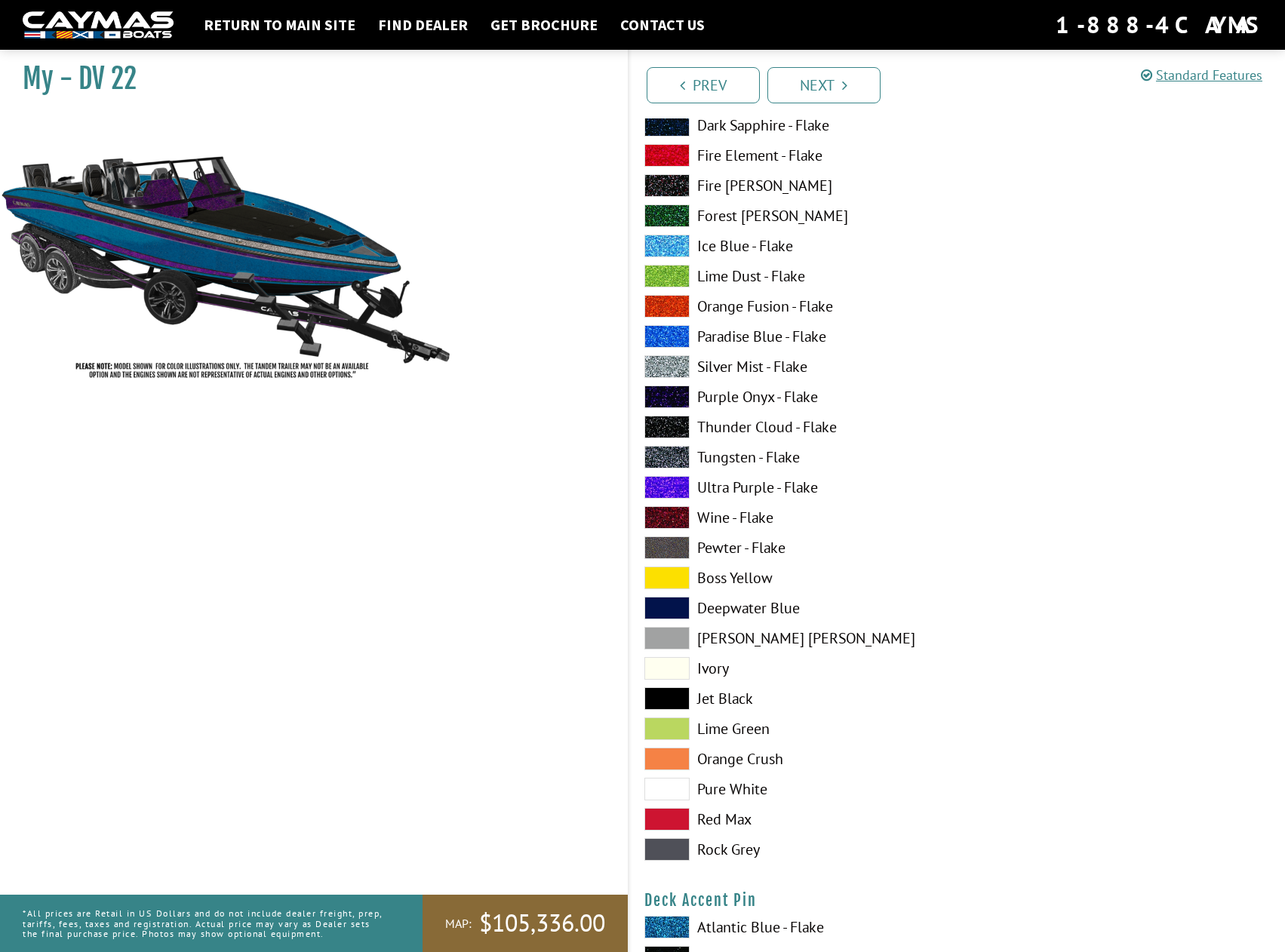
click at [665, 487] on span at bounding box center [667, 487] width 46 height 23
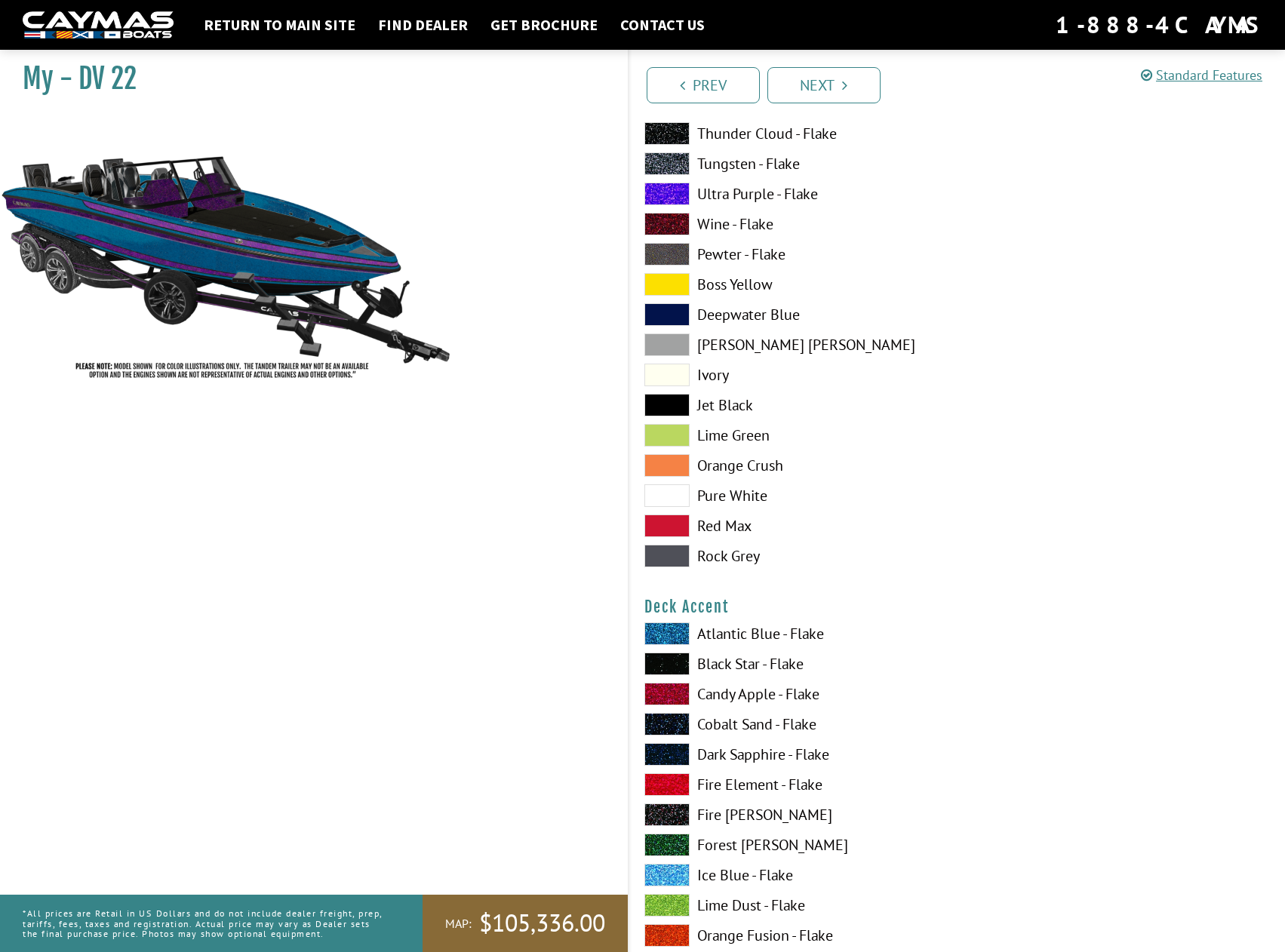
scroll to position [298, 0]
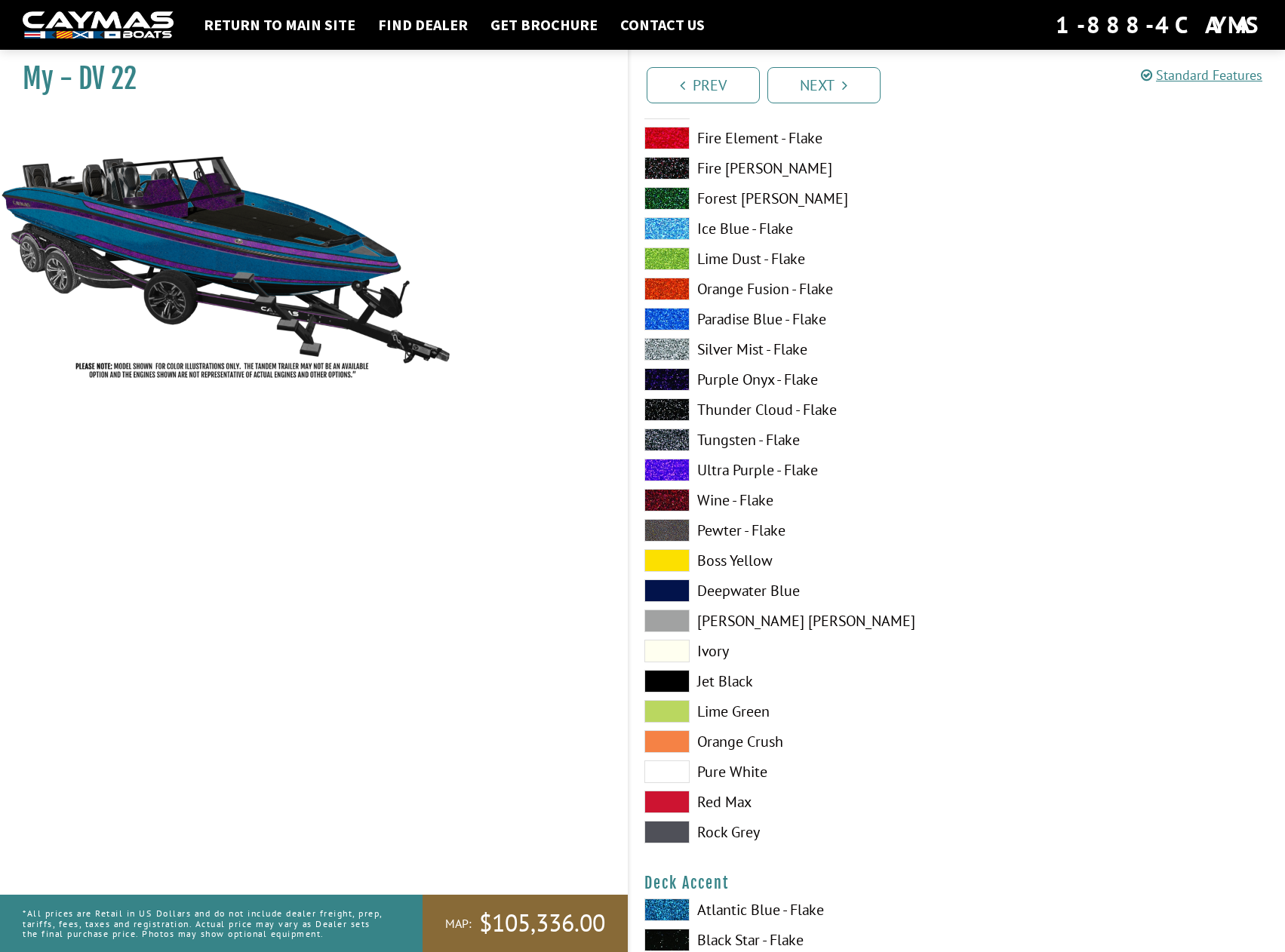
click at [667, 360] on span at bounding box center [667, 350] width 46 height 23
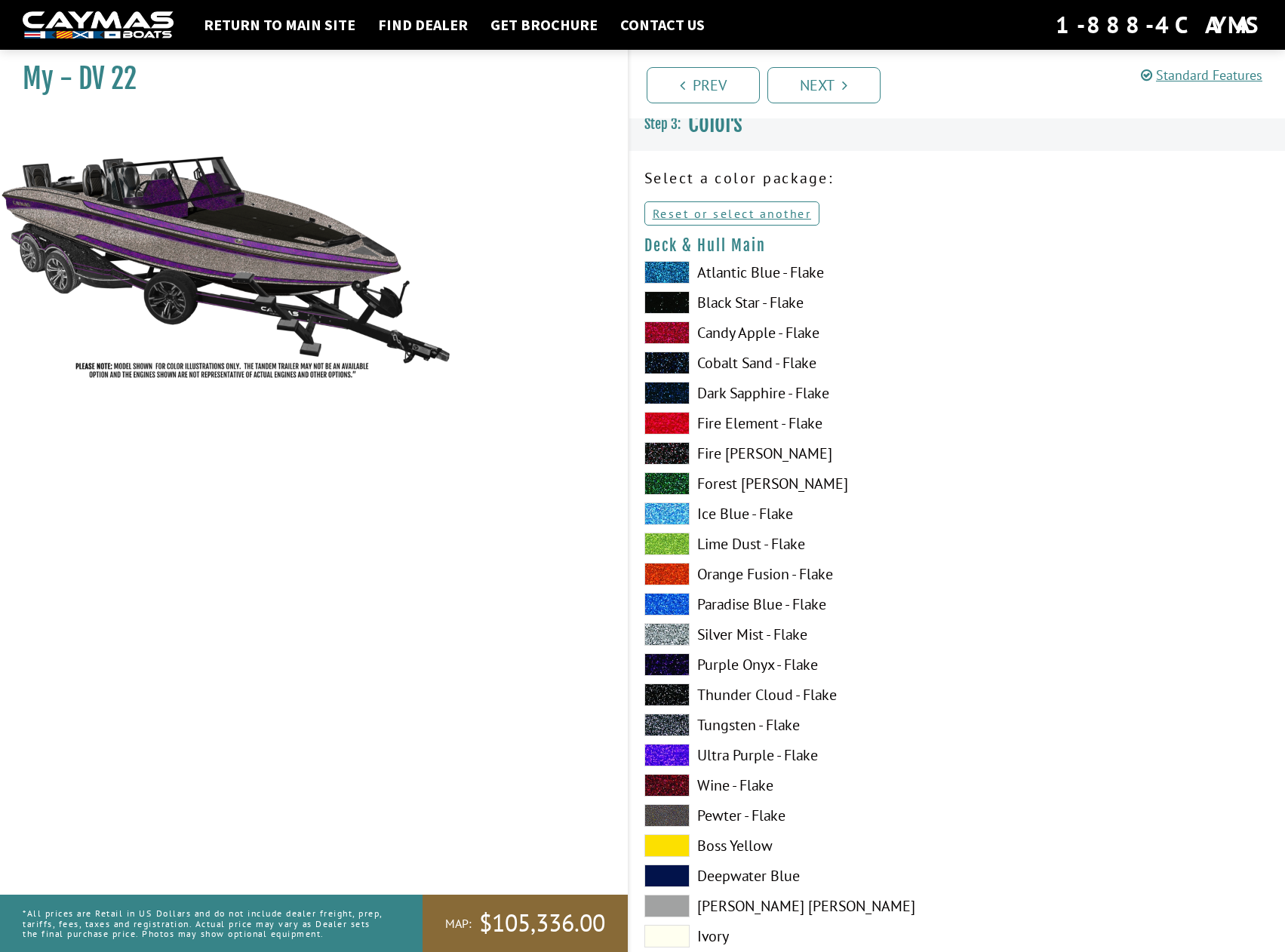
scroll to position [0, 0]
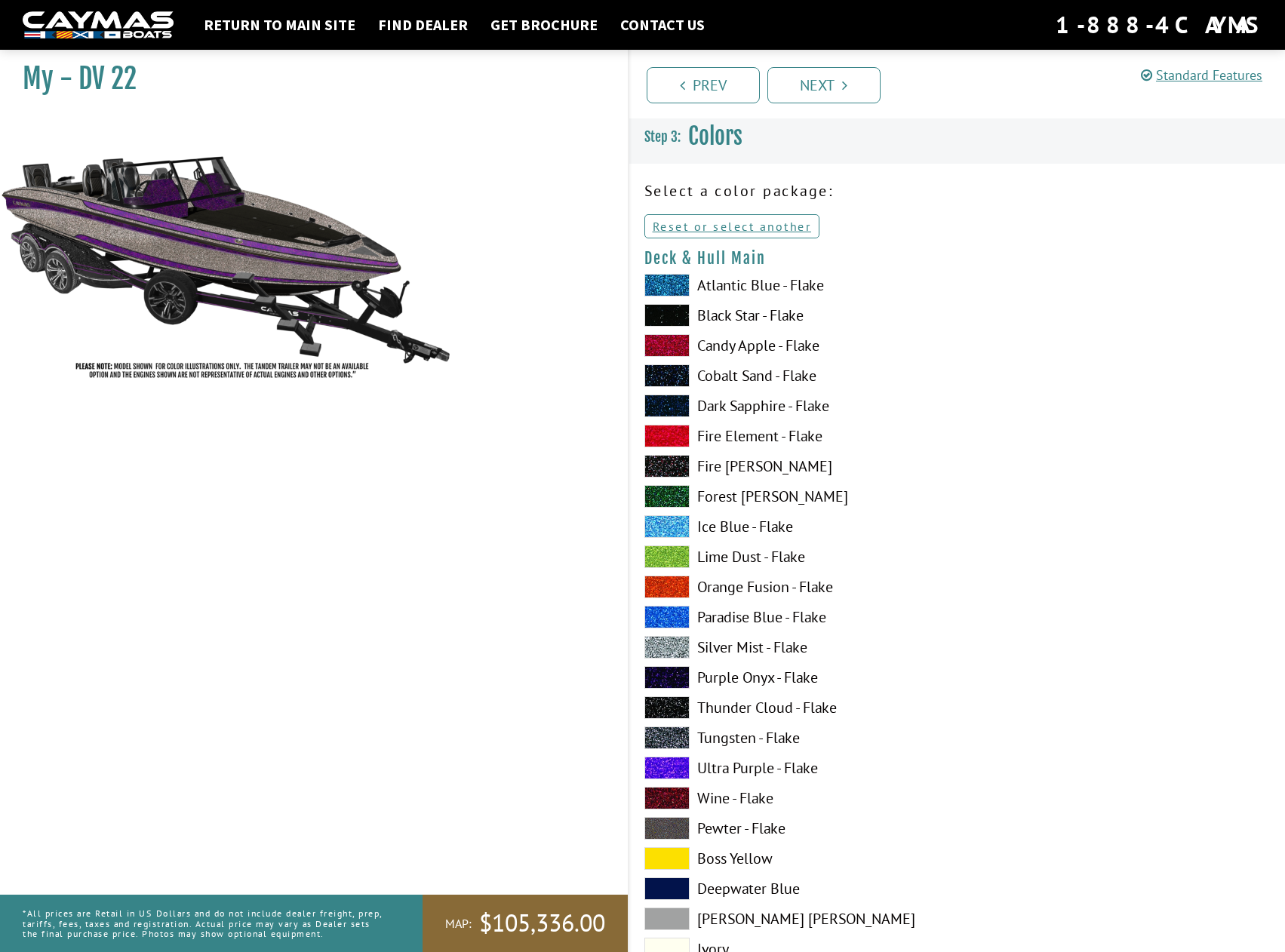
click at [677, 326] on span at bounding box center [667, 316] width 46 height 23
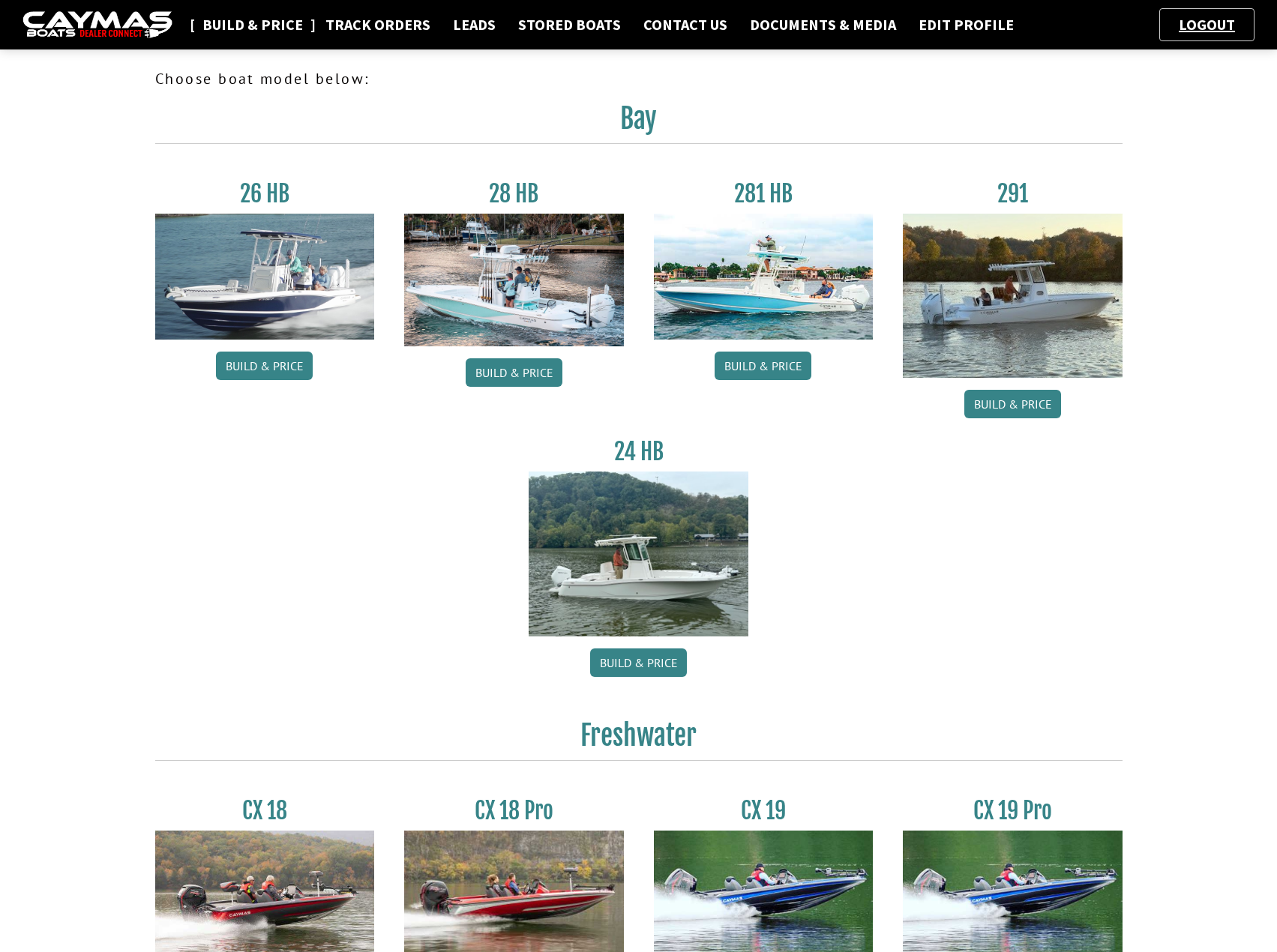
click at [265, 28] on link "Build & Price" at bounding box center [252, 25] width 116 height 20
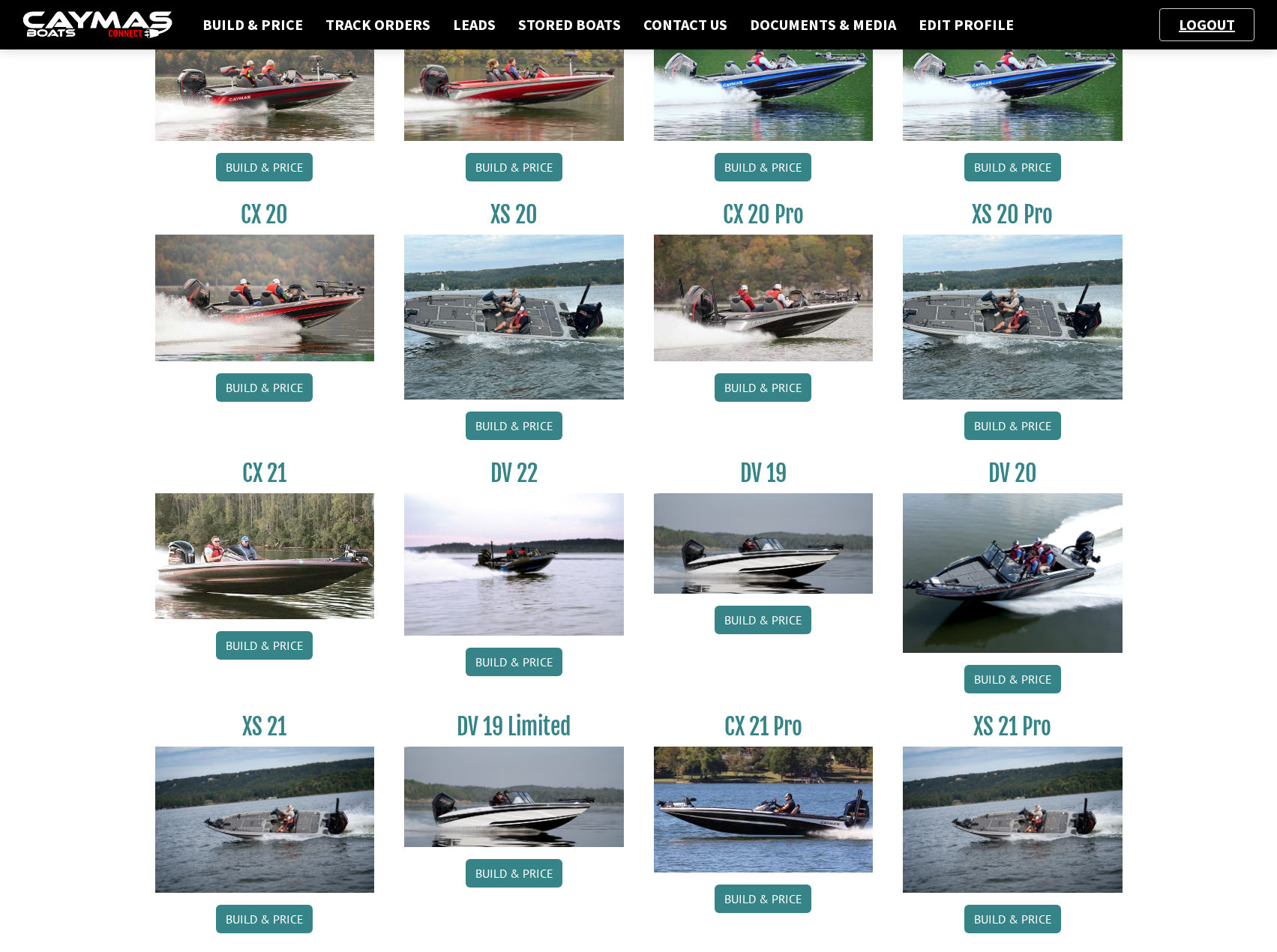
scroll to position [864, 0]
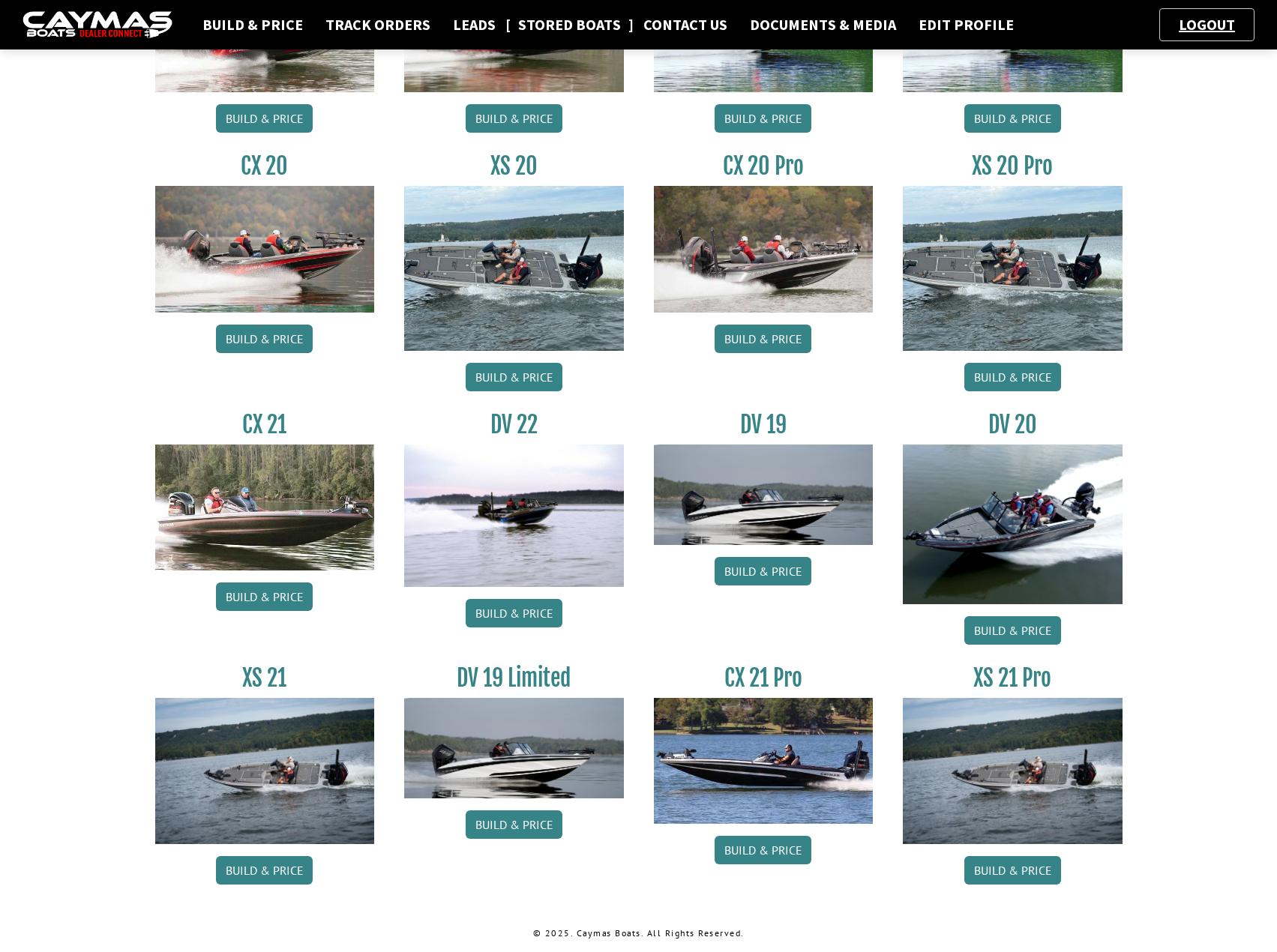
click at [585, 26] on link "Stored Boats" at bounding box center [570, 25] width 118 height 20
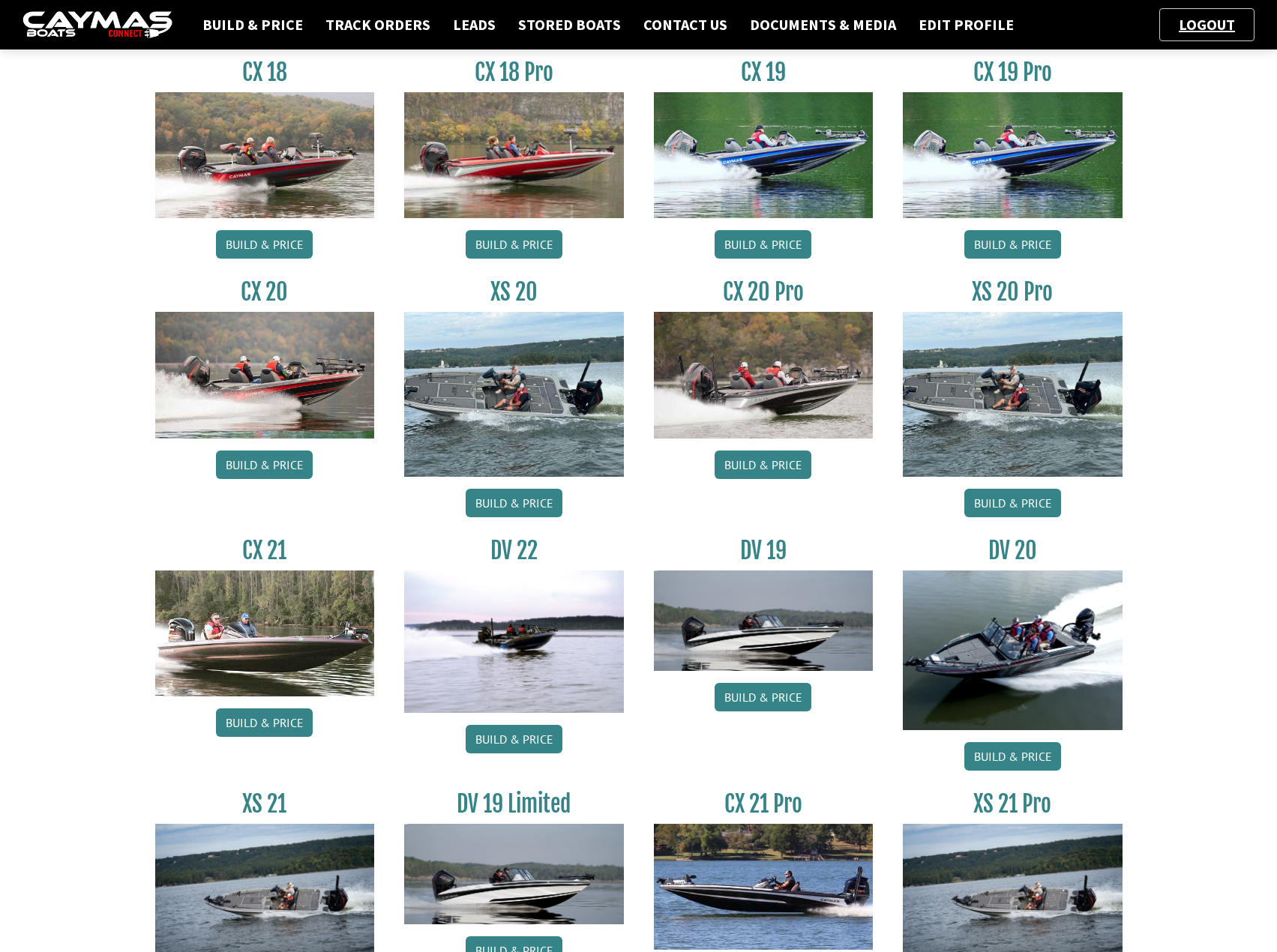
scroll to position [750, 0]
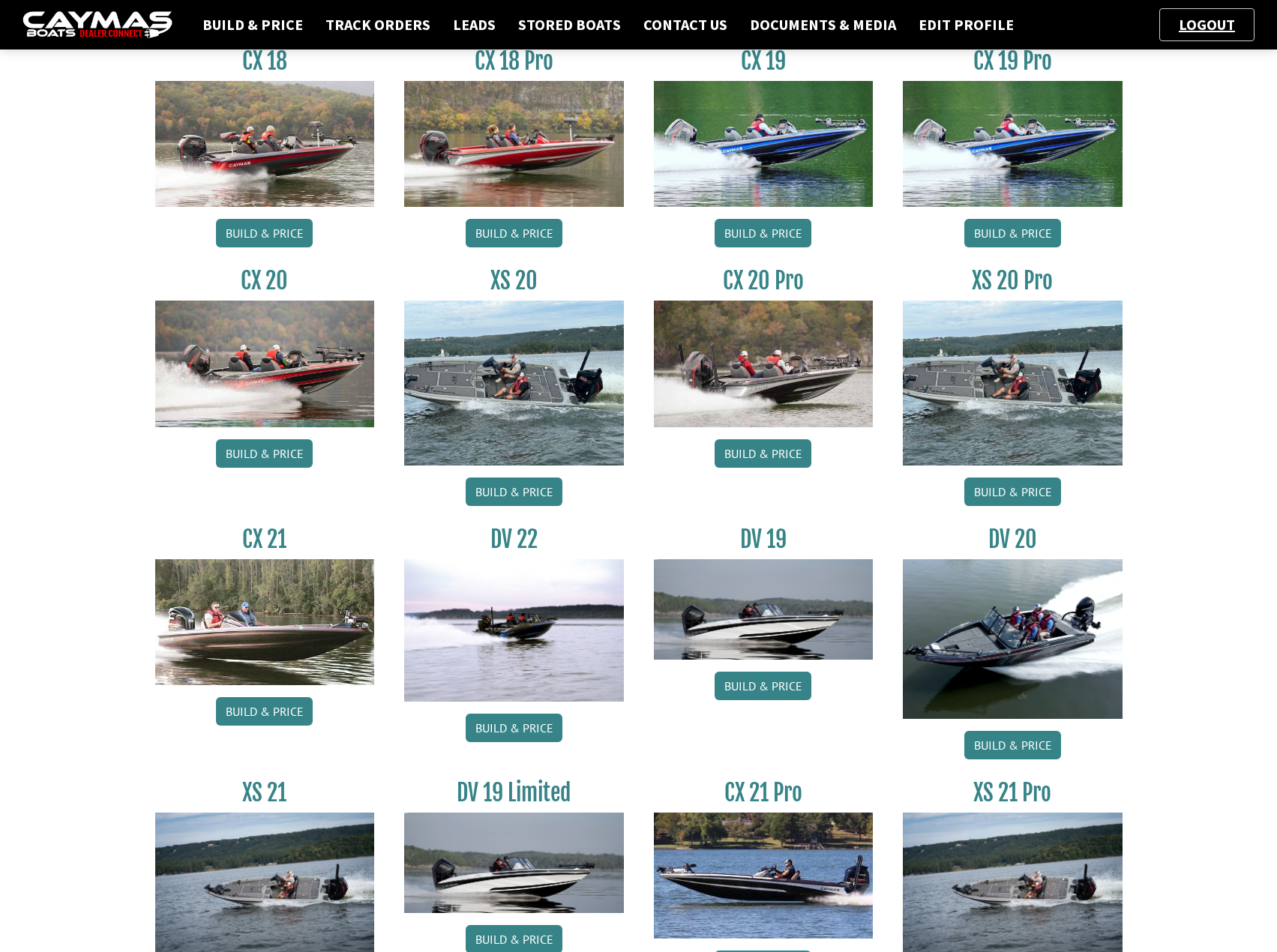
click at [540, 633] on img at bounding box center [514, 630] width 220 height 143
click at [524, 722] on link "Build & Price" at bounding box center [514, 728] width 97 height 29
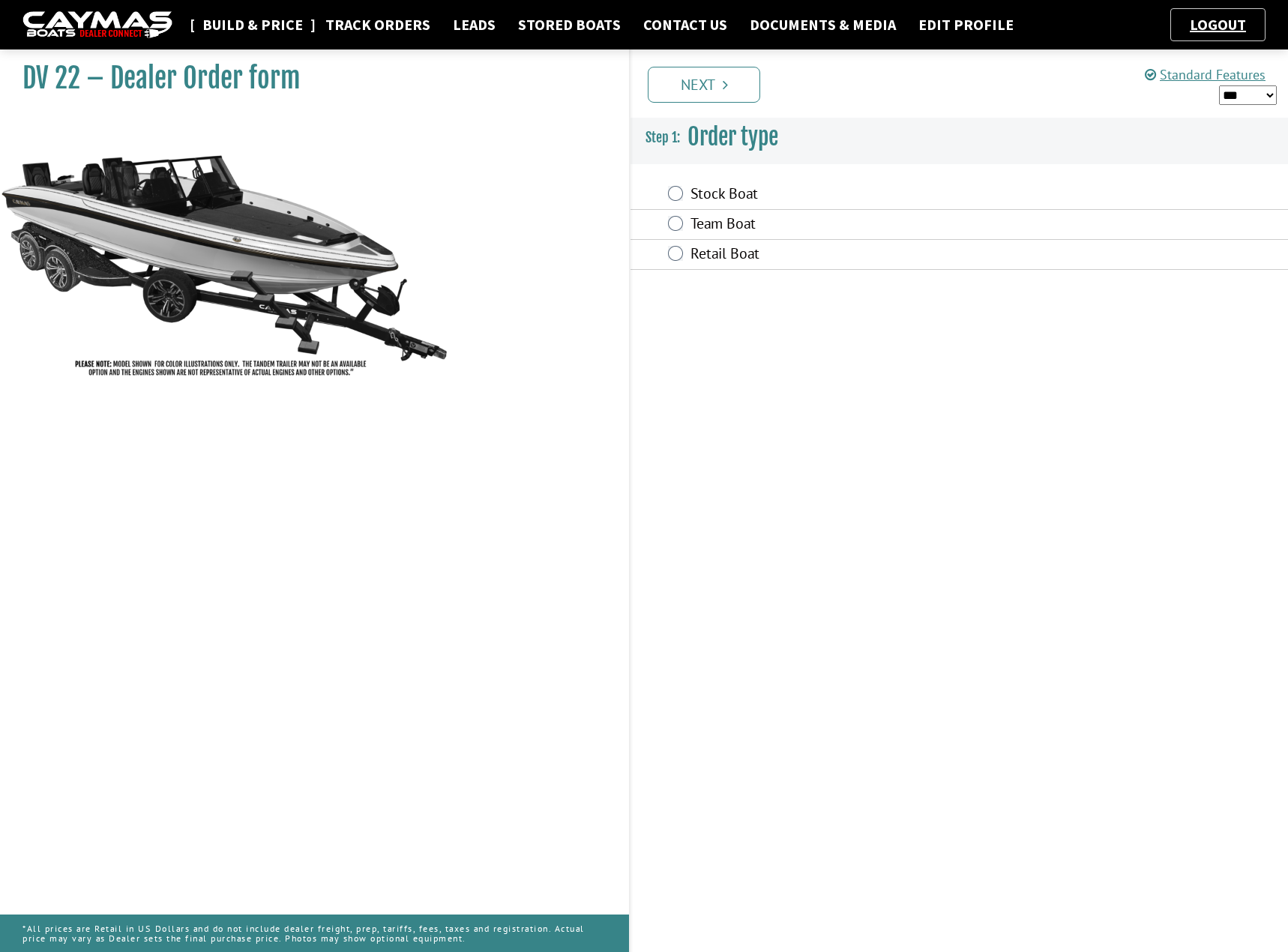
click at [261, 26] on link "Build & Price" at bounding box center [252, 25] width 116 height 20
